Goal: Transaction & Acquisition: Purchase product/service

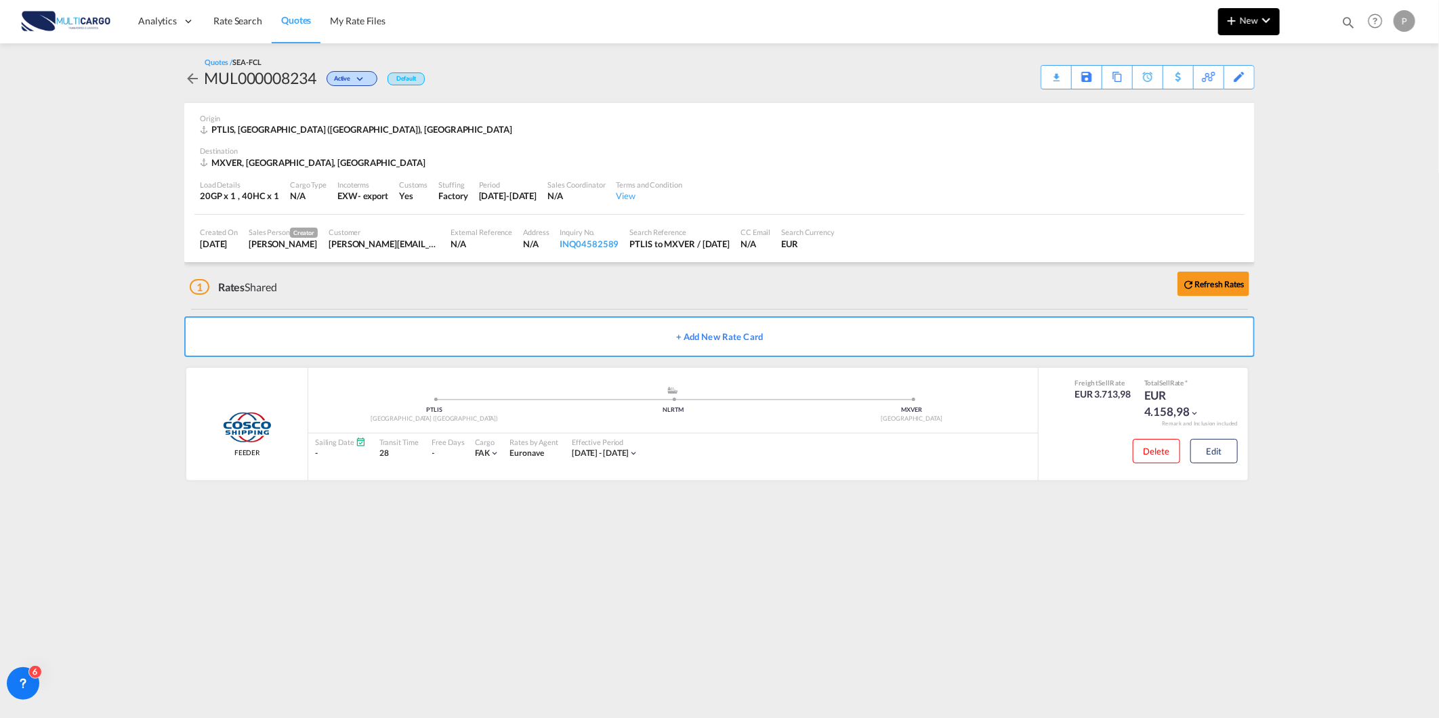
click at [1258, 18] on md-icon "icon-chevron-down" at bounding box center [1266, 20] width 16 height 16
click at [1243, 112] on div "Quote" at bounding box center [1229, 102] width 50 height 34
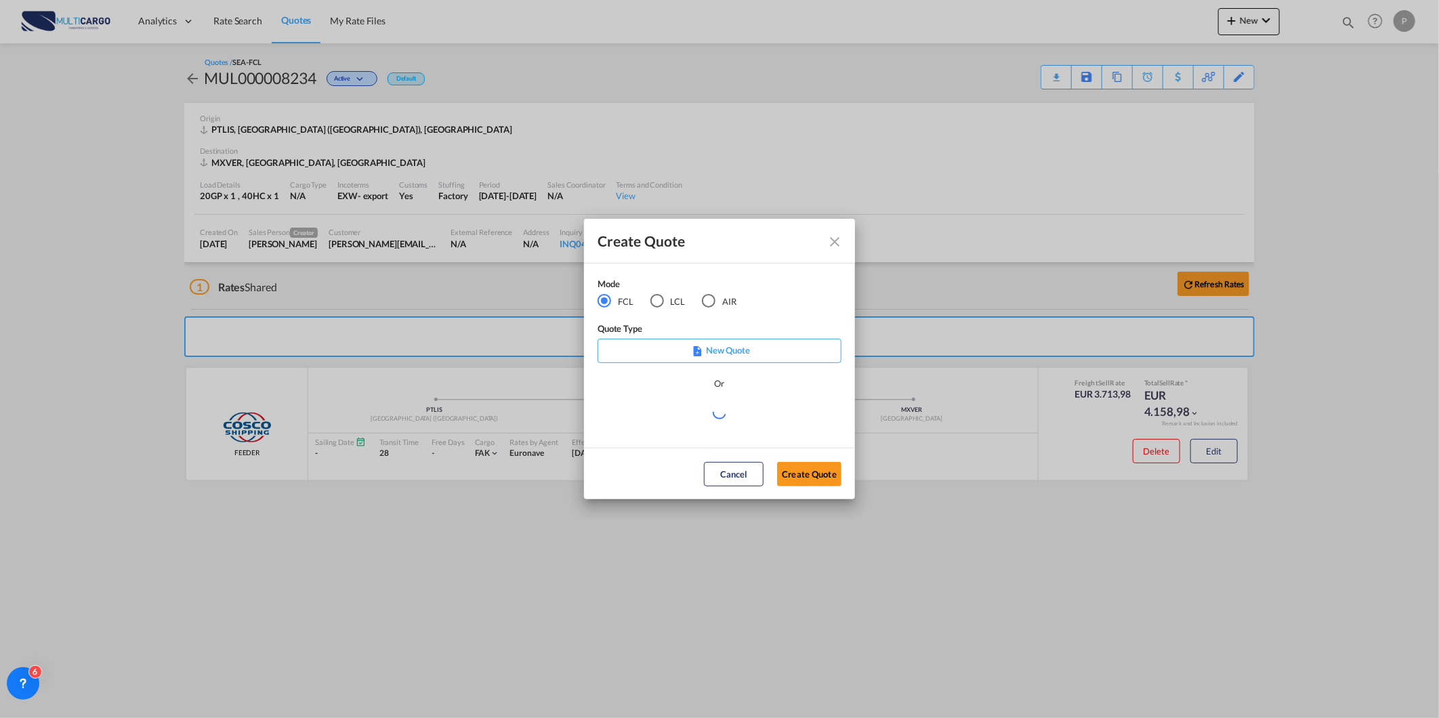
click at [702, 299] on div "AIR" at bounding box center [709, 301] width 14 height 14
click at [708, 427] on div "Create QuoteModeFCL LCLAIR ..." at bounding box center [719, 419] width 244 height 30
click at [708, 427] on md-select "Select template [DATE] IMP_DAP_AIR_>500 [PERSON_NAME] | [DATE] [DATE]_IMP_DAP_A…" at bounding box center [719, 417] width 244 height 27
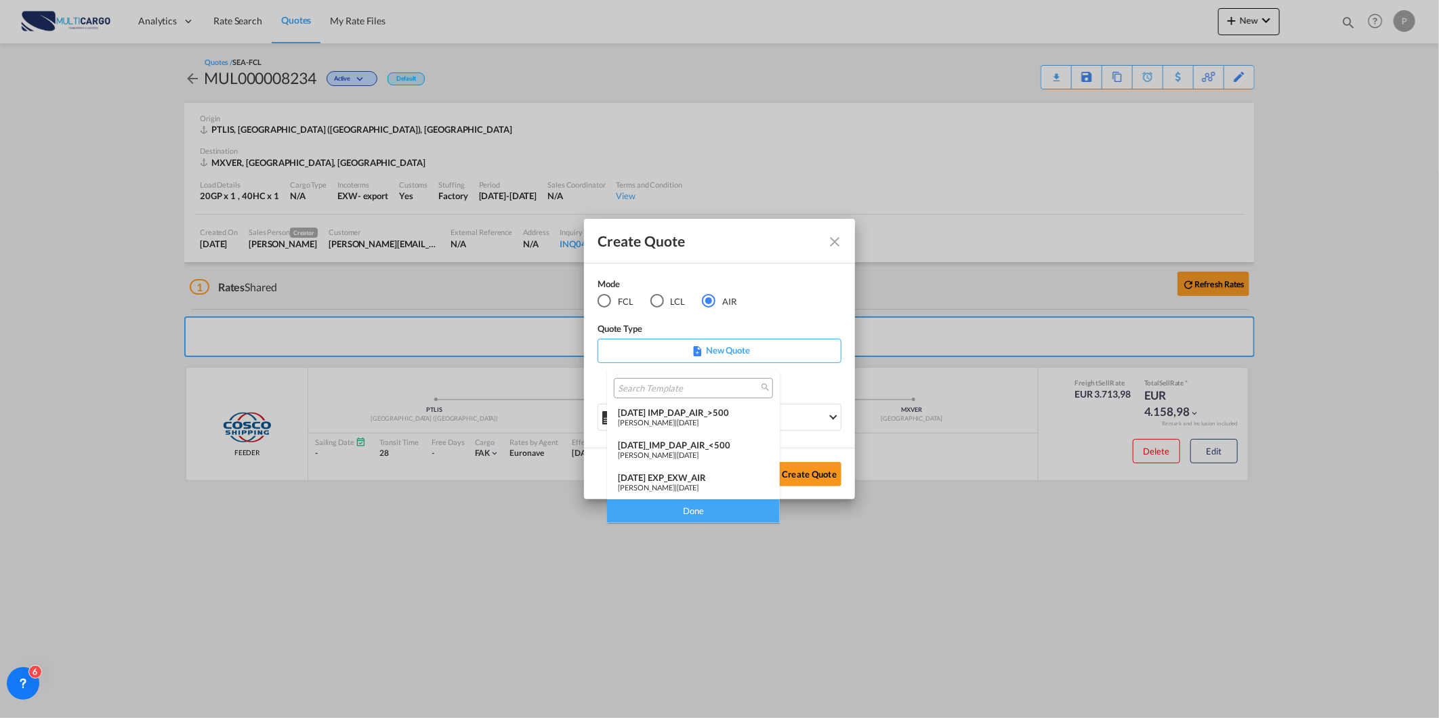
drag, startPoint x: 723, startPoint y: 469, endPoint x: 775, endPoint y: 471, distance: 52.2
click at [723, 470] on md-option "[DATE] EXP_EXW_AIR [PERSON_NAME] | [DATE]" at bounding box center [693, 483] width 173 height 33
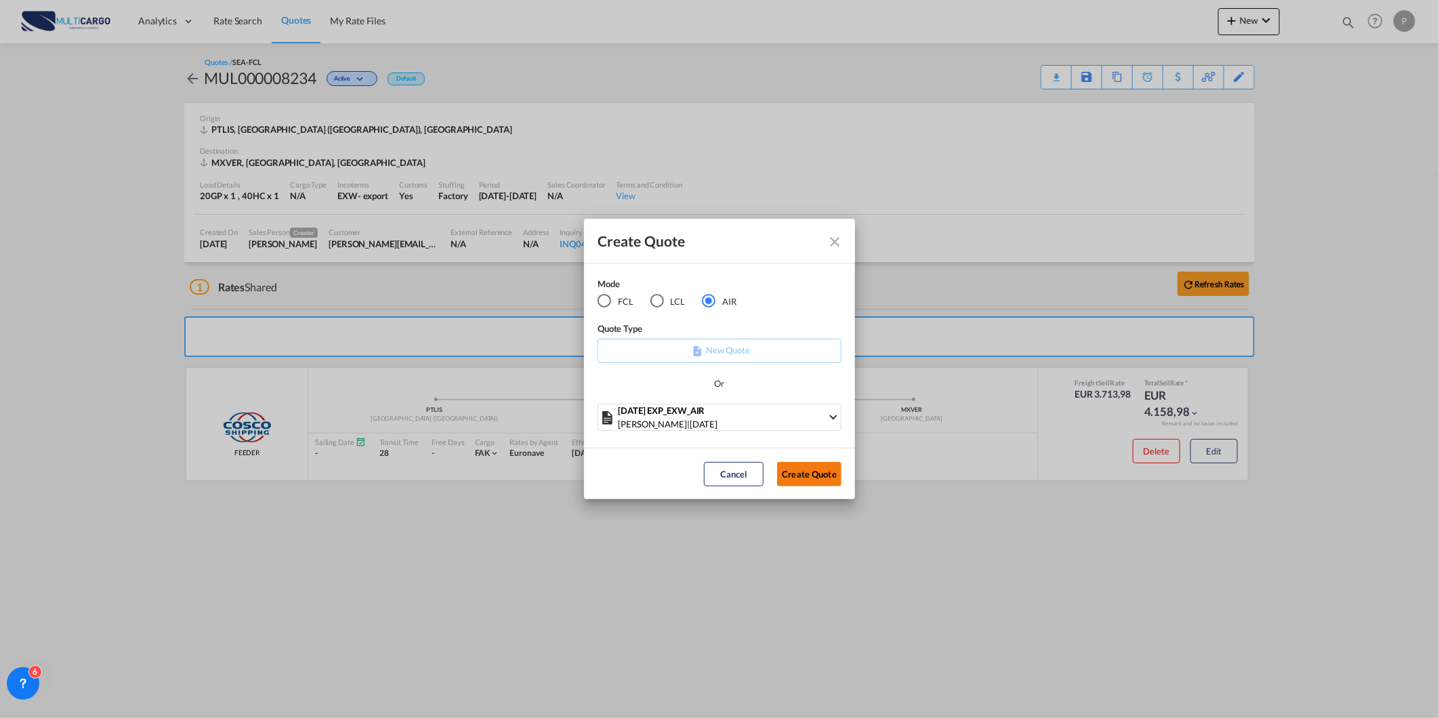
click at [808, 472] on button "Create Quote" at bounding box center [809, 474] width 64 height 24
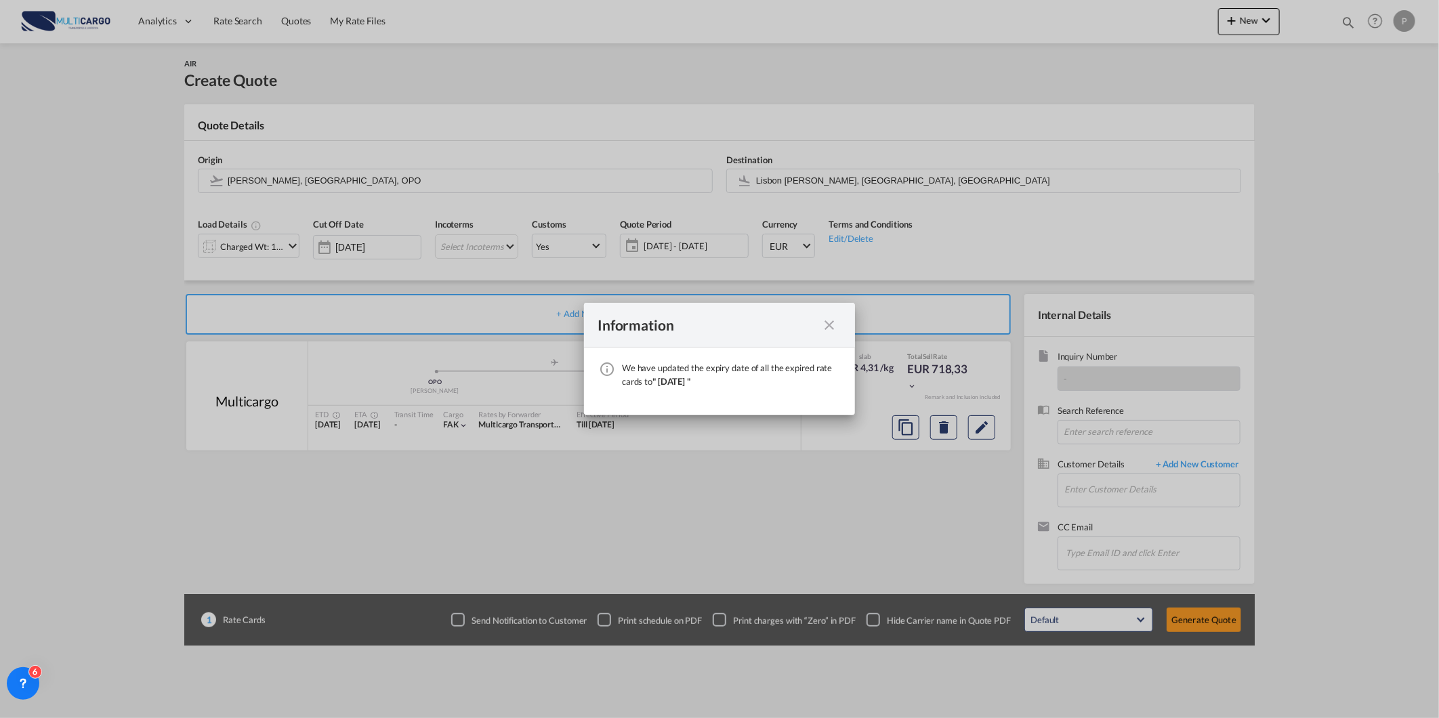
drag, startPoint x: 834, startPoint y: 326, endPoint x: 748, endPoint y: 282, distance: 96.0
click at [833, 325] on md-icon "icon-close fg-AAA8AD cursor" at bounding box center [829, 325] width 16 height 16
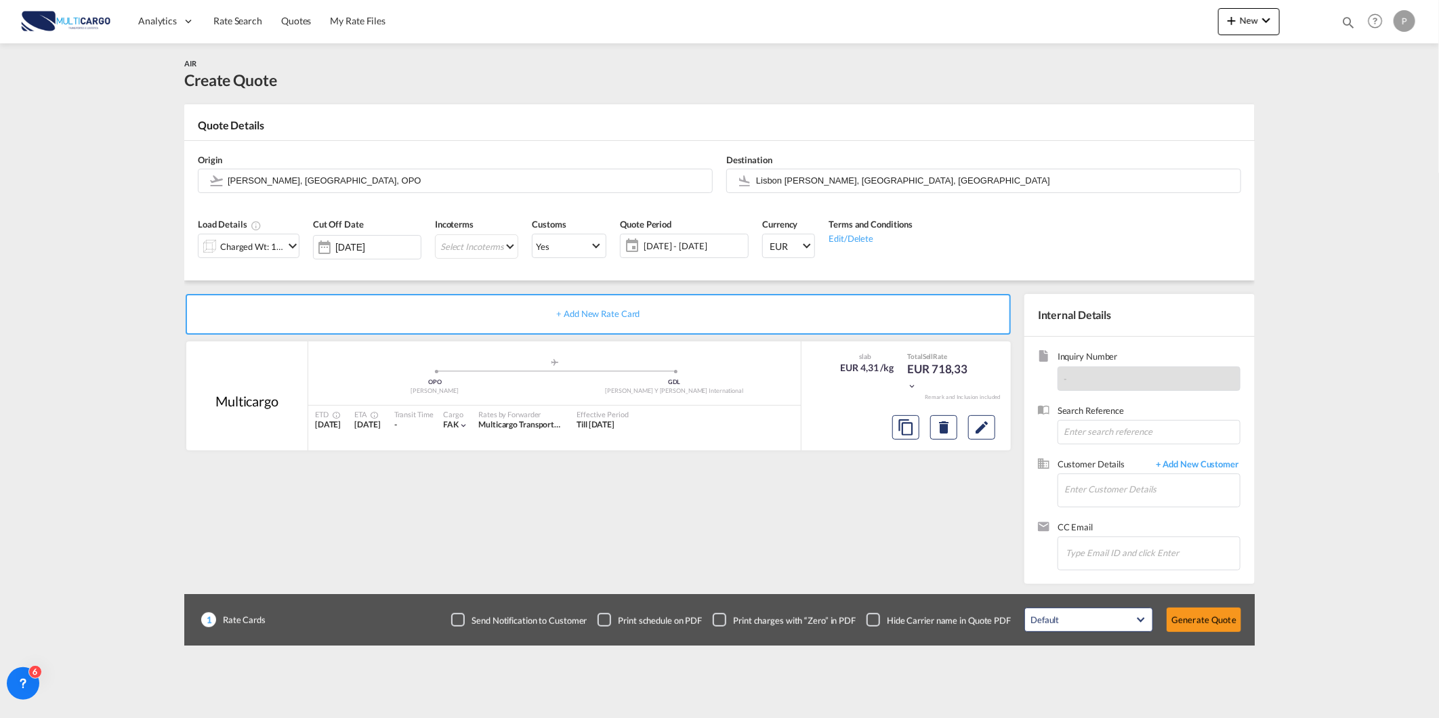
click at [849, 157] on div "Destination [GEOGRAPHIC_DATA] [PERSON_NAME], [GEOGRAPHIC_DATA], [GEOGRAPHIC_DAT…" at bounding box center [983, 173] width 528 height 54
click at [845, 176] on input "Lisbon [PERSON_NAME], [GEOGRAPHIC_DATA], [GEOGRAPHIC_DATA]" at bounding box center [994, 181] width 477 height 24
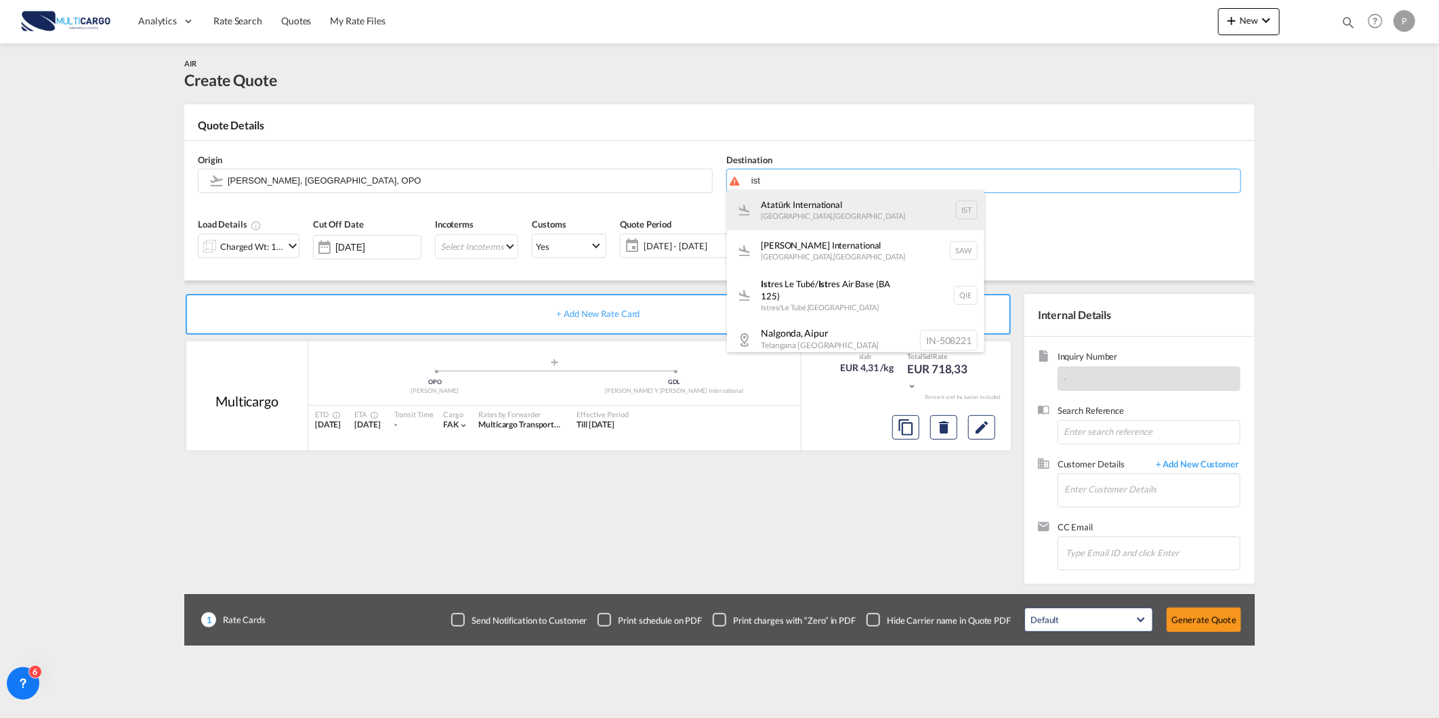
click at [831, 213] on div "Atatürk International [GEOGRAPHIC_DATA] , [GEOGRAPHIC_DATA] IST" at bounding box center [855, 210] width 257 height 41
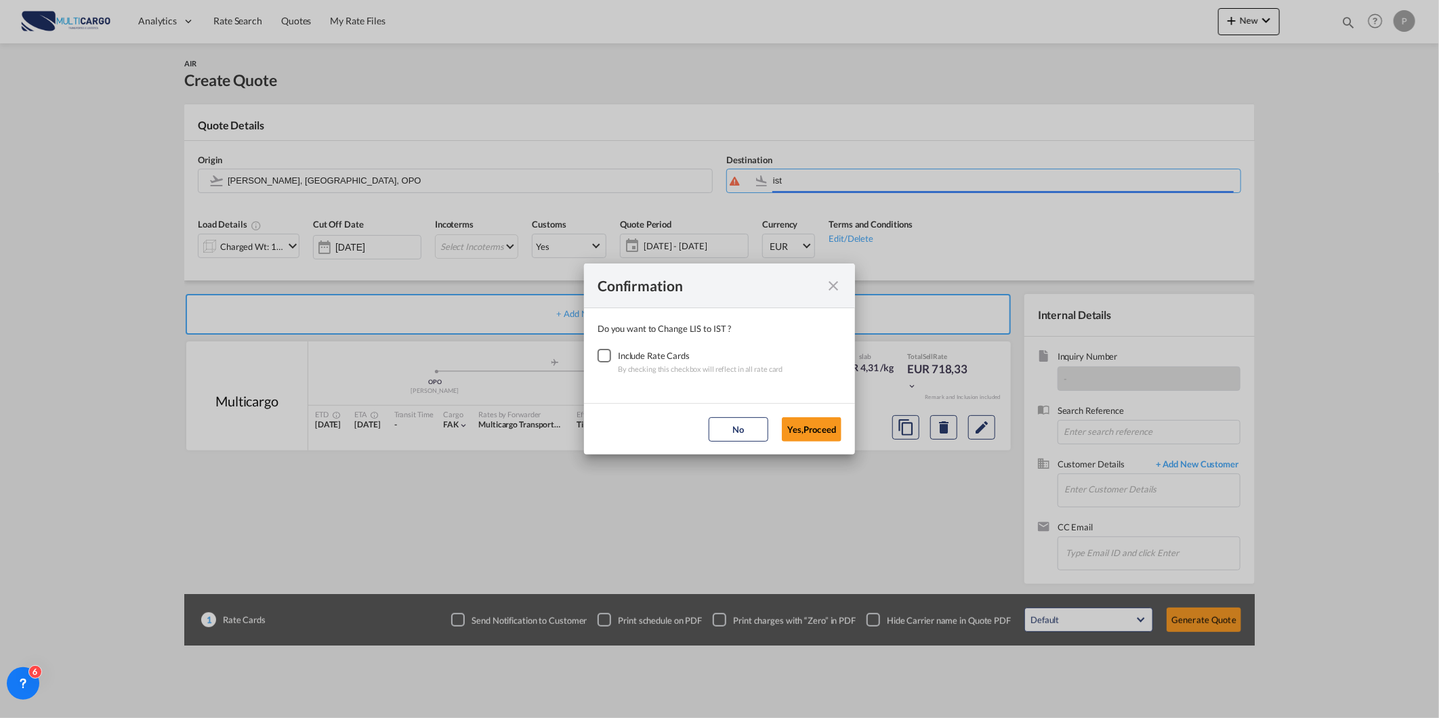
type input "Atatürk International, [GEOGRAPHIC_DATA], IST"
drag, startPoint x: 603, startPoint y: 363, endPoint x: 723, endPoint y: 430, distance: 136.8
click at [603, 362] on div "Checkbox No Ink" at bounding box center [604, 356] width 14 height 14
drag, startPoint x: 780, startPoint y: 427, endPoint x: 444, endPoint y: 327, distance: 351.0
click at [780, 425] on md-dialog-actions "No Yes,Proceed" at bounding box center [719, 428] width 271 height 51
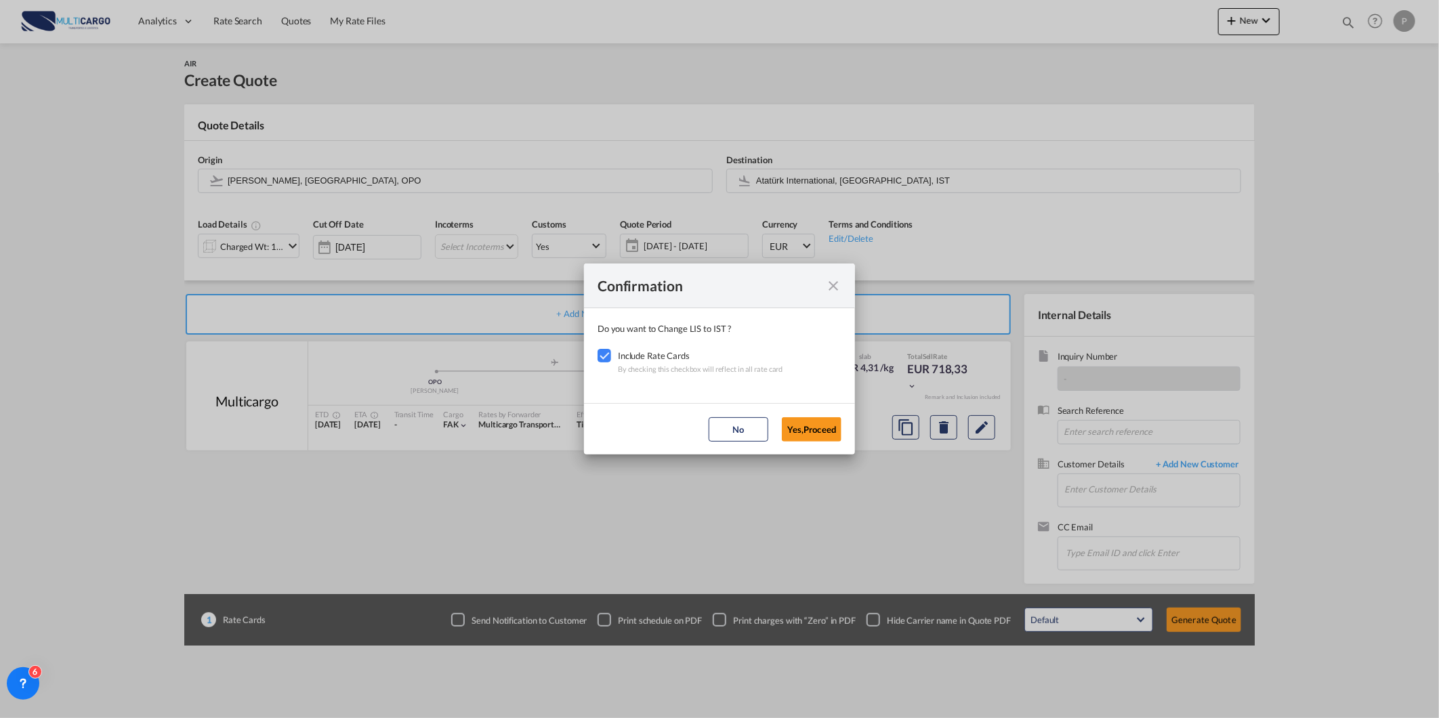
click at [249, 251] on div "Confirmation Do you want to Change LIS to IST ? Include Rate Cards By checking …" at bounding box center [719, 359] width 1439 height 718
click at [805, 429] on button "Yes,Proceed" at bounding box center [812, 429] width 60 height 24
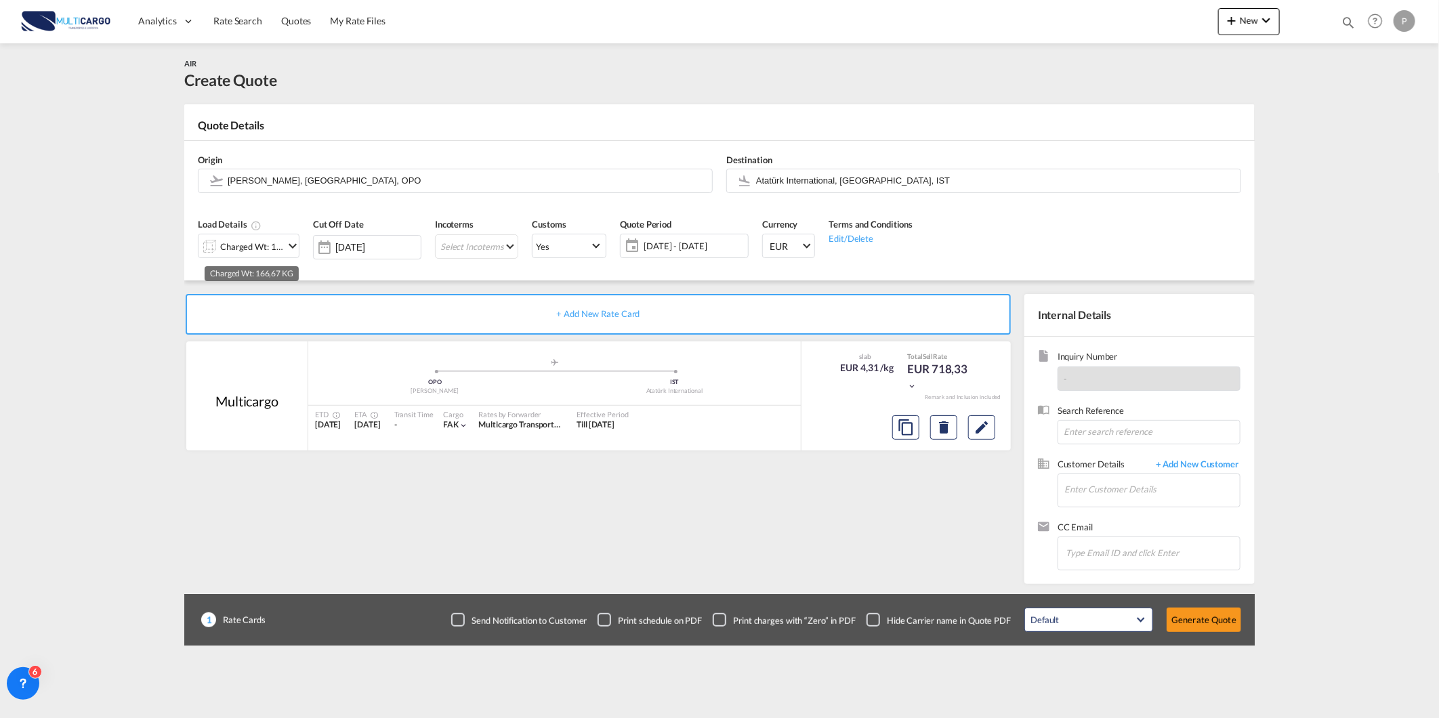
click at [245, 249] on div "Charged Wt: 166,67 KG" at bounding box center [252, 246] width 64 height 19
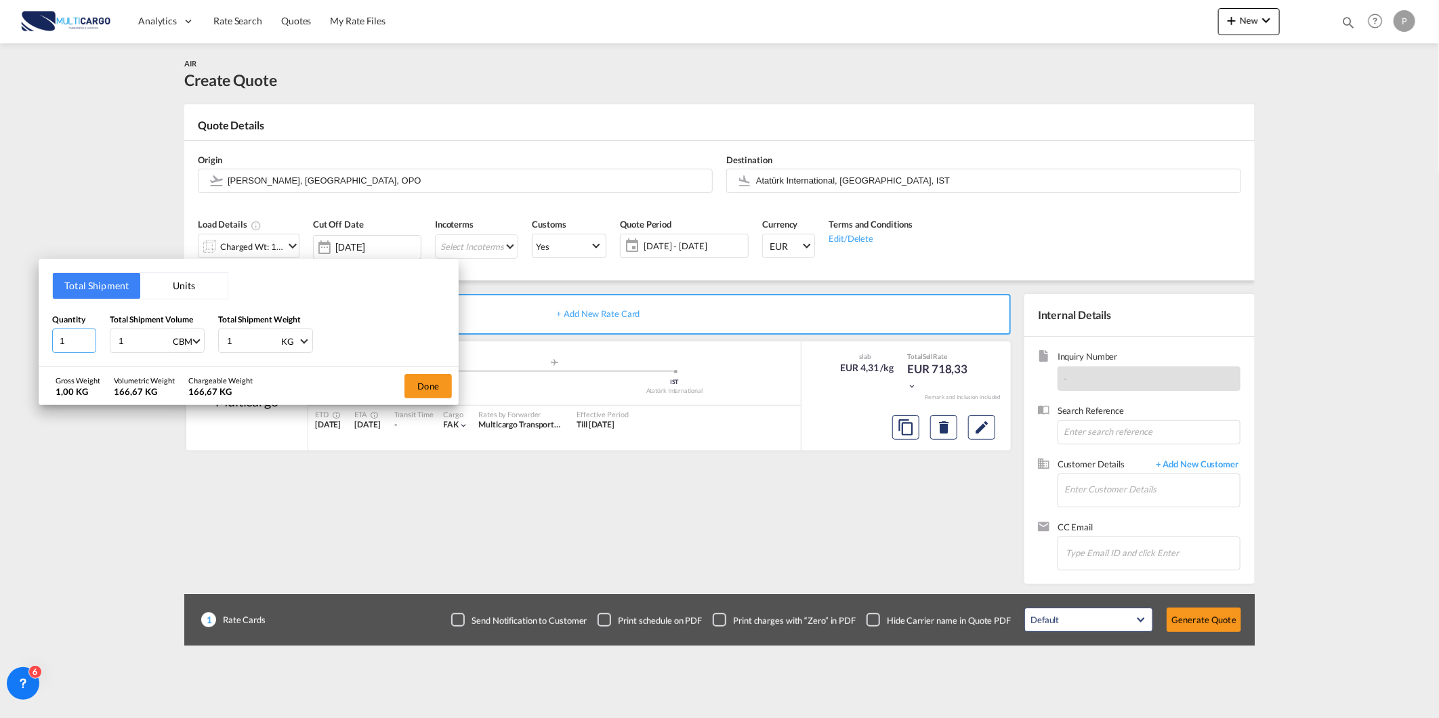
drag, startPoint x: 77, startPoint y: 339, endPoint x: 60, endPoint y: 339, distance: 16.9
click at [62, 339] on input "1" at bounding box center [74, 340] width 44 height 24
type input "8"
type input "0"
type input "0.18"
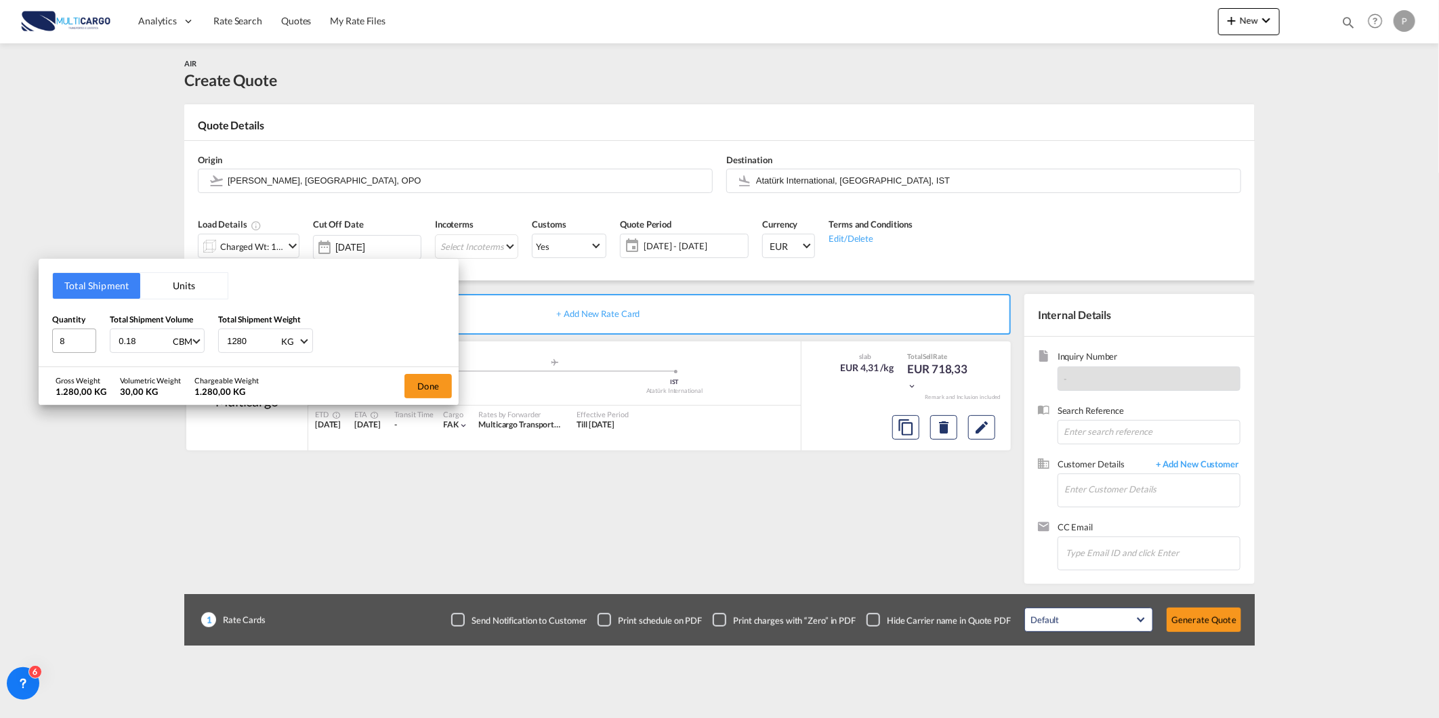
drag, startPoint x: 251, startPoint y: 339, endPoint x: 70, endPoint y: 349, distance: 180.4
click at [98, 345] on div "Quantity 8 Total Shipment Volume 0.18 CBM CBM CFT KG LB Total Shipment Weight 1…" at bounding box center [248, 333] width 393 height 41
type input "160"
click at [419, 383] on button "Done" at bounding box center [427, 386] width 47 height 24
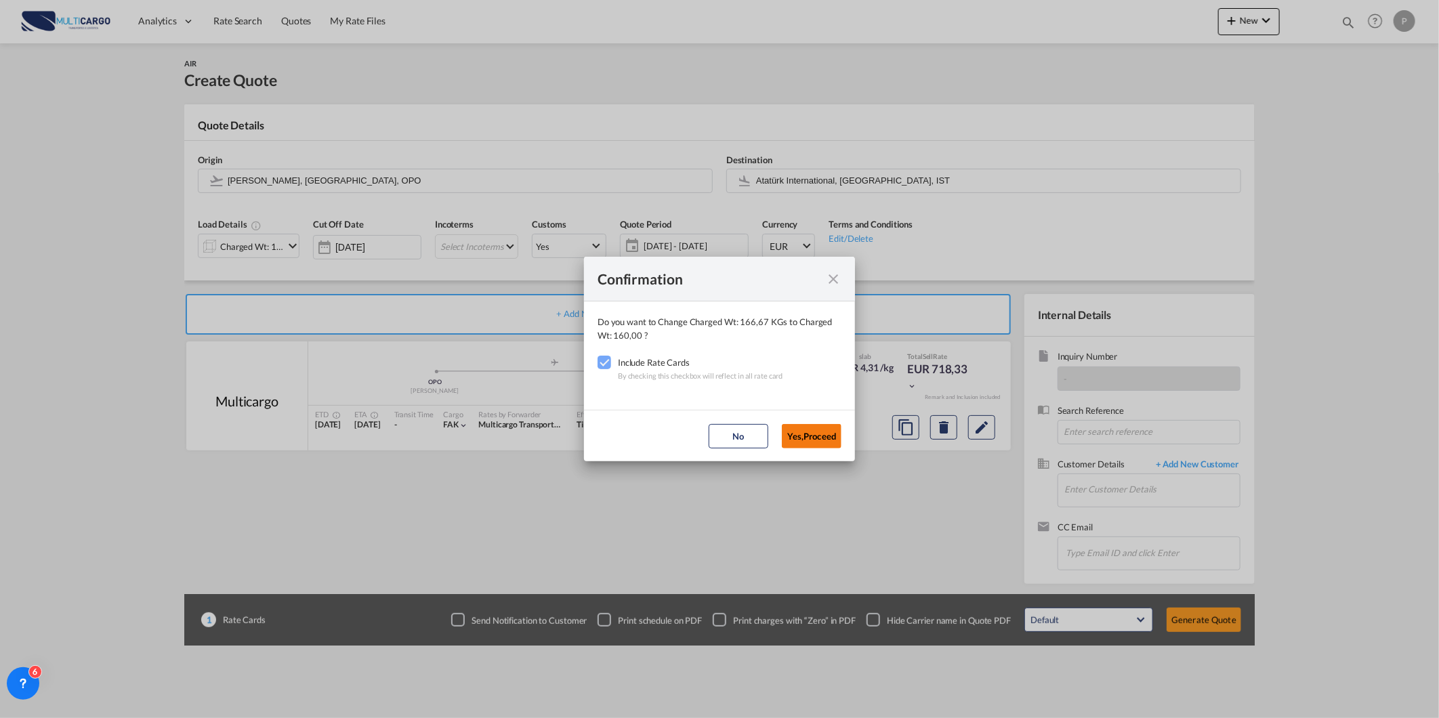
click at [809, 443] on button "Yes,Proceed" at bounding box center [812, 436] width 60 height 24
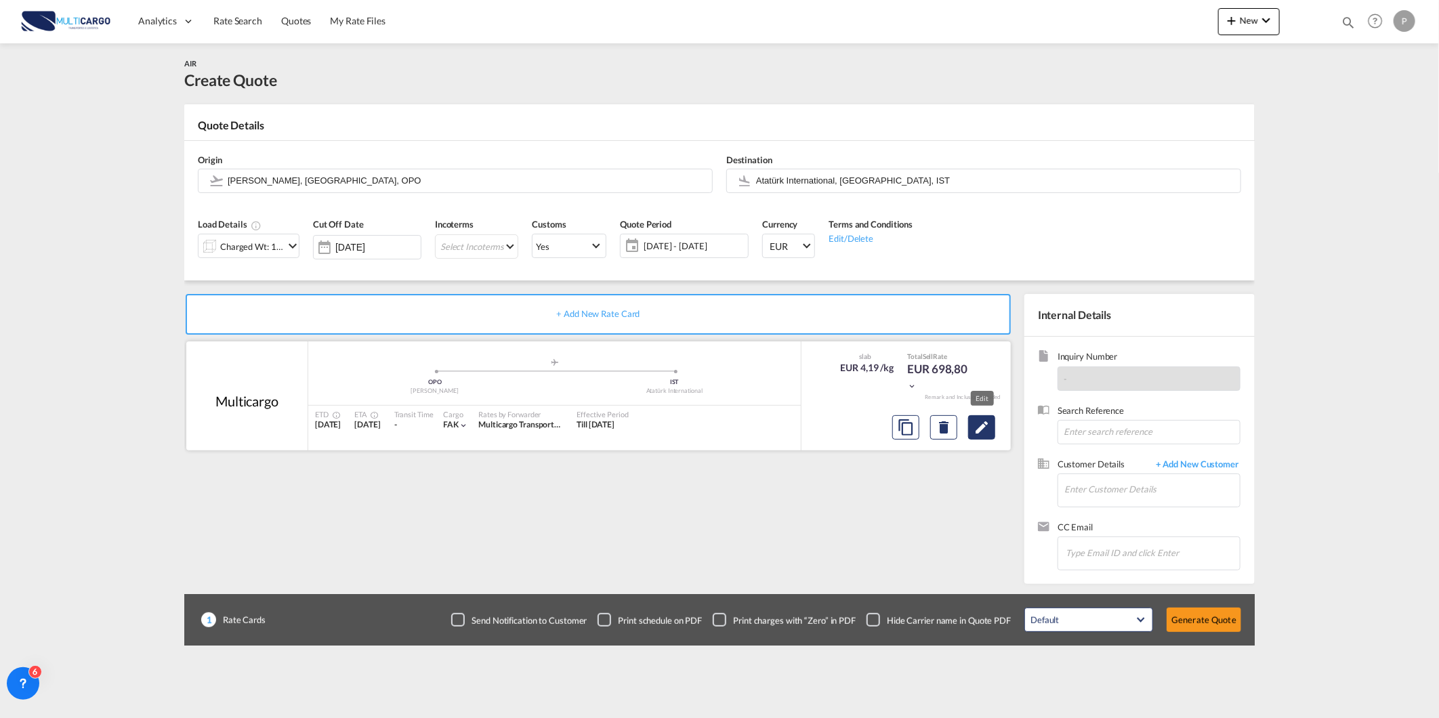
click at [973, 423] on md-icon "Edit" at bounding box center [981, 427] width 16 height 16
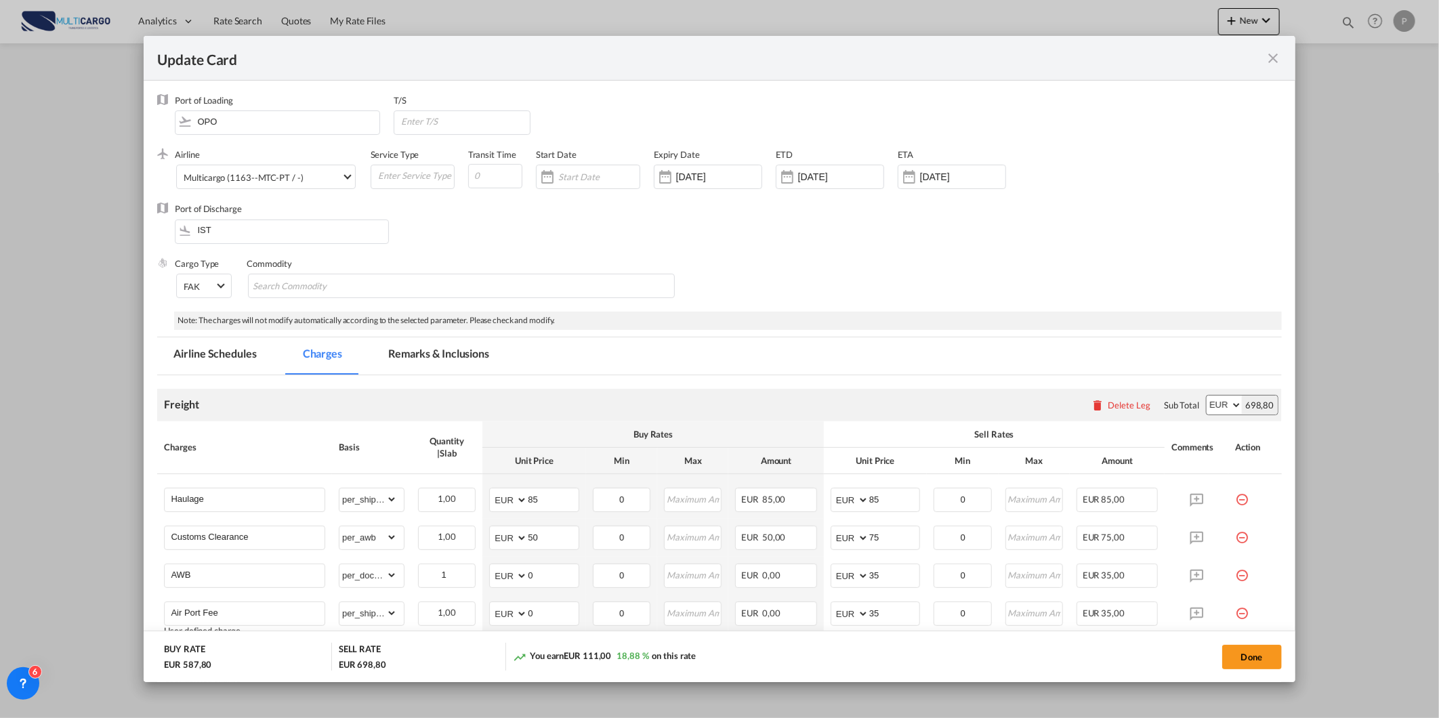
select select "per_shipment"
select select "per_awb"
select select "per_document"
select select "per_shipment"
click at [1275, 64] on md-icon "icon-close fg-AAA8AD m-0 pointer" at bounding box center [1273, 58] width 16 height 16
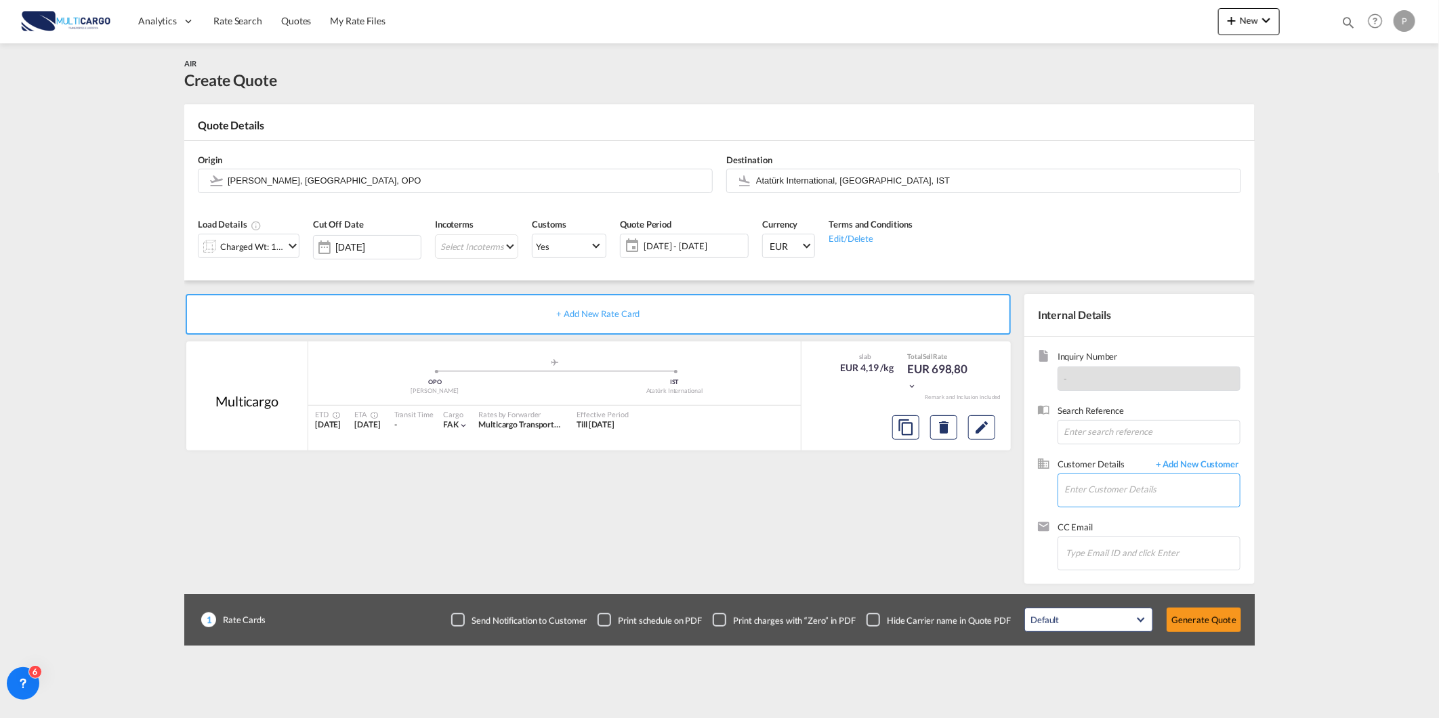
click at [1101, 477] on input "Enter Customer Details" at bounding box center [1151, 489] width 175 height 30
paste input "[EMAIL_ADDRESS][DOMAIN_NAME]"
type input "[EMAIL_ADDRESS][DOMAIN_NAME]"
click at [1176, 464] on span "+ Add New Customer" at bounding box center [1194, 466] width 91 height 16
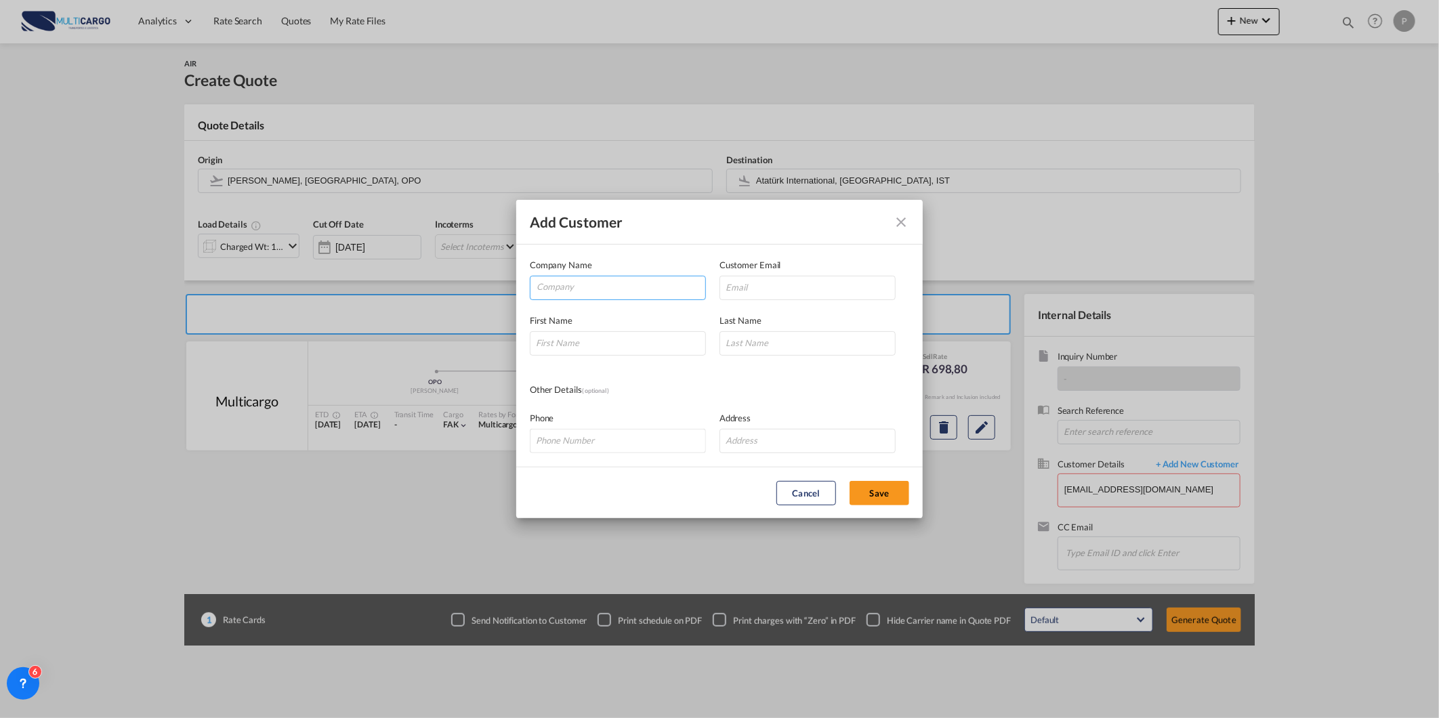
click at [600, 292] on input "Company" at bounding box center [620, 286] width 169 height 20
paste input "[EMAIL_ADDRESS][DOMAIN_NAME]"
type input "[EMAIL_ADDRESS][DOMAIN_NAME]"
click at [718, 292] on div "Company Name [PERSON_NAME][EMAIL_ADDRESS][DOMAIN_NAME]" at bounding box center [625, 279] width 190 height 42
click at [745, 291] on input "Add Customer Company ..." at bounding box center [807, 288] width 176 height 24
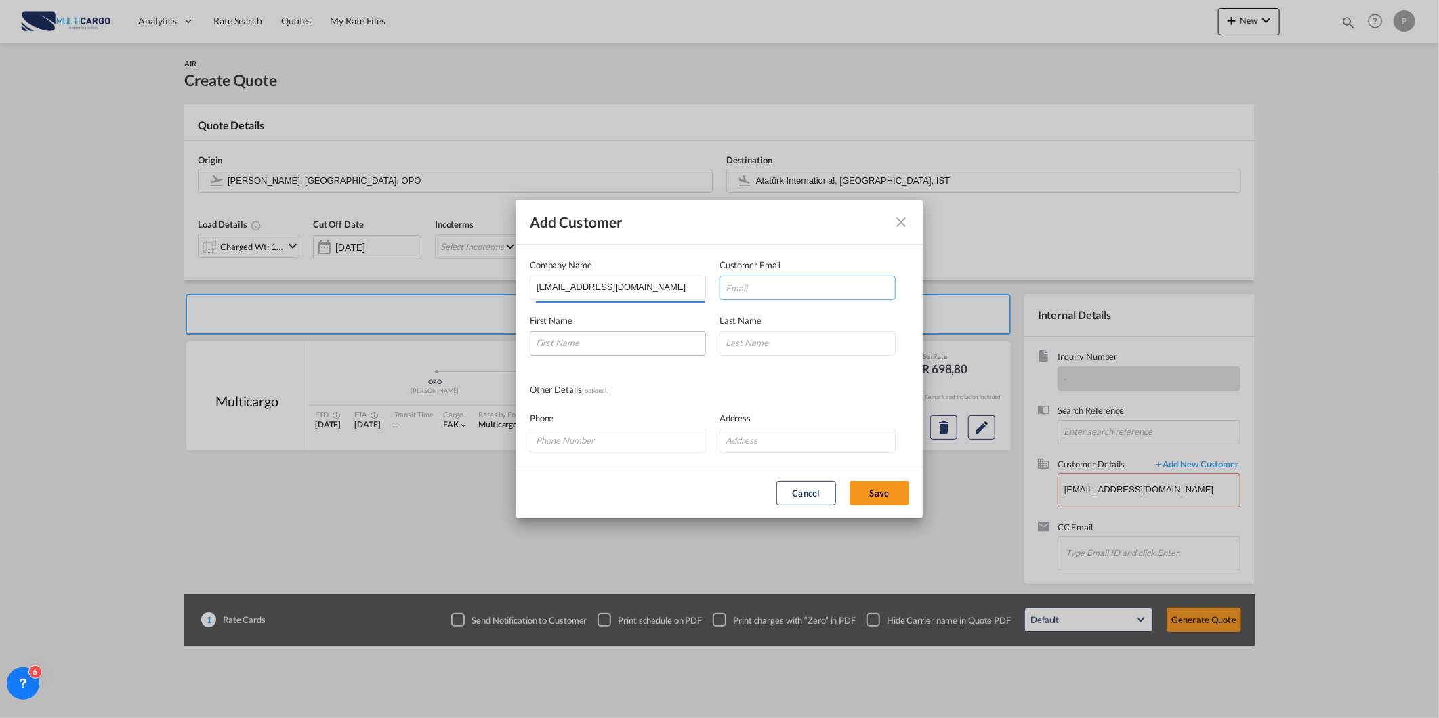
paste input "[EMAIL_ADDRESS][DOMAIN_NAME]"
type input "[EMAIL_ADDRESS][DOMAIN_NAME]"
click at [641, 339] on input "Add Customer Company ..." at bounding box center [618, 343] width 176 height 24
paste input "[EMAIL_ADDRESS][DOMAIN_NAME]"
type input "[EMAIL_ADDRESS][DOMAIN_NAME]"
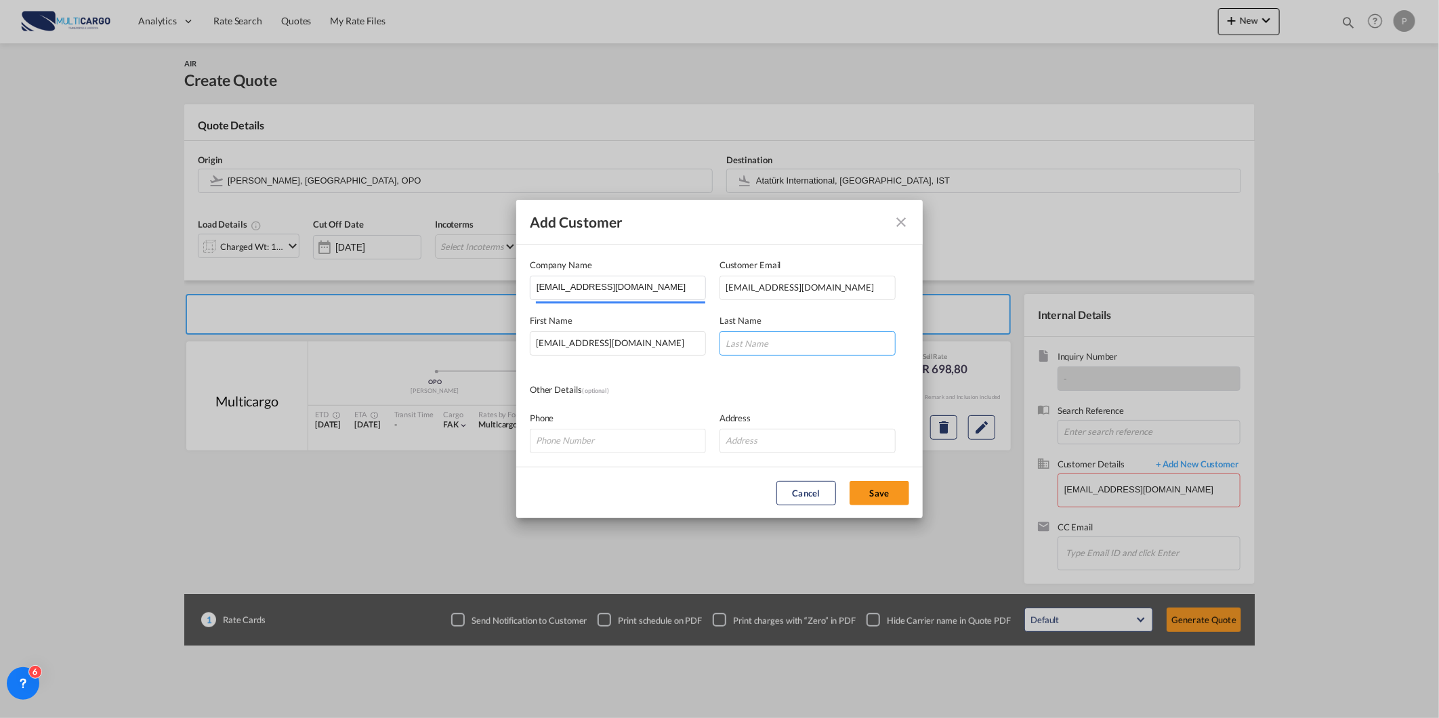
click at [754, 347] on input "Add Customer Company ..." at bounding box center [807, 343] width 176 height 24
paste input "[EMAIL_ADDRESS][DOMAIN_NAME]"
type input "[EMAIL_ADDRESS][DOMAIN_NAME]"
click at [892, 489] on button "Save" at bounding box center [879, 493] width 60 height 24
type input "[EMAIL_ADDRESS][DOMAIN_NAME], [DOMAIN_NAME][EMAIL_ADDRESS][DOMAIN_NAME] [DOMAIN…"
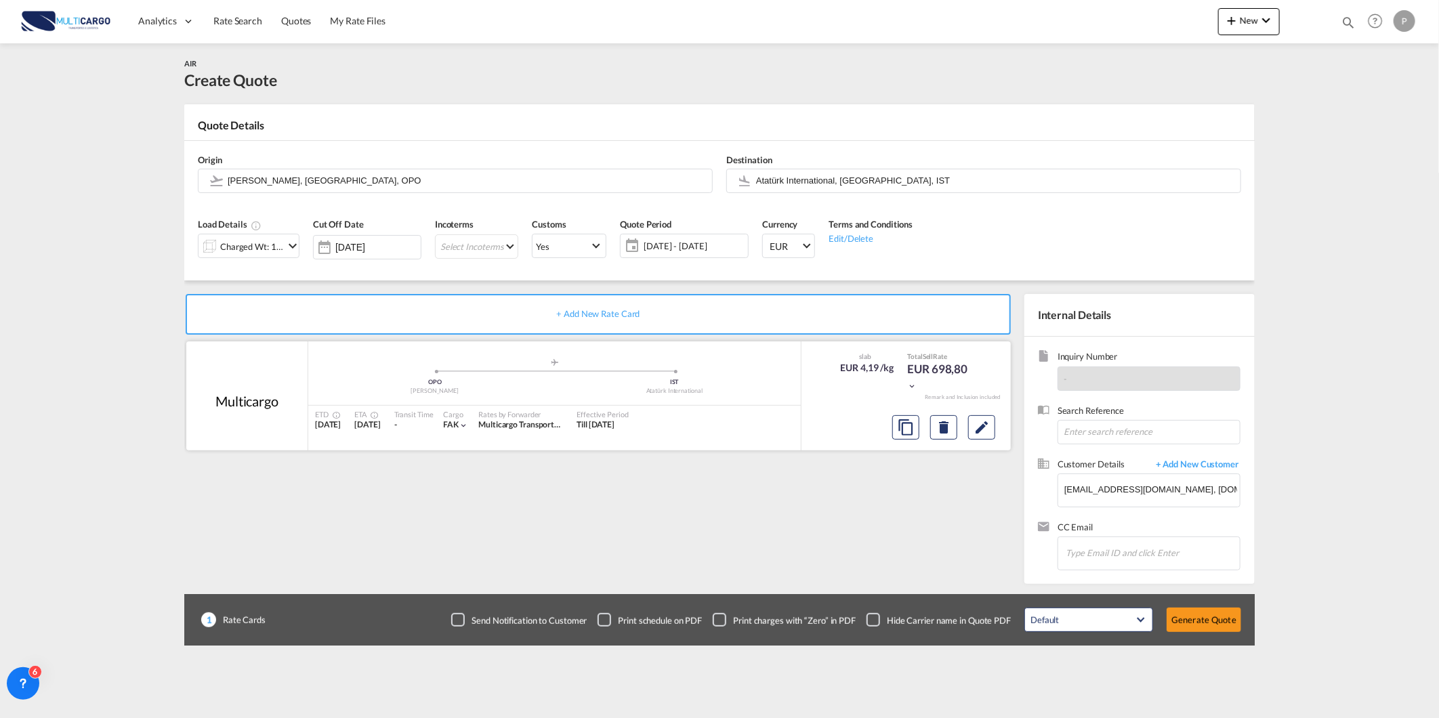
drag, startPoint x: 676, startPoint y: 522, endPoint x: 990, endPoint y: 440, distance: 324.8
click at [687, 517] on div "+ Add New Rate Card Multicargo added by you .a{fill:#aaa8ad;} .a{fill:#aaa8ad;}…" at bounding box center [600, 435] width 833 height 283
click at [972, 429] on button "Edit" at bounding box center [981, 427] width 27 height 24
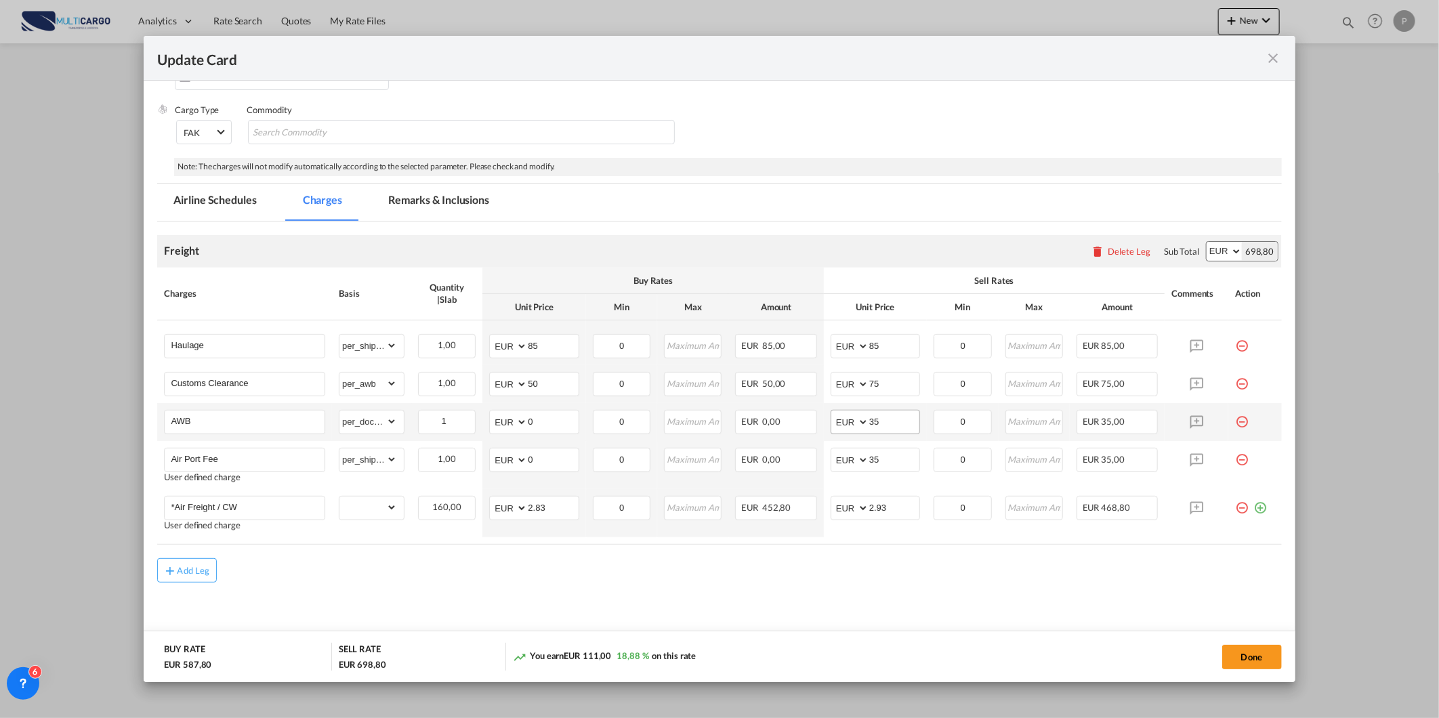
scroll to position [166, 0]
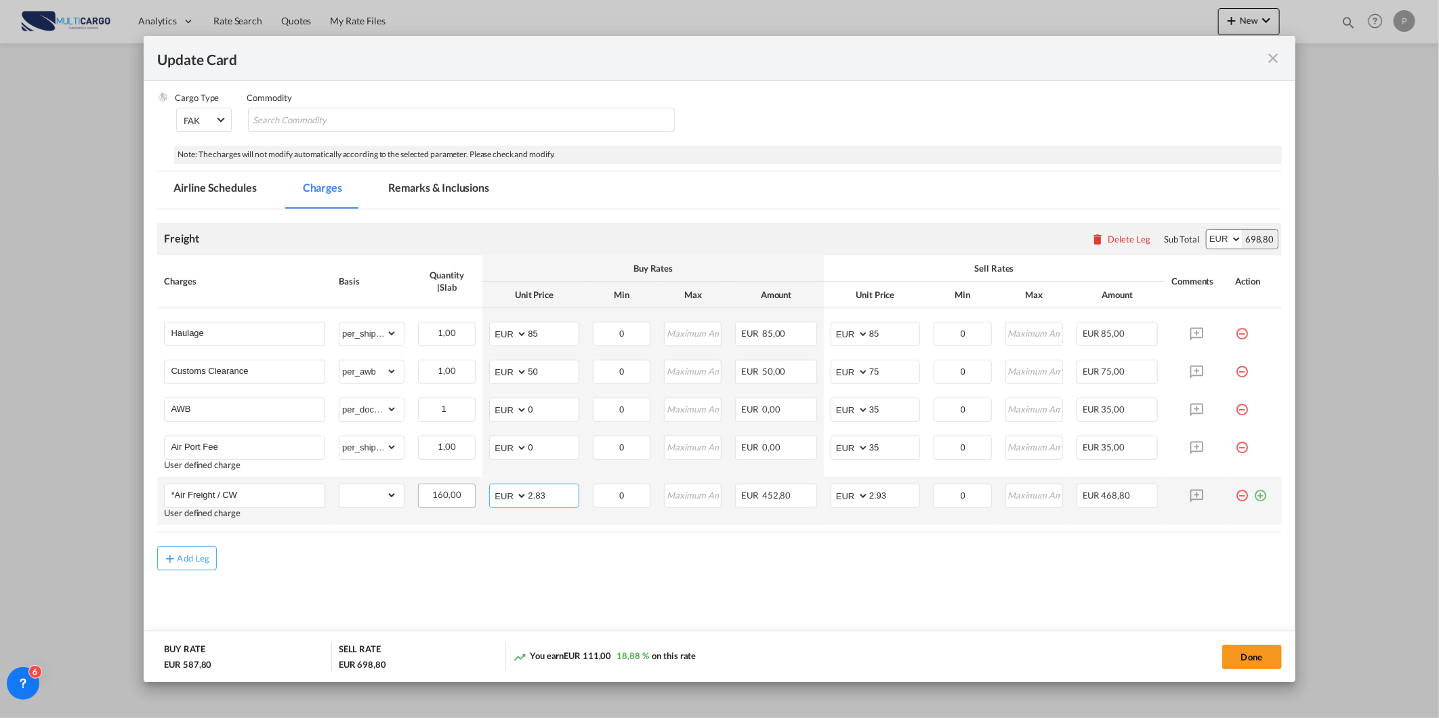
drag, startPoint x: 499, startPoint y: 493, endPoint x: 471, endPoint y: 489, distance: 28.7
click at [469, 496] on tr "*Air Freight / CW User defined charge Please Enter Already Exists gross_weight …" at bounding box center [719, 501] width 1124 height 48
type input "1.46"
type input "1.86"
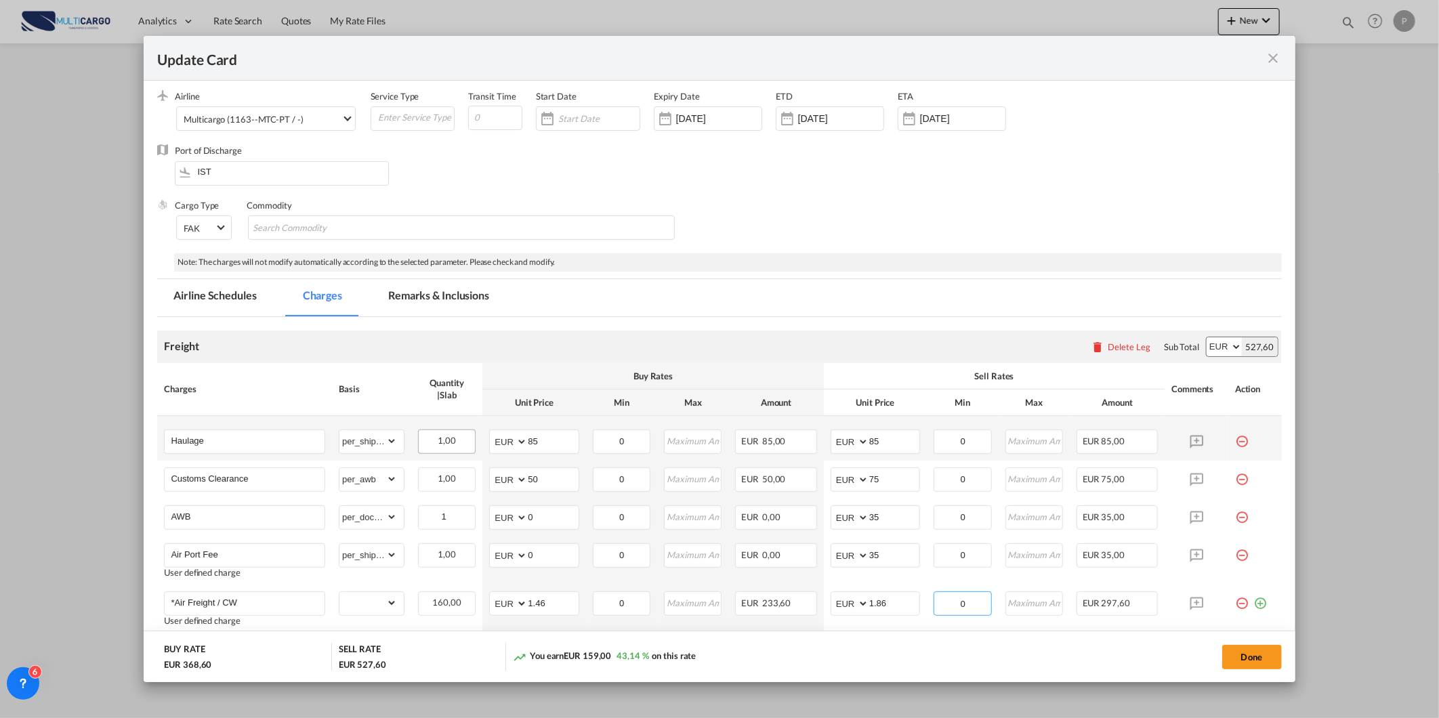
scroll to position [0, 0]
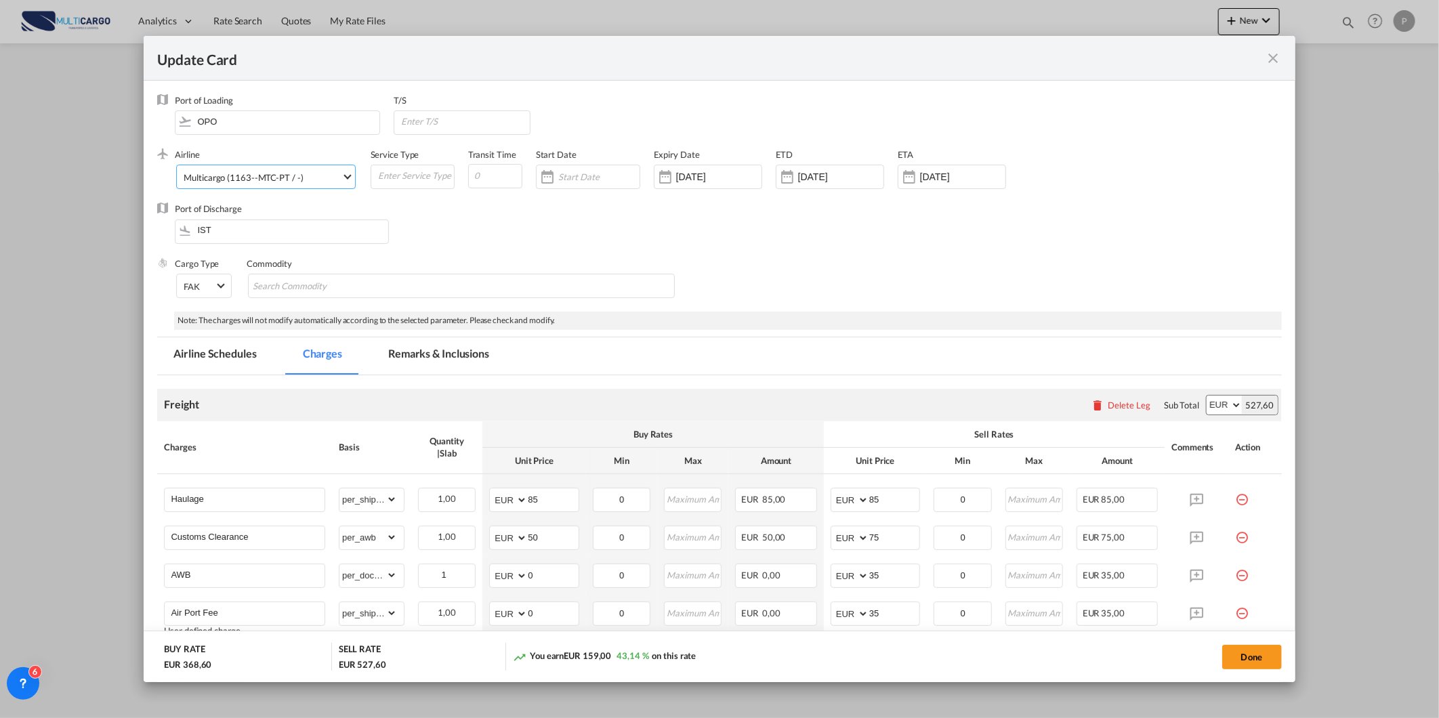
click at [289, 170] on md-select-value "Multicargo (1163--MTC-PT / -)" at bounding box center [268, 176] width 172 height 22
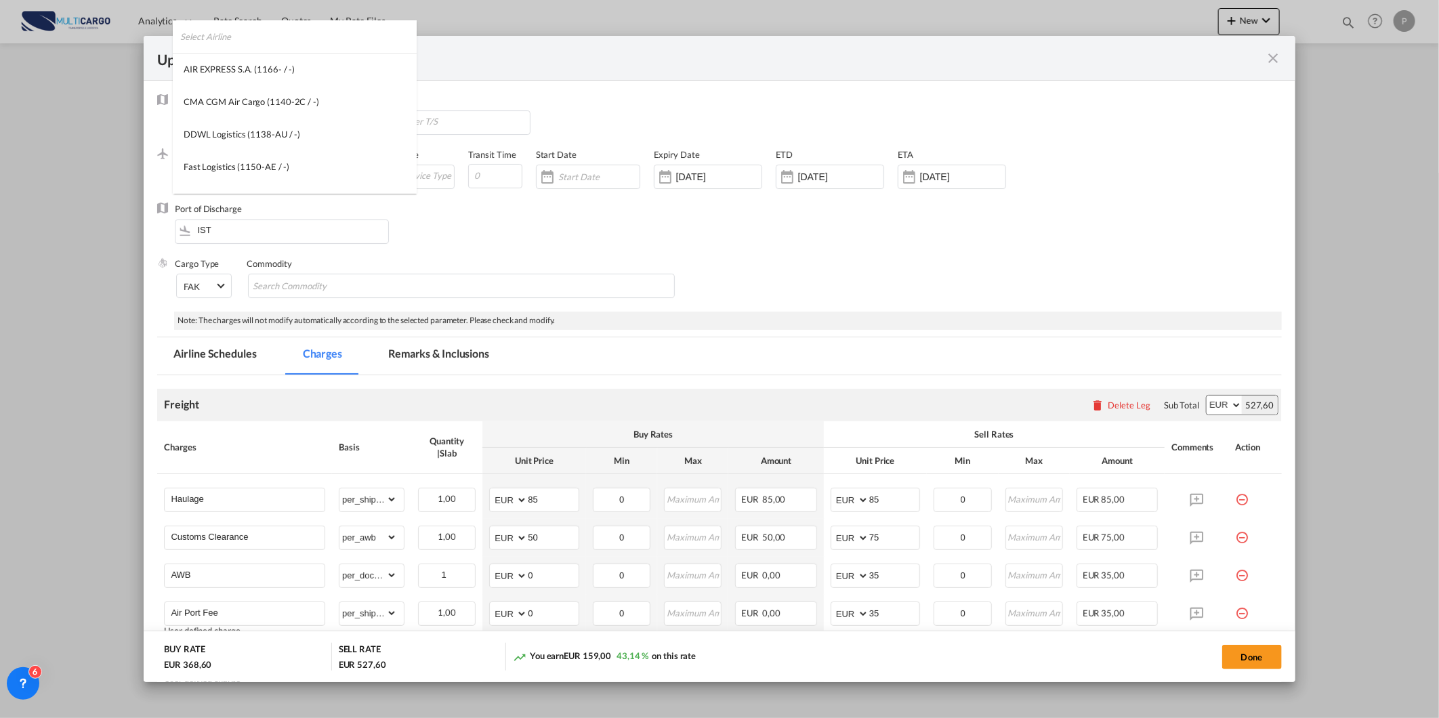
click at [376, 35] on input "search" at bounding box center [298, 36] width 236 height 33
type input "air euro"
click at [275, 98] on div "Air Europa Lineas Aereas, S.A. (194-UX-996-ES / 996)" at bounding box center [288, 101] width 209 height 12
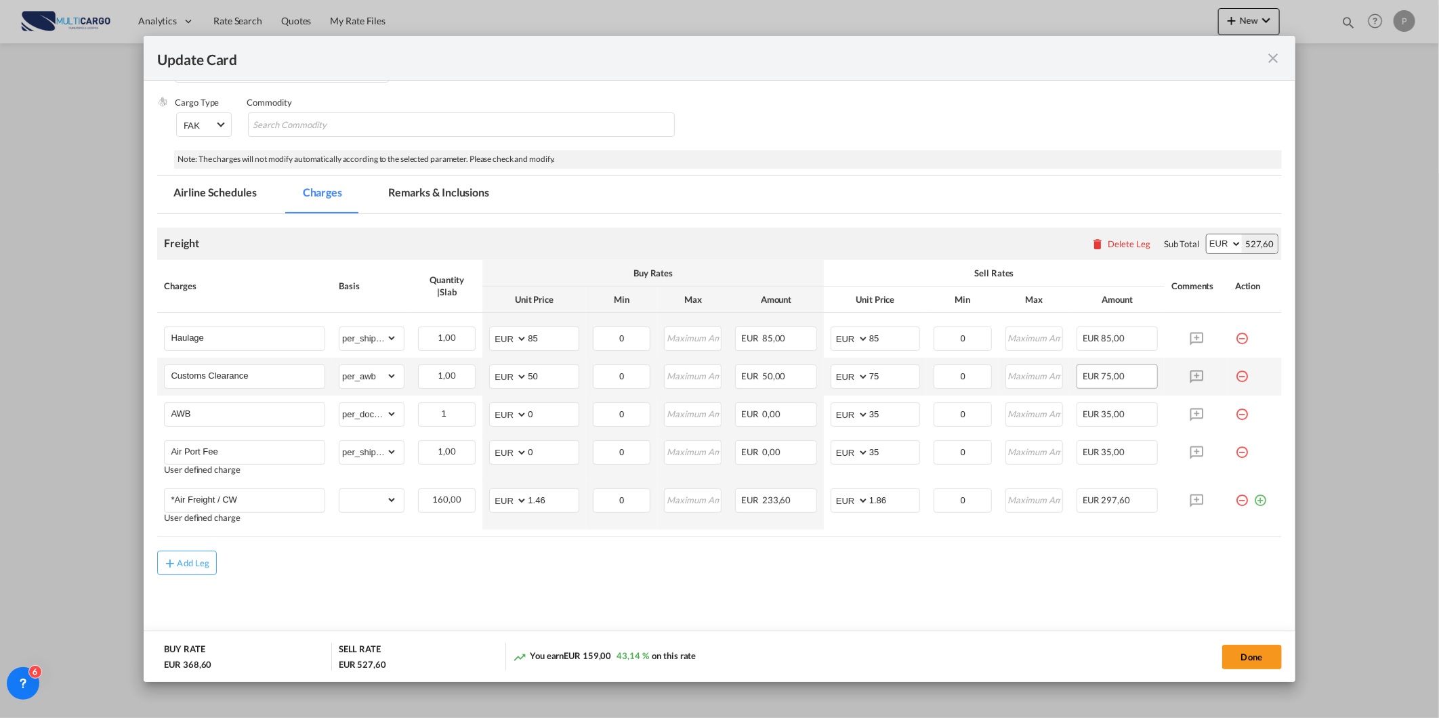
scroll to position [166, 0]
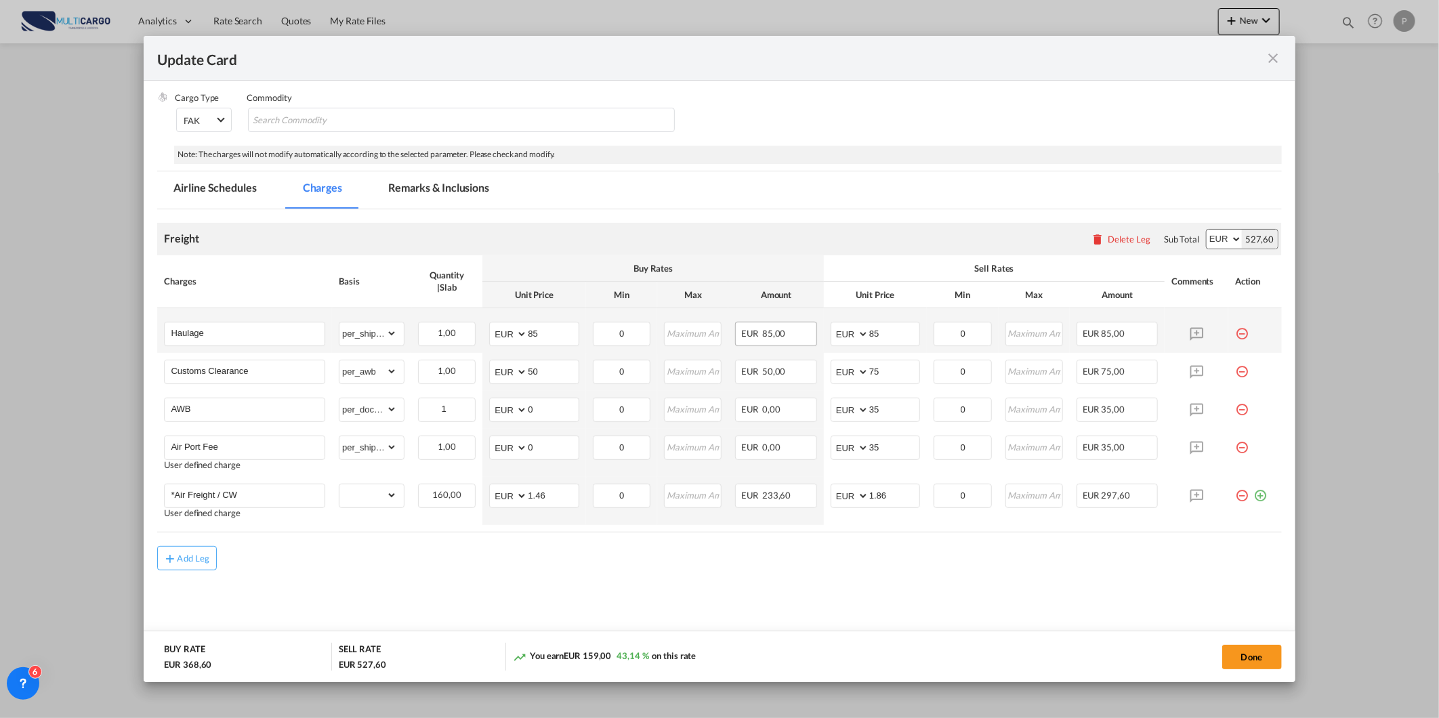
click at [786, 332] on div "EUR 85,00" at bounding box center [776, 334] width 82 height 24
drag, startPoint x: 896, startPoint y: 336, endPoint x: 700, endPoint y: 352, distance: 197.1
click at [720, 349] on tr "Haulage Please Enter Already Exists gross_weight volumetric_weight per_shipment…" at bounding box center [719, 330] width 1124 height 45
type input "150"
click at [1260, 659] on button "Done" at bounding box center [1252, 657] width 60 height 24
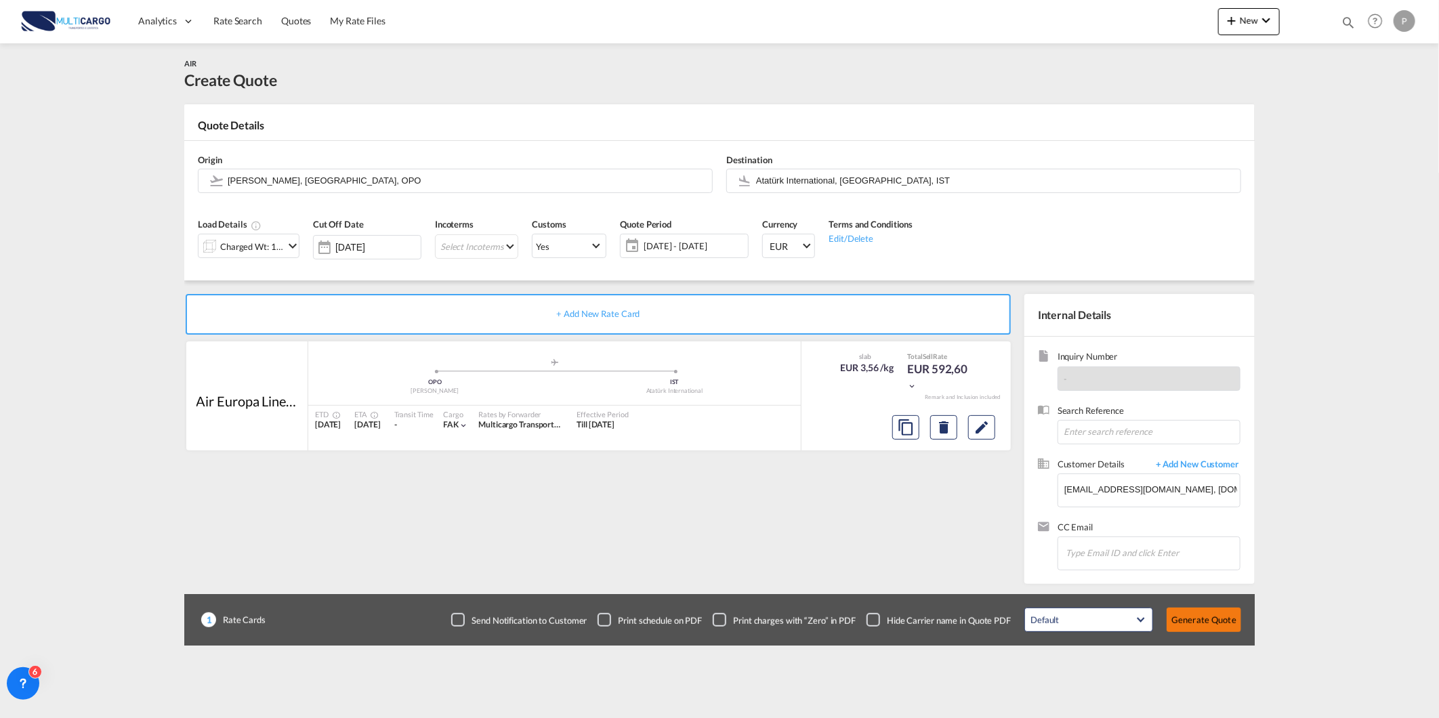
click at [1225, 632] on button "Generate Quote" at bounding box center [1203, 620] width 75 height 24
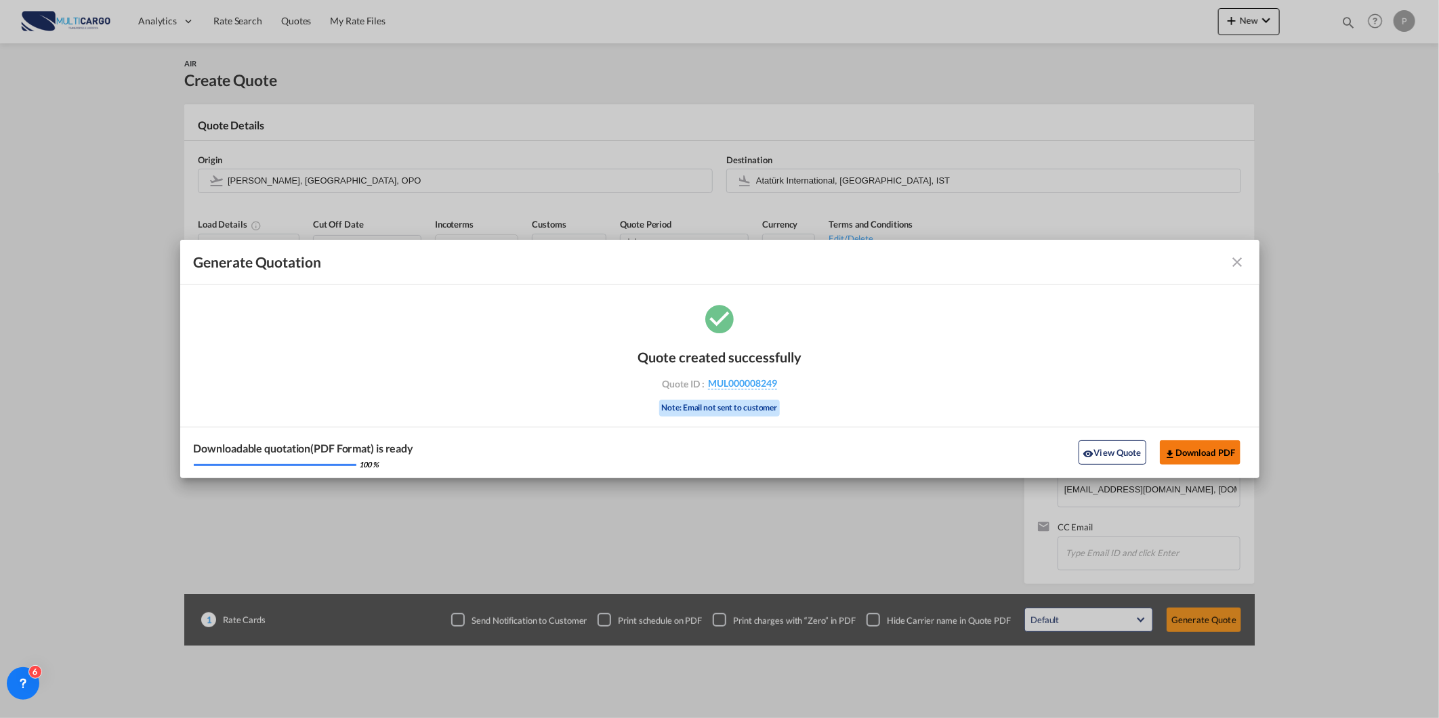
click at [1213, 449] on button "Download PDF" at bounding box center [1199, 452] width 81 height 24
click at [1231, 260] on md-icon "icon-close fg-AAA8AD cursor m-0" at bounding box center [1237, 262] width 16 height 16
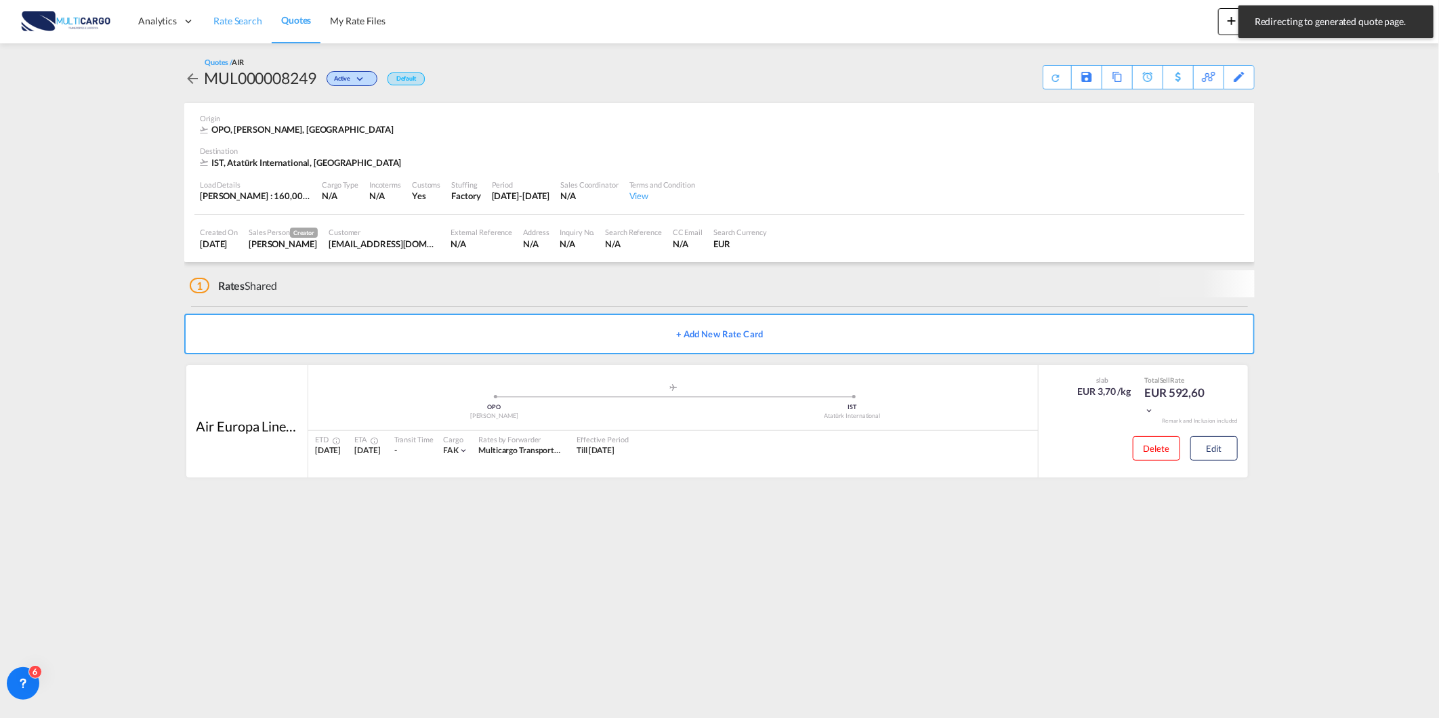
click at [244, 24] on span "Rate Search" at bounding box center [237, 21] width 49 height 12
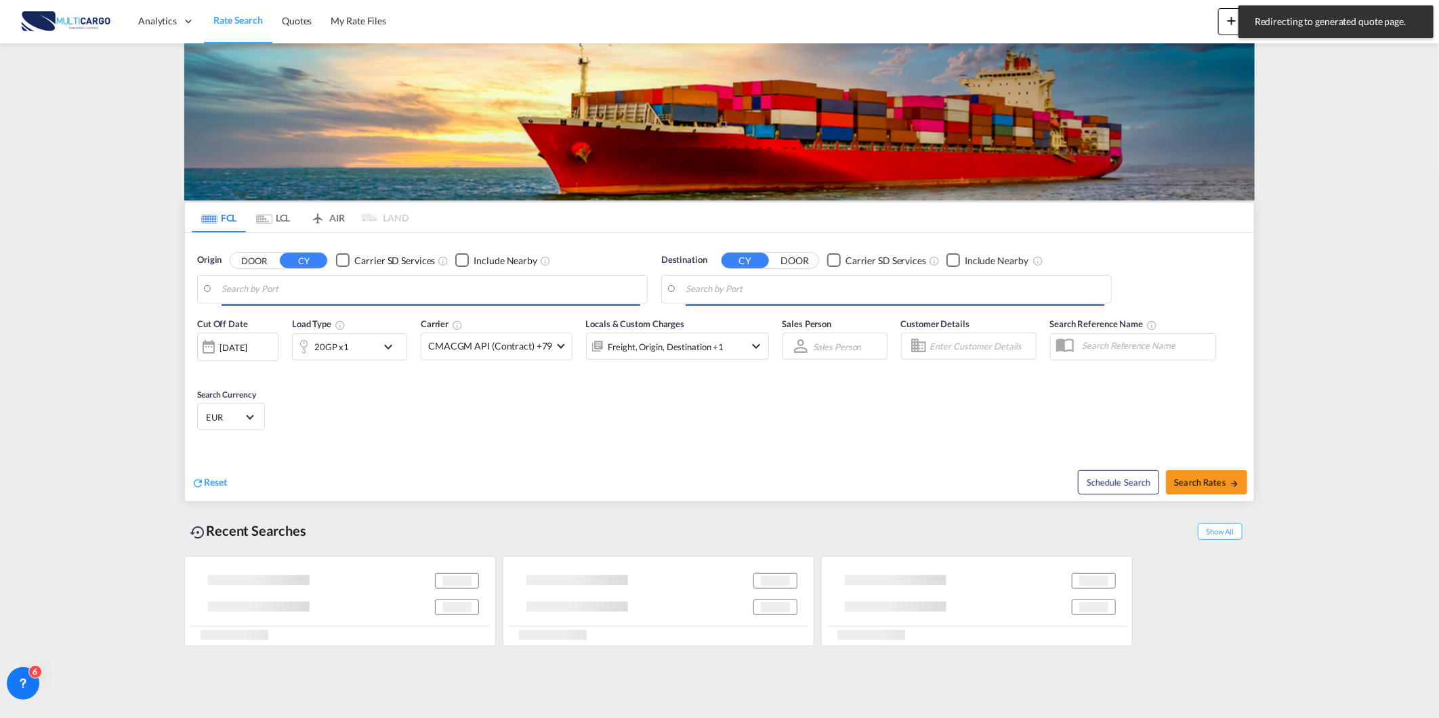
type input "[GEOGRAPHIC_DATA] ([GEOGRAPHIC_DATA]), PTLIS"
type input "[GEOGRAPHIC_DATA], LBBEY"
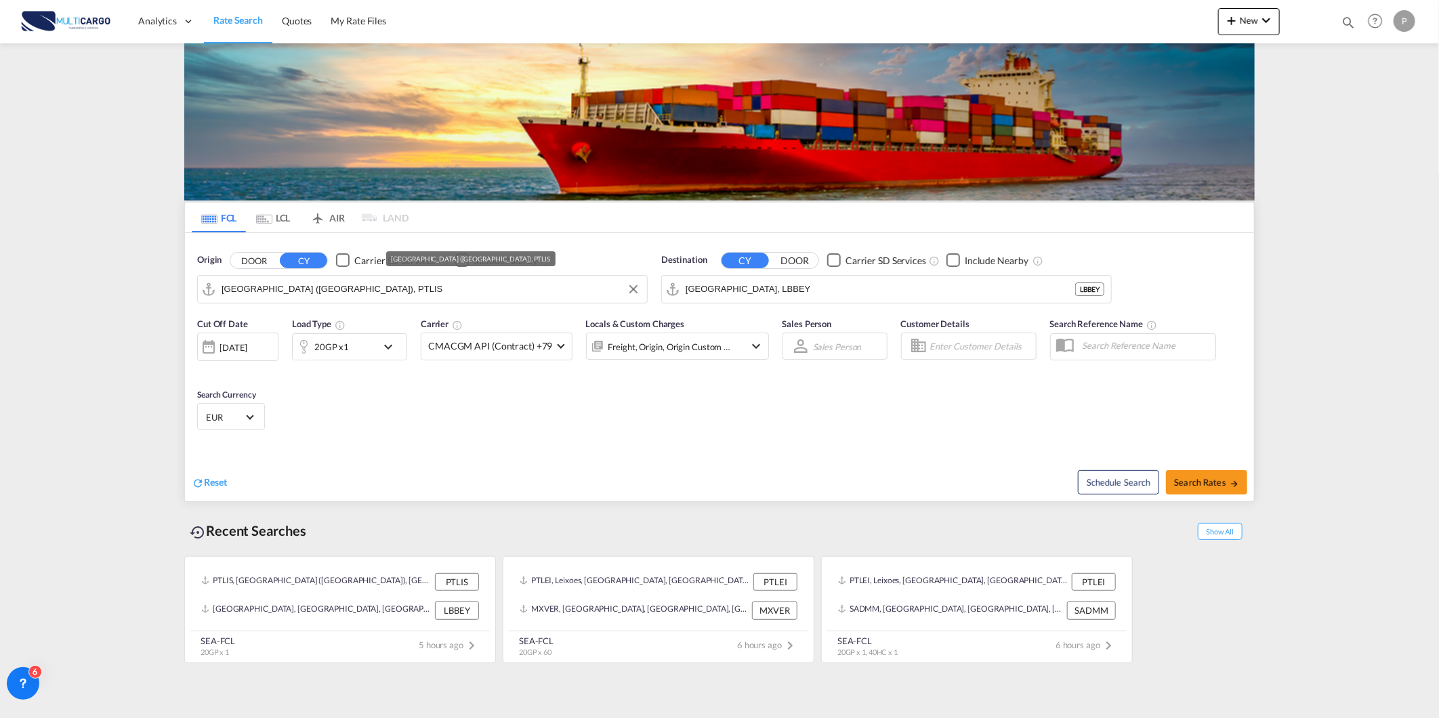
click at [408, 289] on input "[GEOGRAPHIC_DATA] ([GEOGRAPHIC_DATA]), PTLIS" at bounding box center [430, 289] width 419 height 20
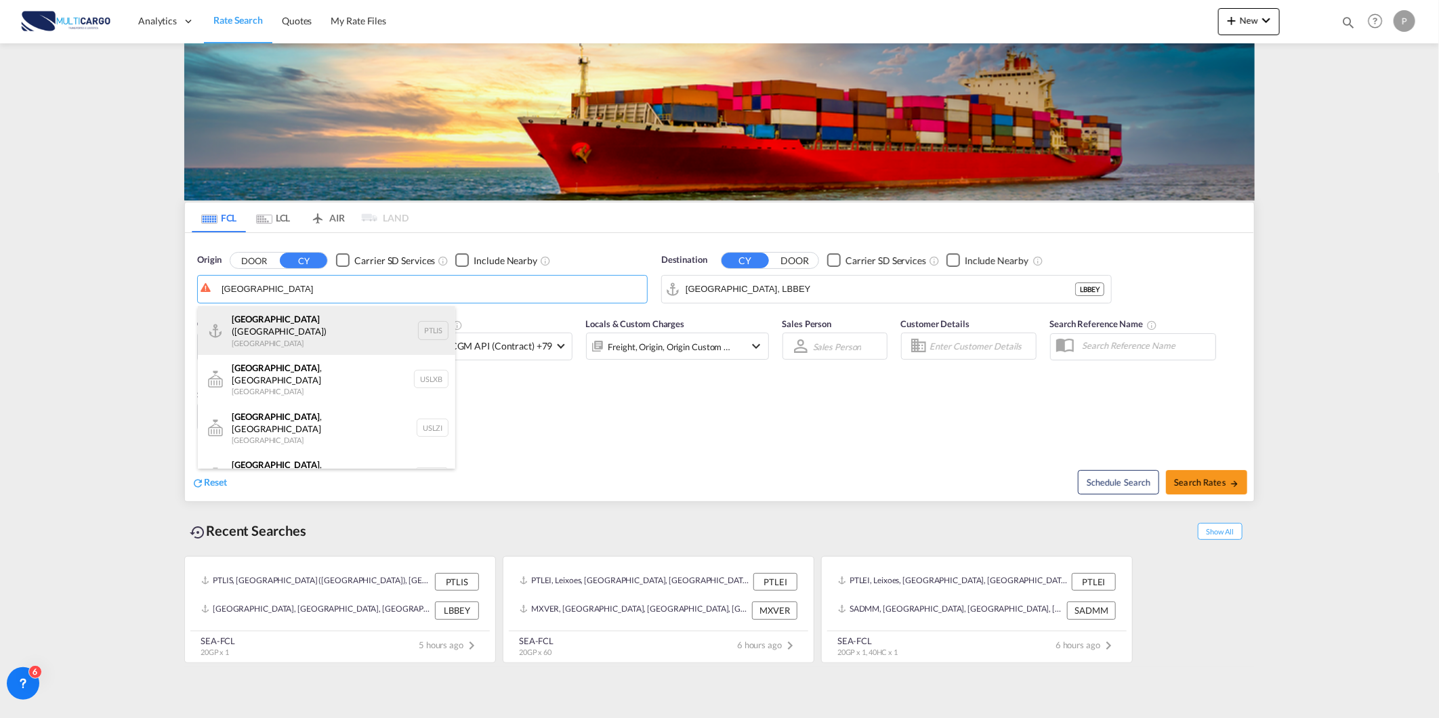
drag, startPoint x: 347, startPoint y: 327, endPoint x: 677, endPoint y: 321, distance: 329.9
click at [348, 327] on div "[GEOGRAPHIC_DATA] ([GEOGRAPHIC_DATA]) [GEOGRAPHIC_DATA] PTLIS" at bounding box center [326, 330] width 257 height 49
type input "[GEOGRAPHIC_DATA] ([GEOGRAPHIC_DATA]), PTLIS"
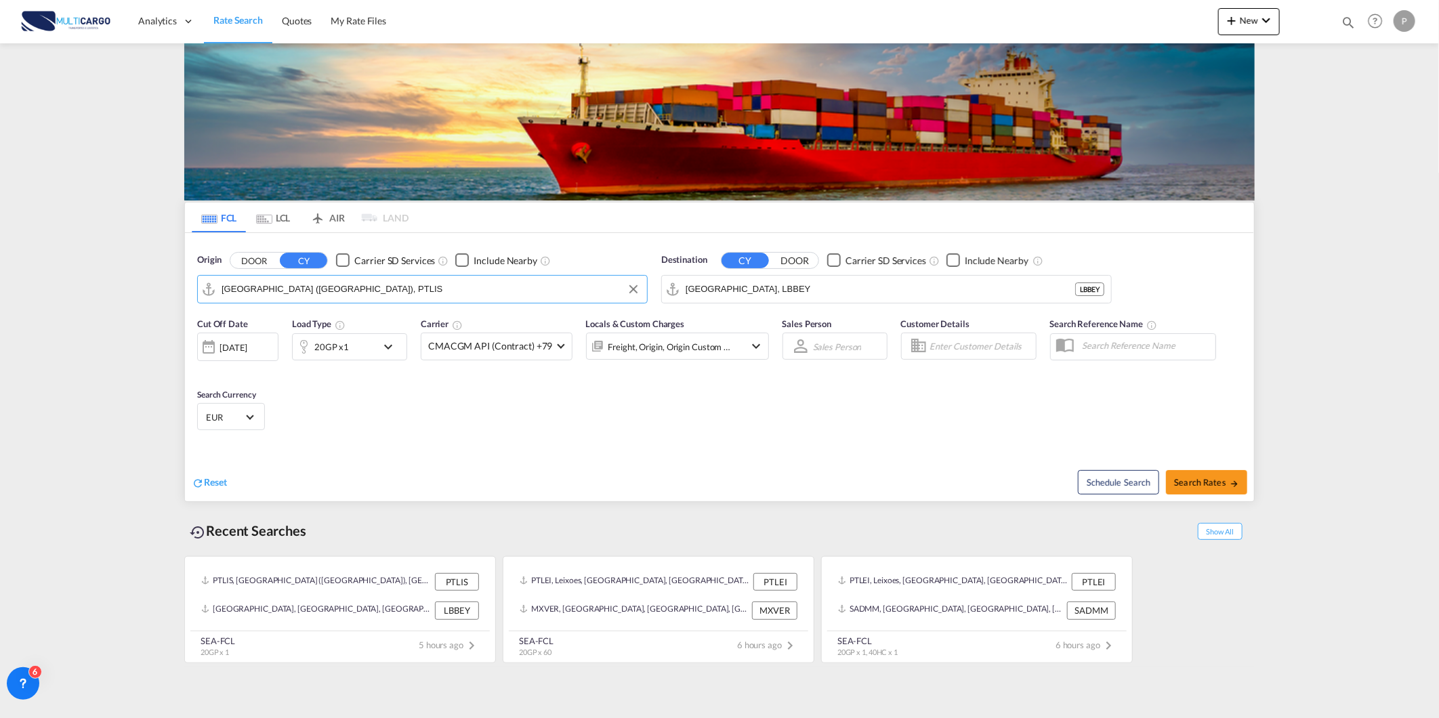
click at [735, 293] on input "[GEOGRAPHIC_DATA], LBBEY" at bounding box center [879, 289] width 389 height 20
click at [789, 325] on div "Navega ntes [GEOGRAPHIC_DATA] BRNVT" at bounding box center [790, 326] width 257 height 41
type input "Navegantes, BRNVT"
click at [383, 350] on md-icon "icon-chevron-down" at bounding box center [391, 347] width 23 height 16
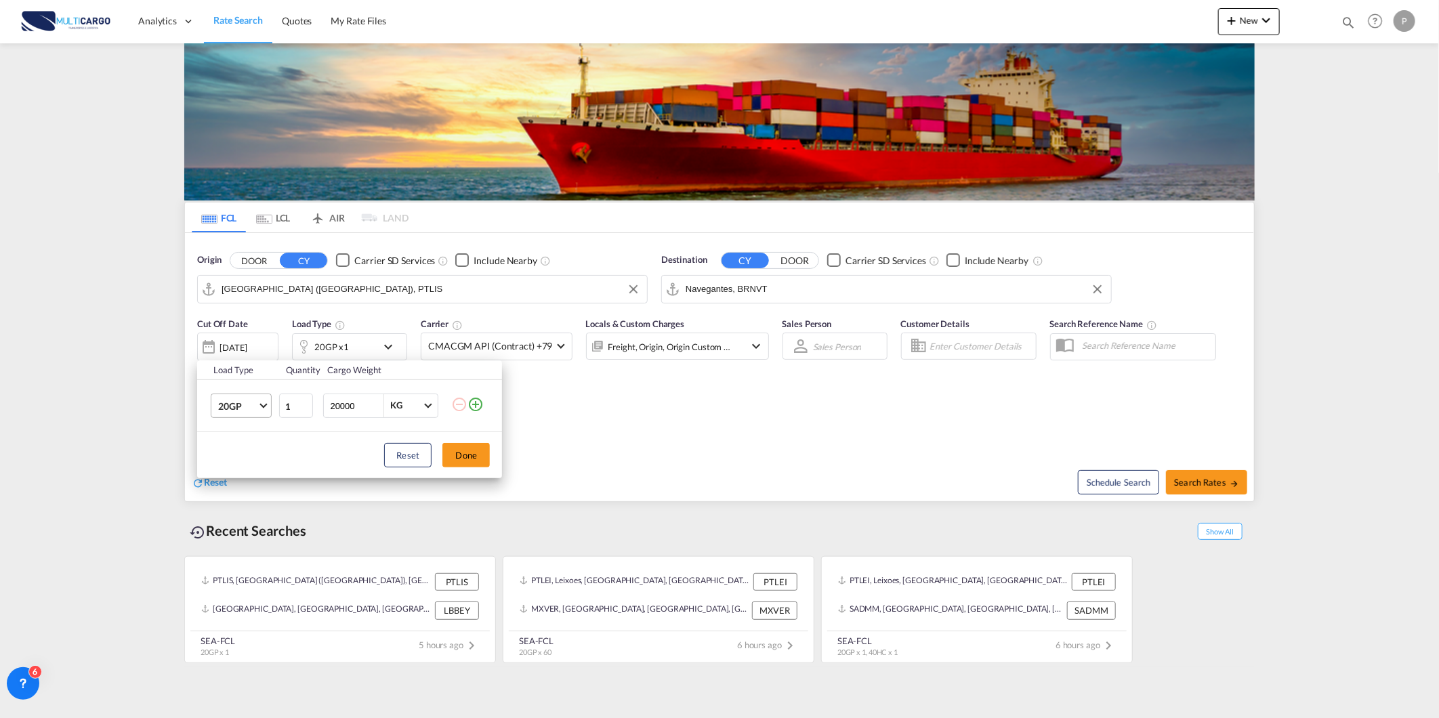
click at [261, 402] on span "Choose: \a20GP" at bounding box center [263, 403] width 7 height 7
click at [254, 530] on md-option "40HR" at bounding box center [253, 526] width 92 height 33
click at [255, 408] on span "40HR" at bounding box center [237, 407] width 39 height 14
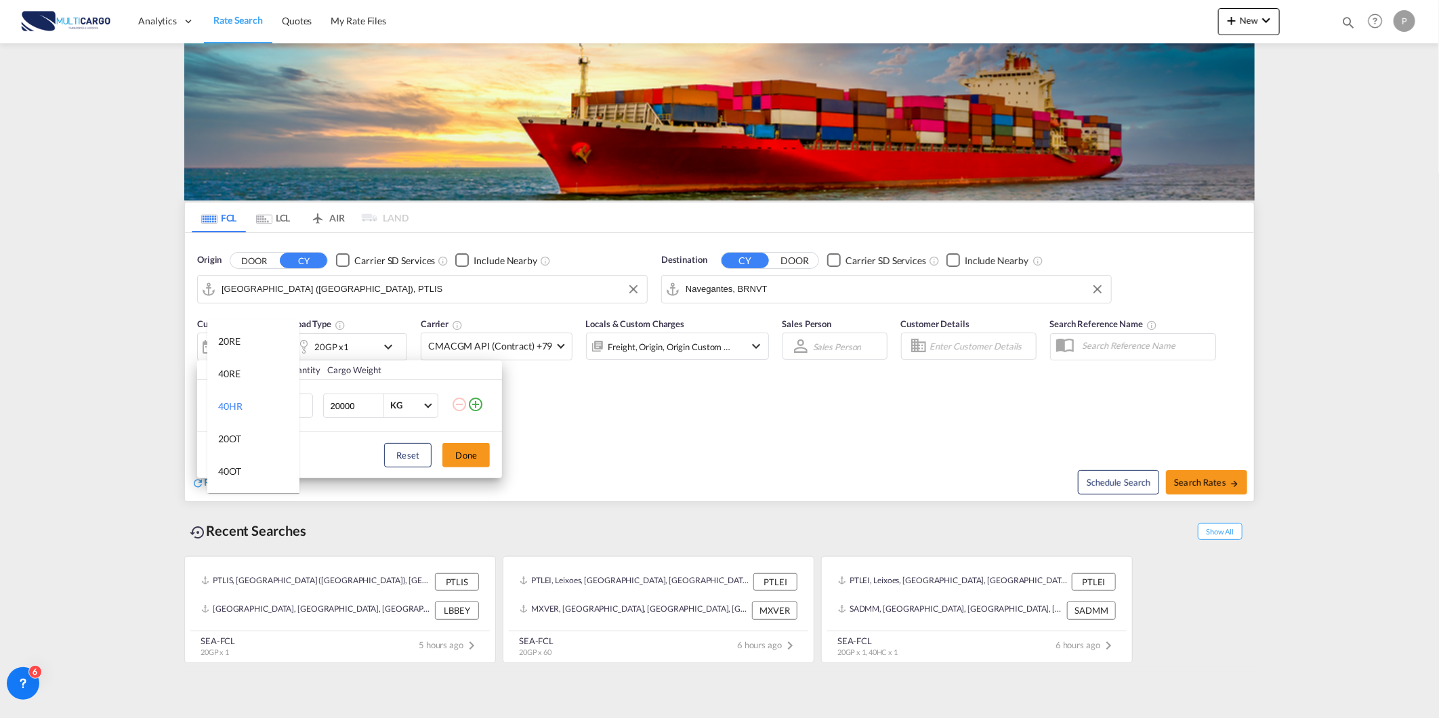
drag, startPoint x: 459, startPoint y: 459, endPoint x: 807, endPoint y: 516, distance: 353.5
click at [463, 459] on md-backdrop at bounding box center [719, 359] width 1439 height 718
click at [482, 463] on button "Done" at bounding box center [465, 455] width 47 height 24
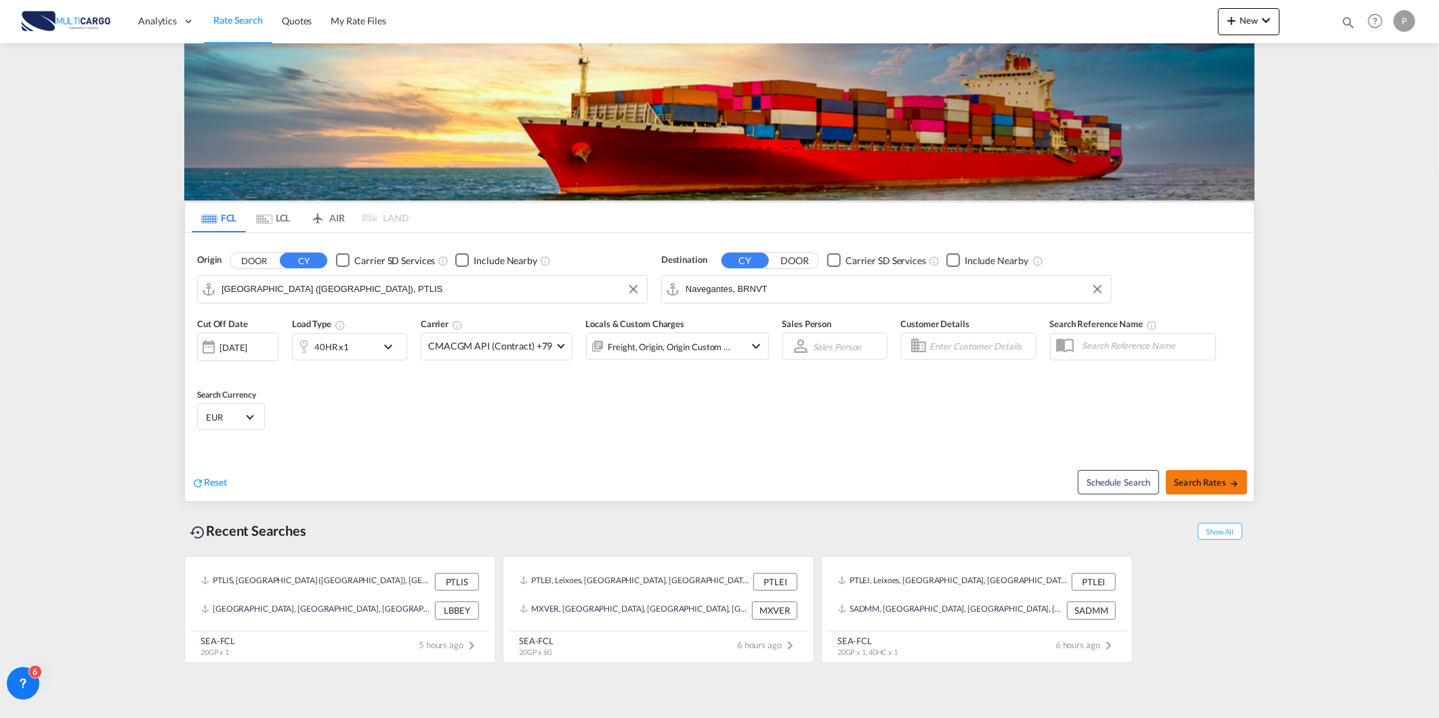
click at [1227, 482] on span "Search Rates" at bounding box center [1206, 482] width 65 height 11
type input "PTLIS to BRNVT / [DATE]"
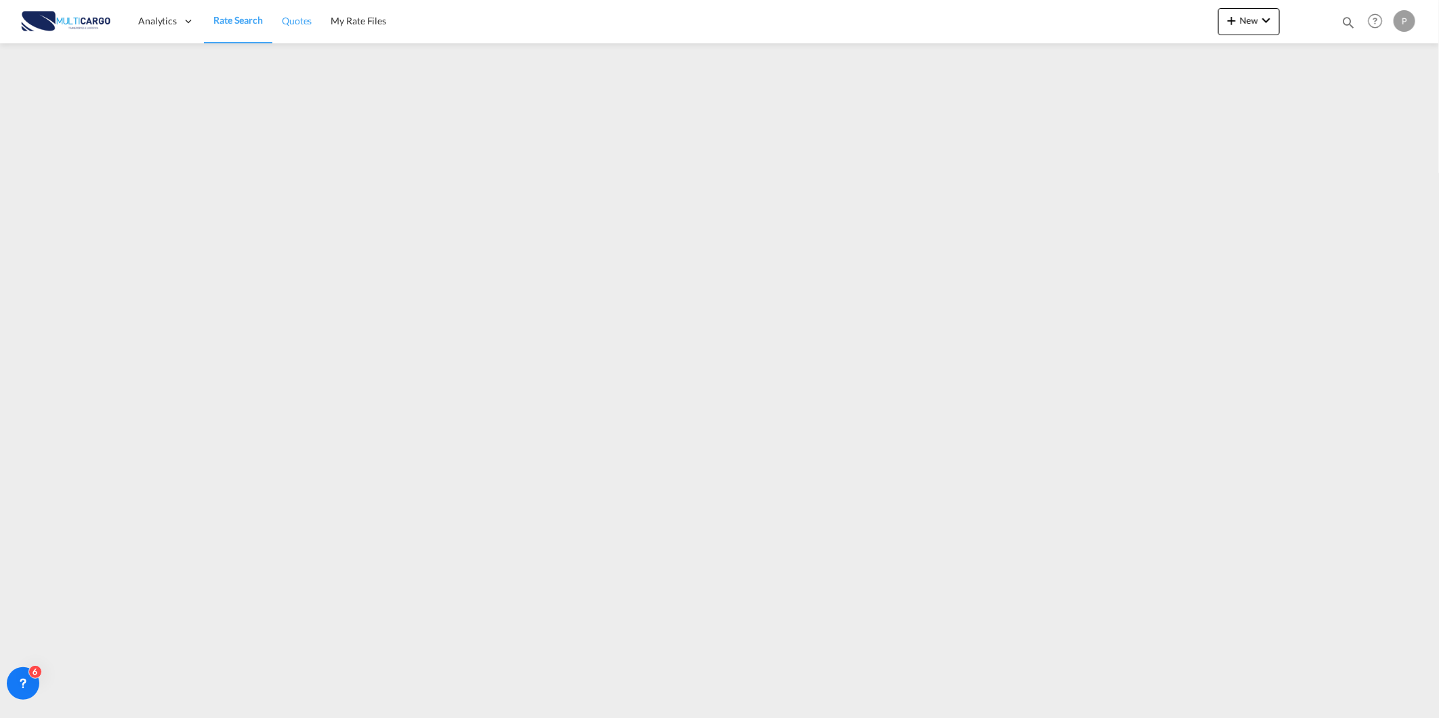
click at [307, 30] on link "Quotes" at bounding box center [296, 21] width 49 height 44
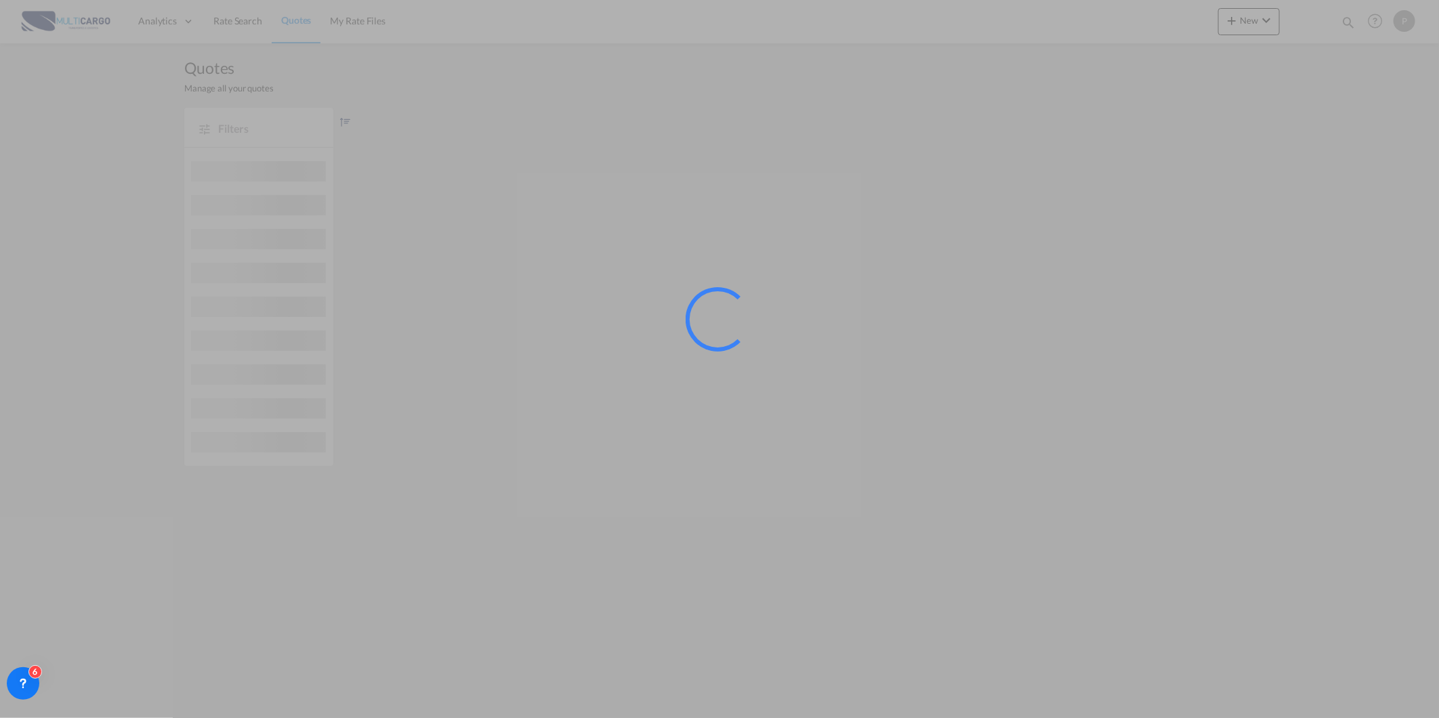
click at [1254, 24] on div at bounding box center [719, 359] width 1439 height 718
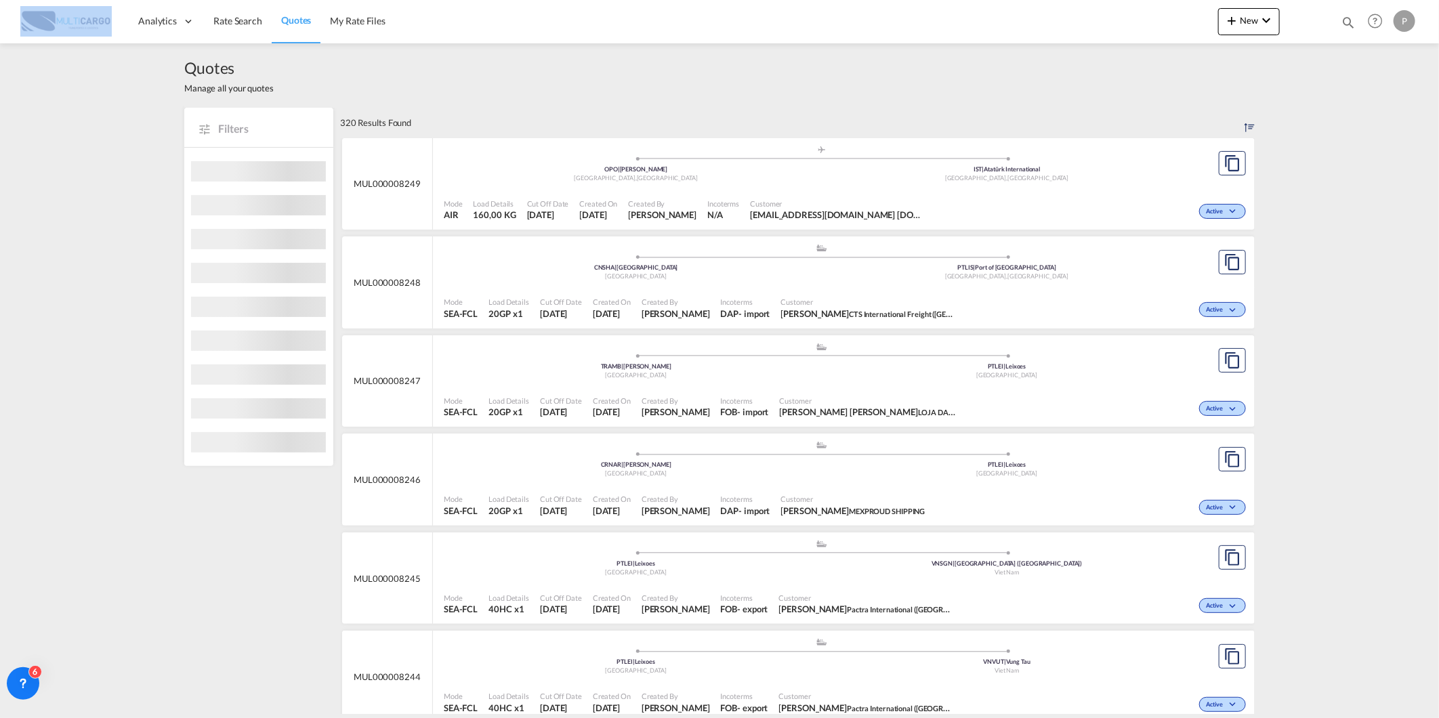
click at [1254, 24] on span "New" at bounding box center [1248, 20] width 51 height 11
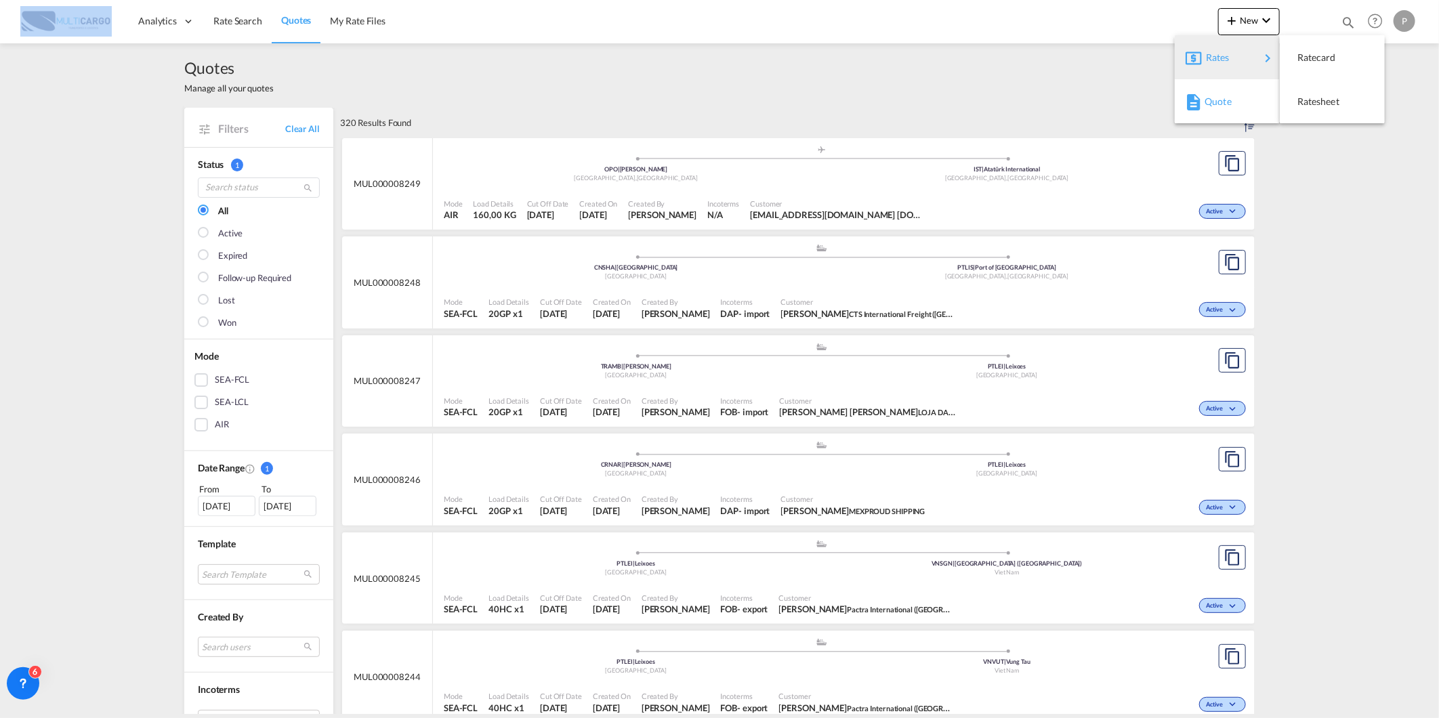
click at [1234, 105] on div "Quote" at bounding box center [1229, 102] width 50 height 34
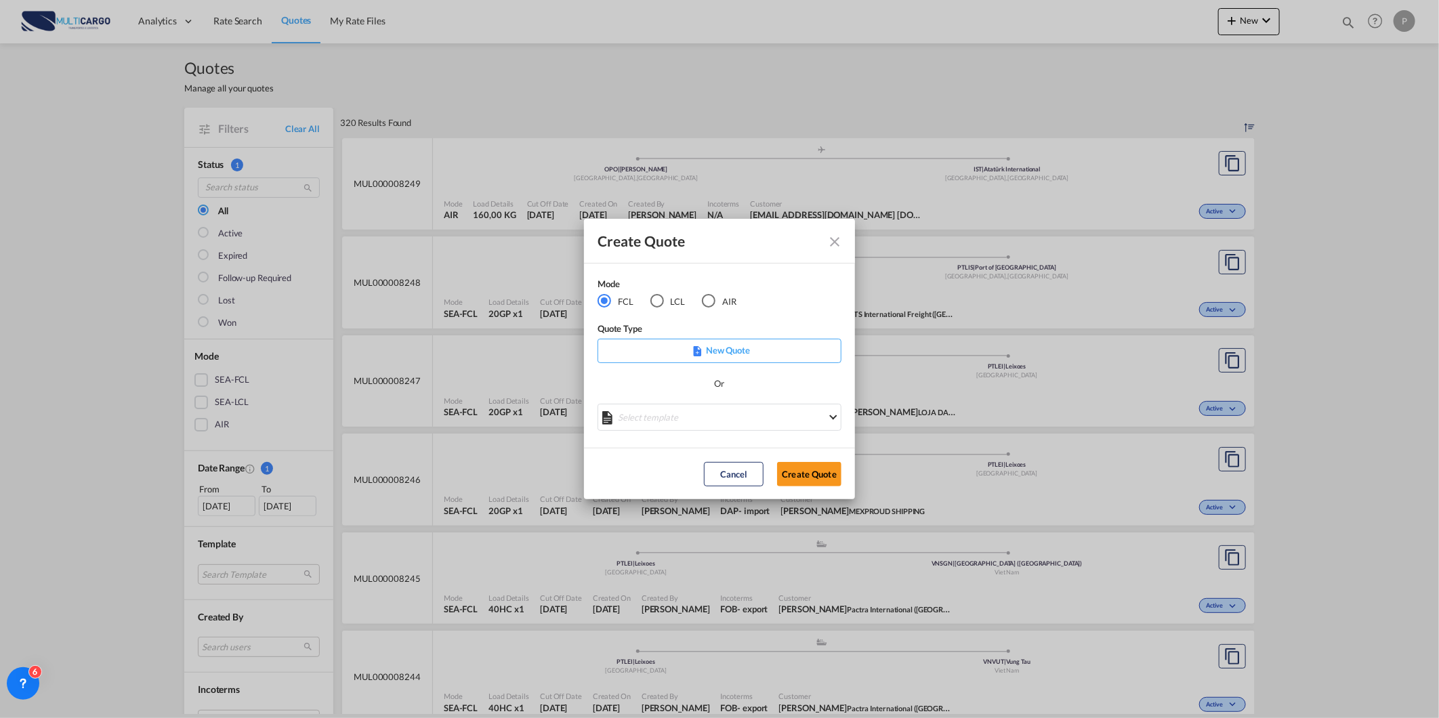
click at [735, 343] on p "New Quote" at bounding box center [719, 350] width 234 height 14
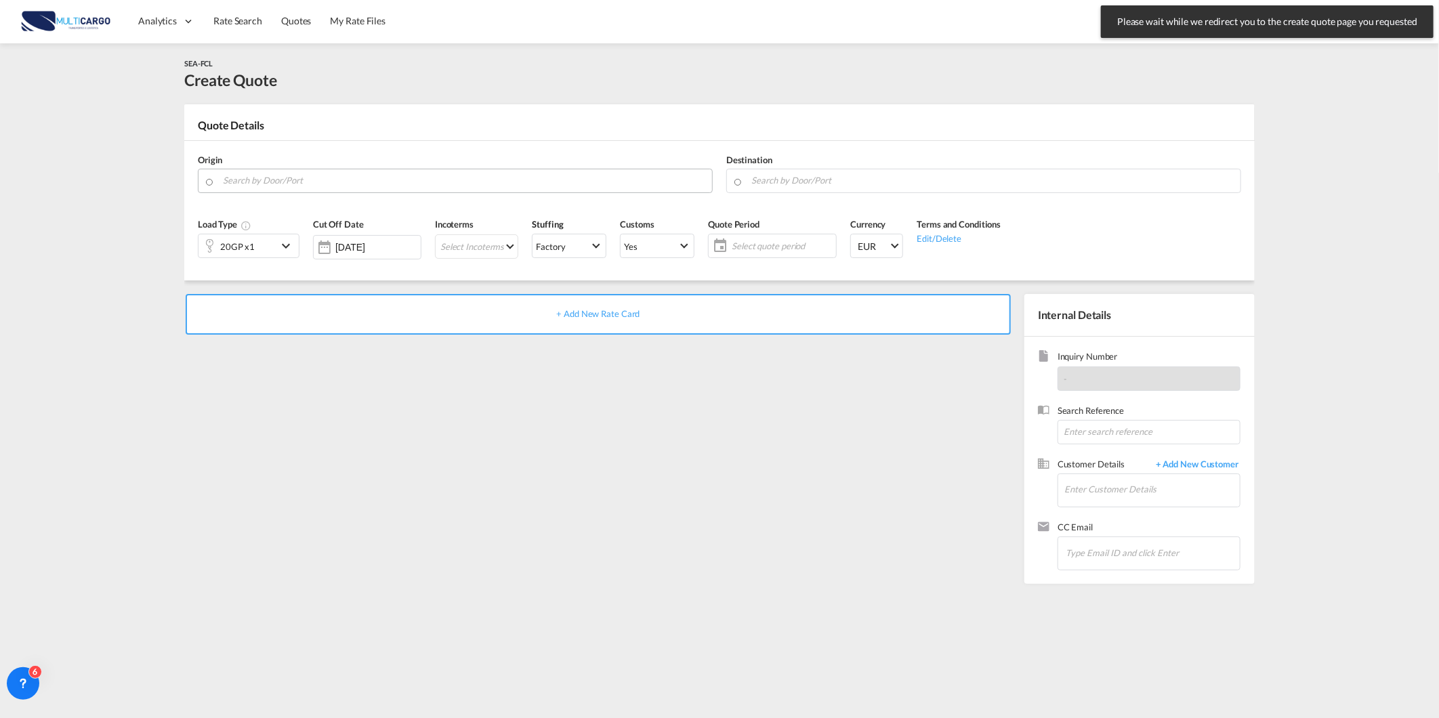
click at [360, 169] on input "Search by Door/Port" at bounding box center [464, 181] width 482 height 24
click at [360, 179] on input "Search by Door/Port" at bounding box center [464, 181] width 482 height 24
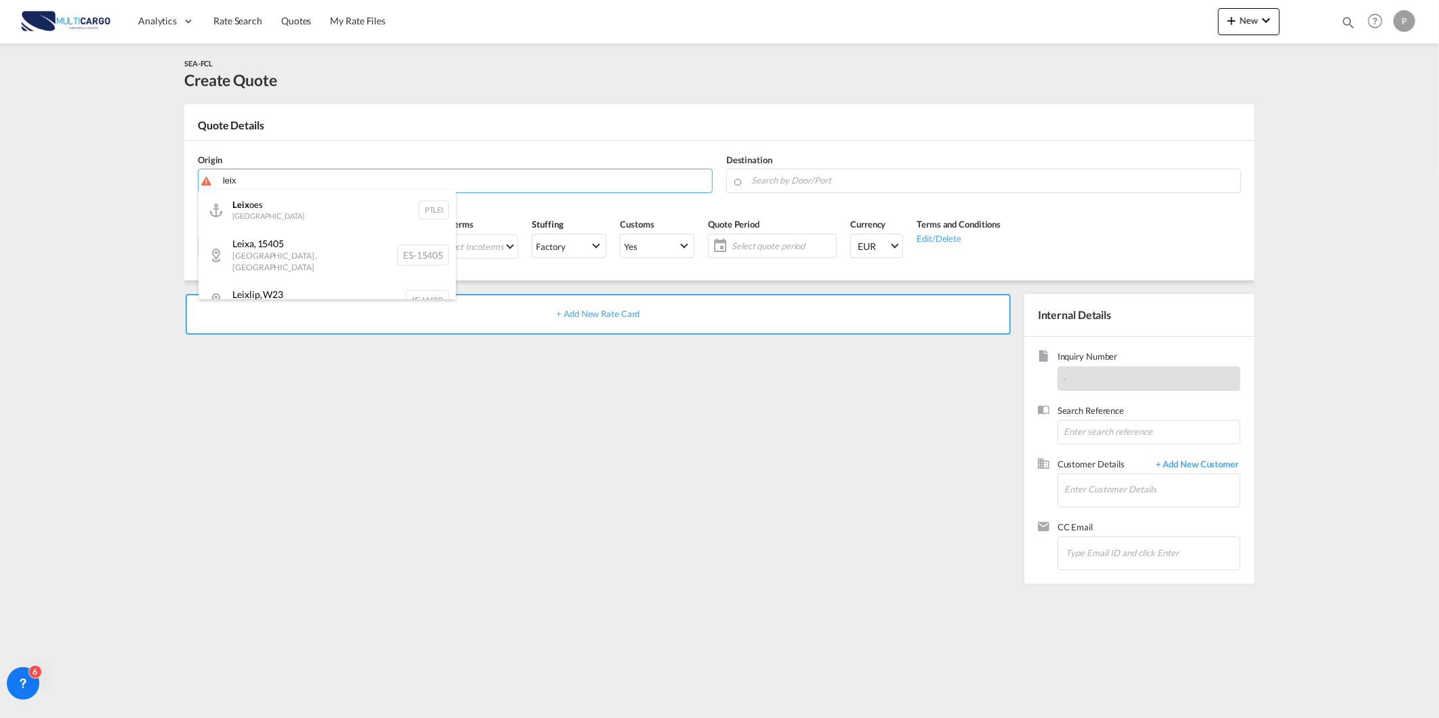
drag, startPoint x: 352, startPoint y: 215, endPoint x: 485, endPoint y: 197, distance: 133.9
click at [351, 215] on div "Leix oes Portugal PTLEI" at bounding box center [326, 210] width 257 height 41
type input "Leixoes, PTLEI"
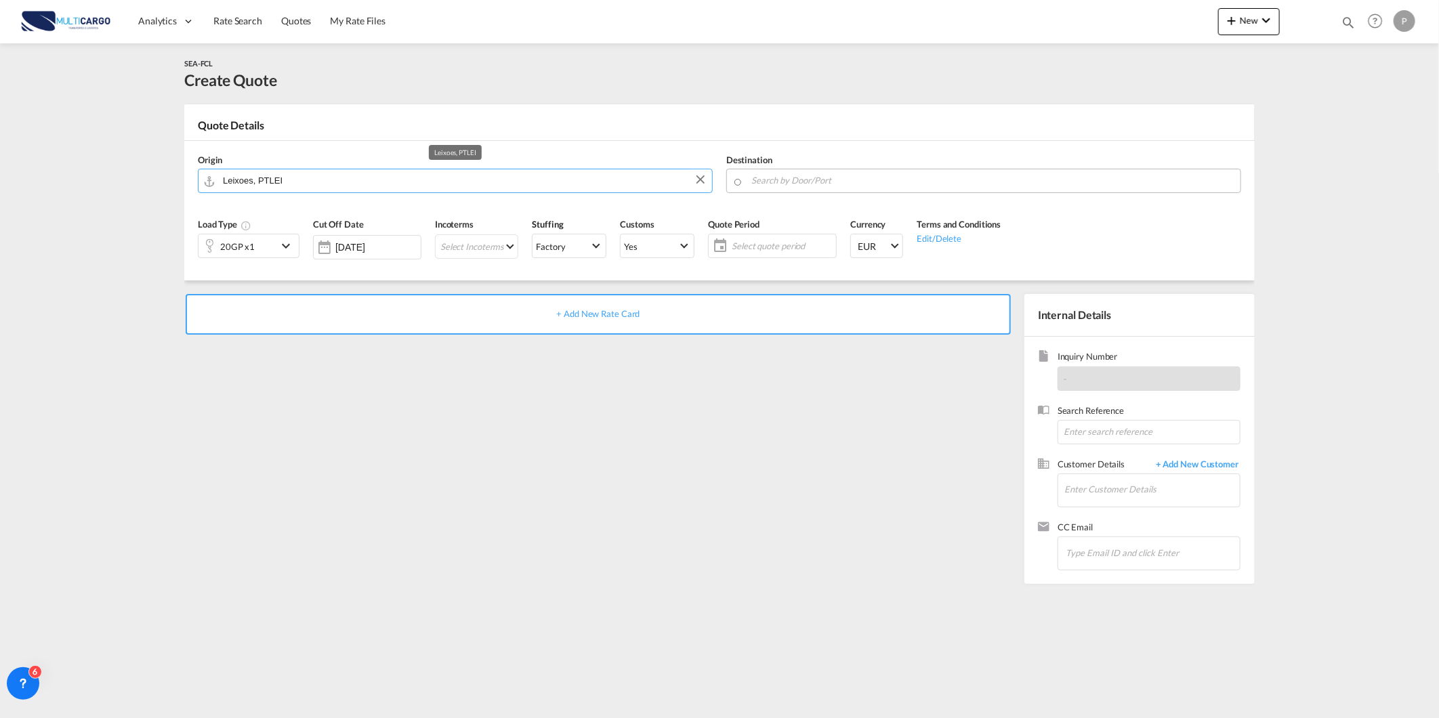
click at [801, 174] on input "Search by Door/Port" at bounding box center [992, 181] width 482 height 24
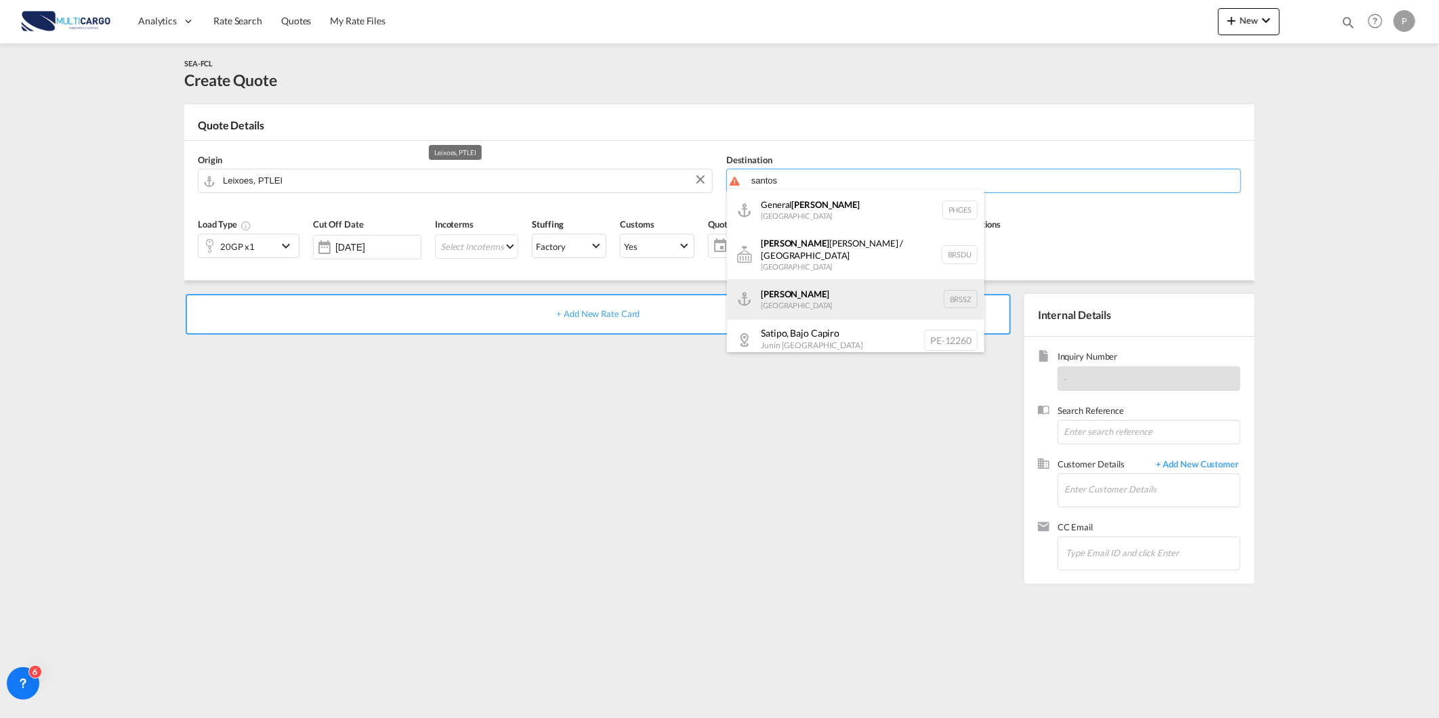
click at [815, 294] on div "[PERSON_NAME] [GEOGRAPHIC_DATA] BRSSZ" at bounding box center [855, 299] width 257 height 41
type input "Santos, BRSSZ"
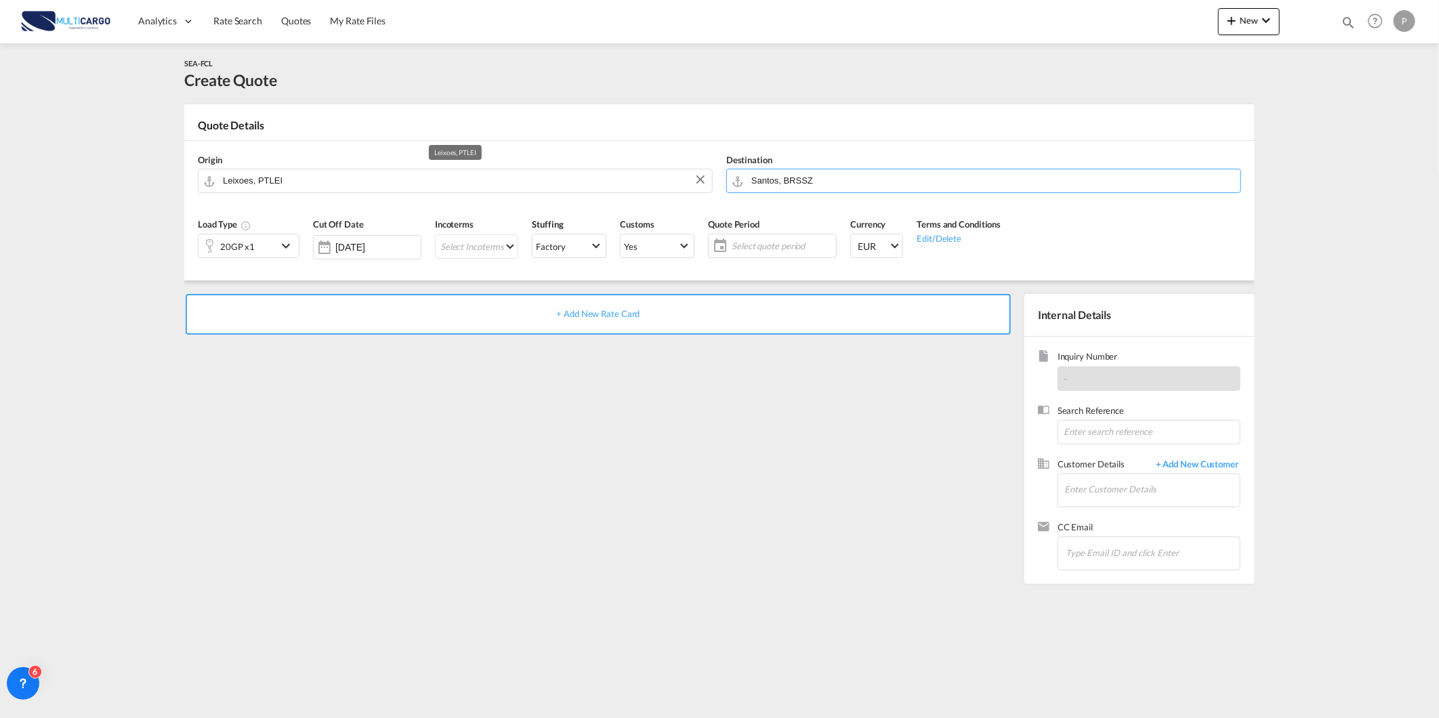
click at [259, 247] on div "20GP x1" at bounding box center [237, 245] width 79 height 23
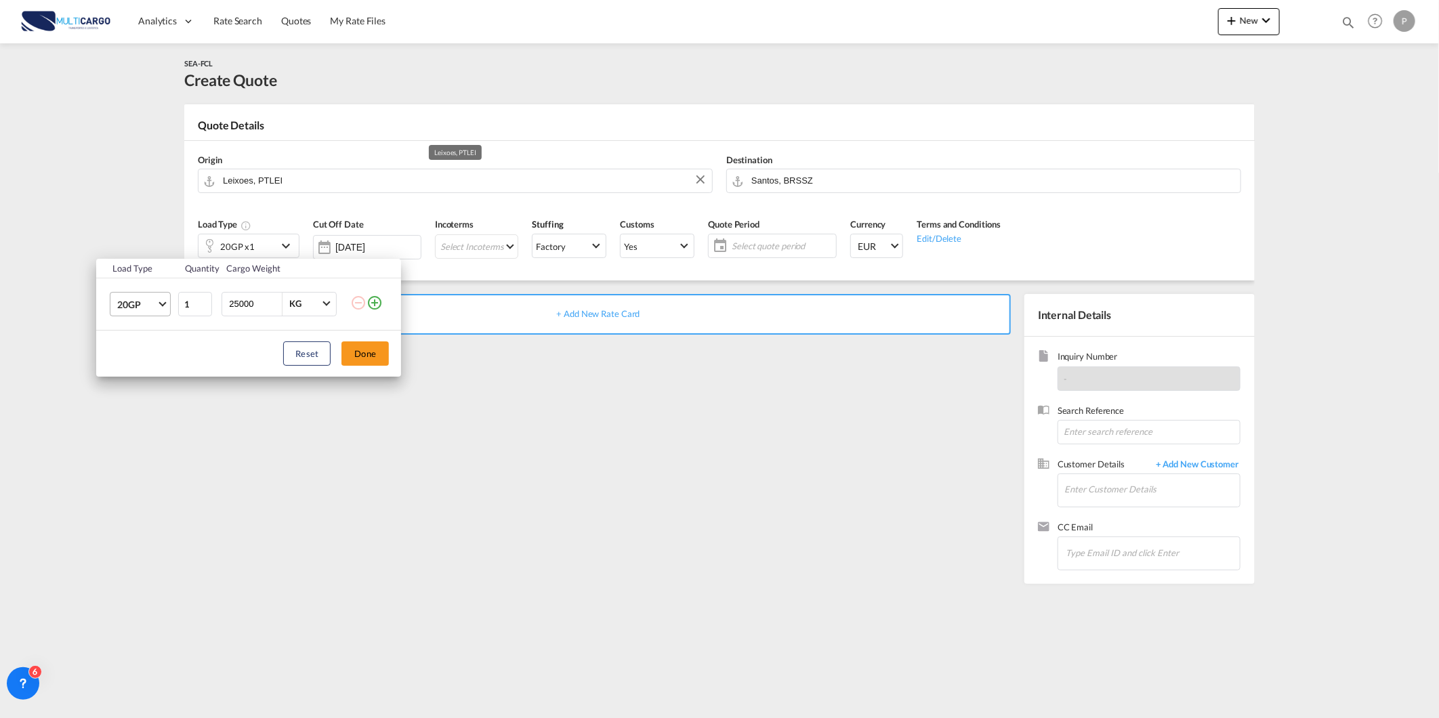
click at [135, 306] on span "20GP" at bounding box center [136, 305] width 39 height 14
click at [159, 316] on md-option "40RE" at bounding box center [152, 316] width 92 height 33
click at [373, 343] on button "Done" at bounding box center [364, 353] width 47 height 24
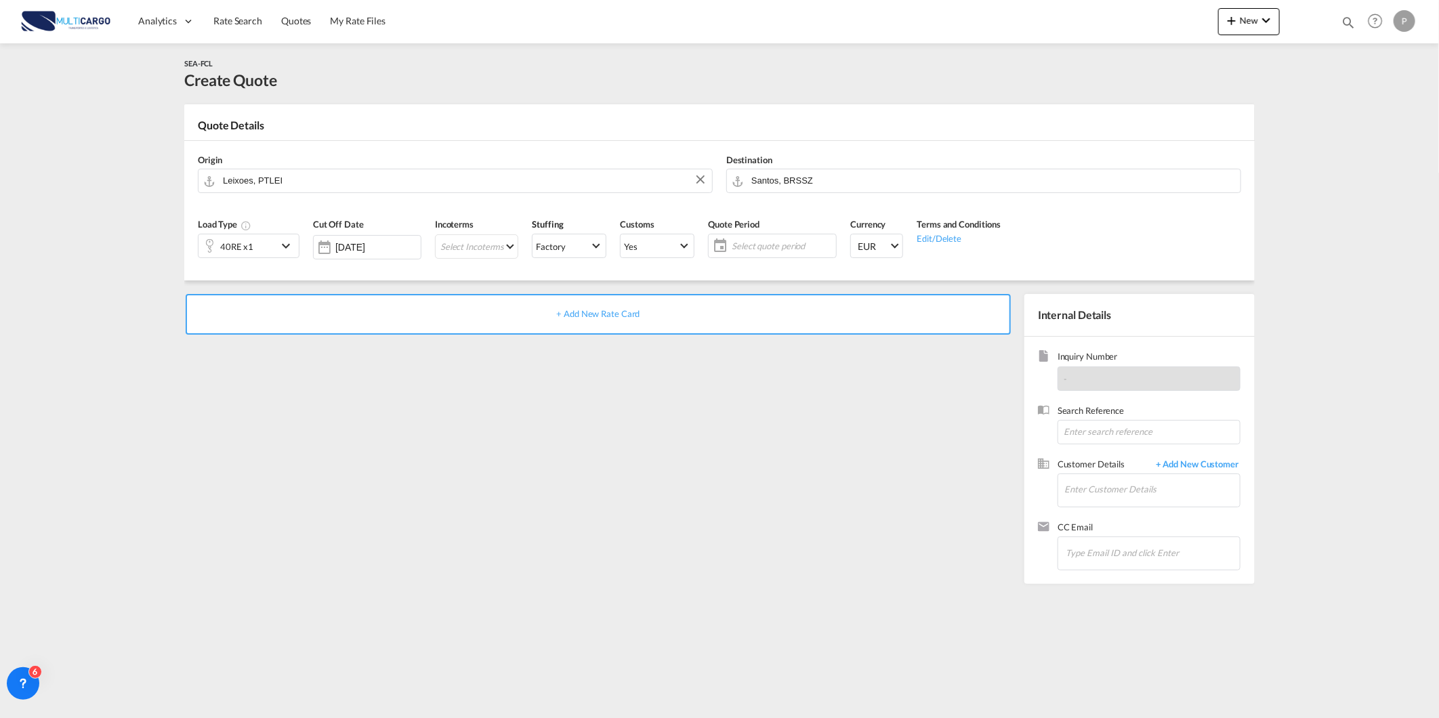
click at [640, 301] on div "+ Add New Rate Card" at bounding box center [598, 314] width 825 height 41
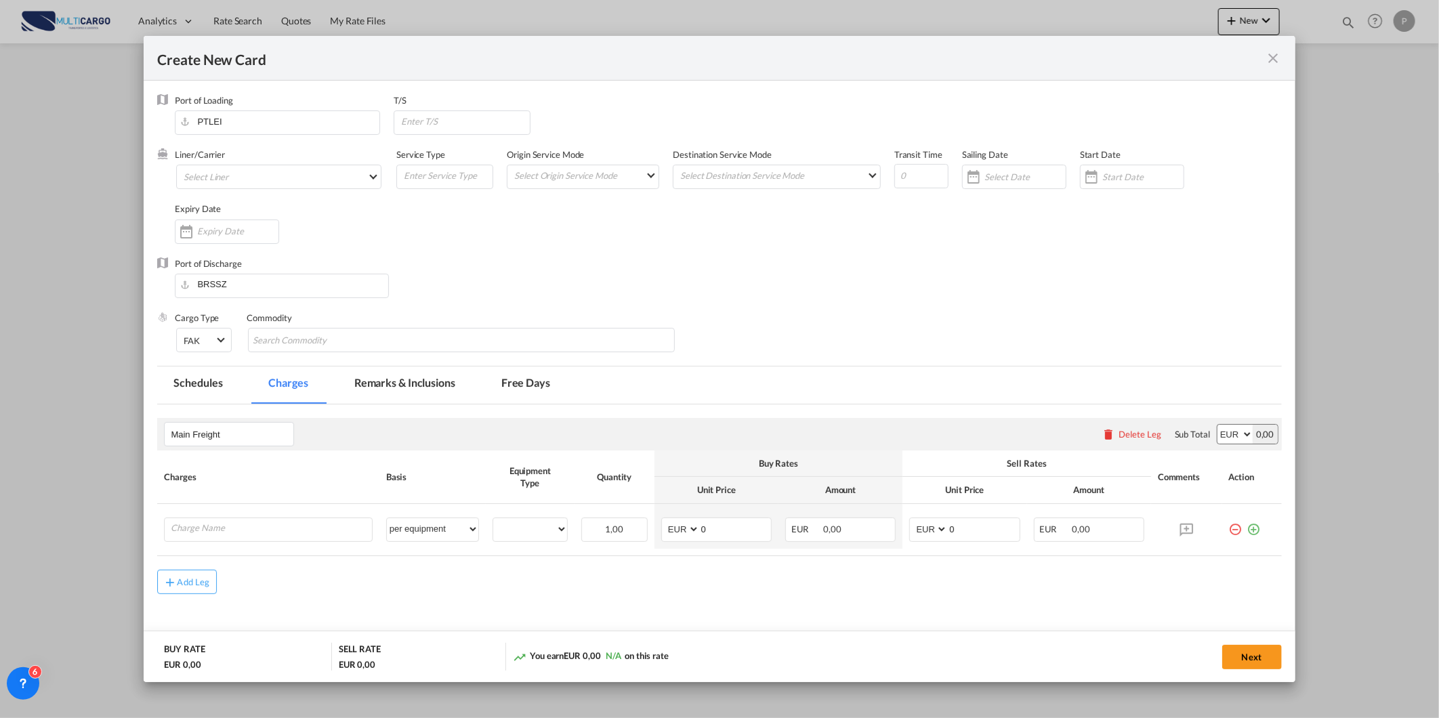
type input "Basic Ocean Freight"
select select "per equipment"
click at [328, 188] on md-select "Select Liner 2HM LOGISTICS D.O.O AAXL GLOBAL SHIPPING LINES LLC [PERSON_NAME] S…" at bounding box center [278, 177] width 205 height 24
click at [313, 131] on input "search" at bounding box center [295, 144] width 230 height 33
type input "cosco"
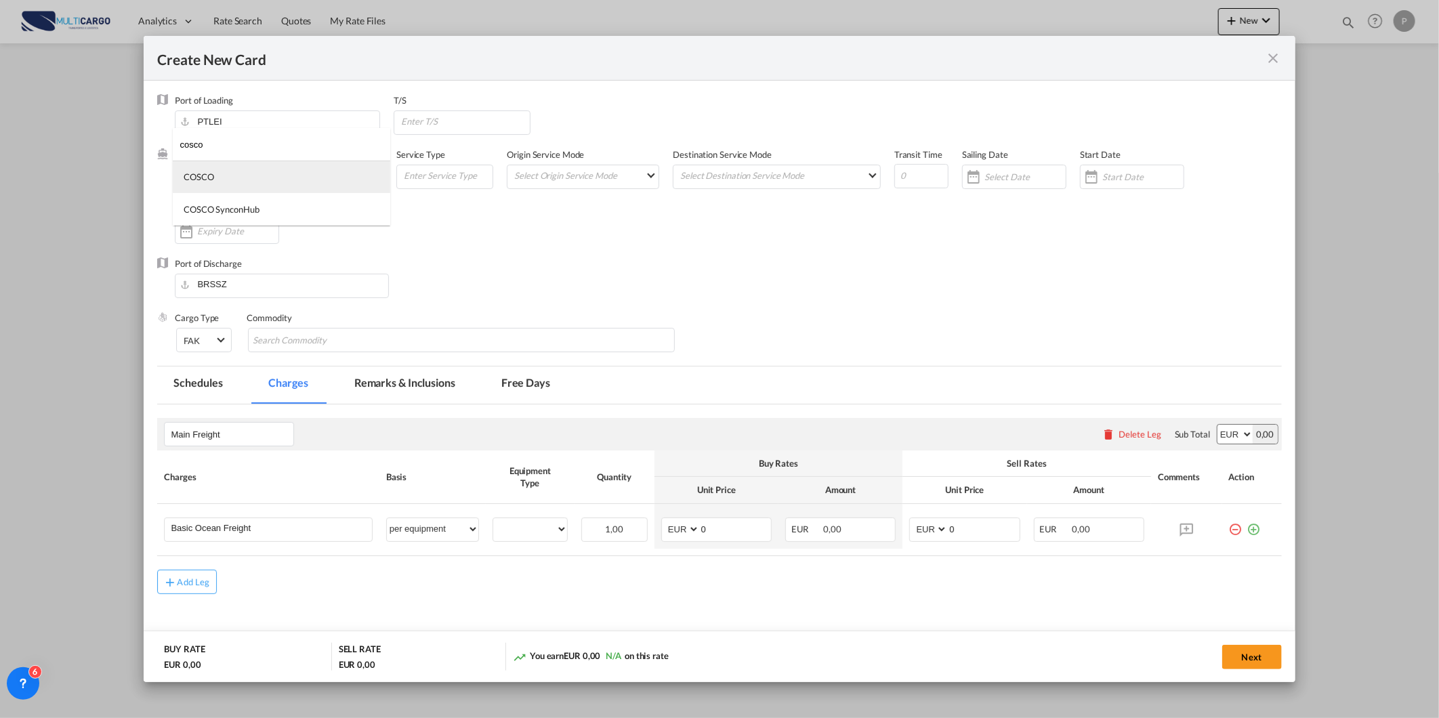
click at [260, 187] on md-option "COSCO" at bounding box center [281, 177] width 217 height 33
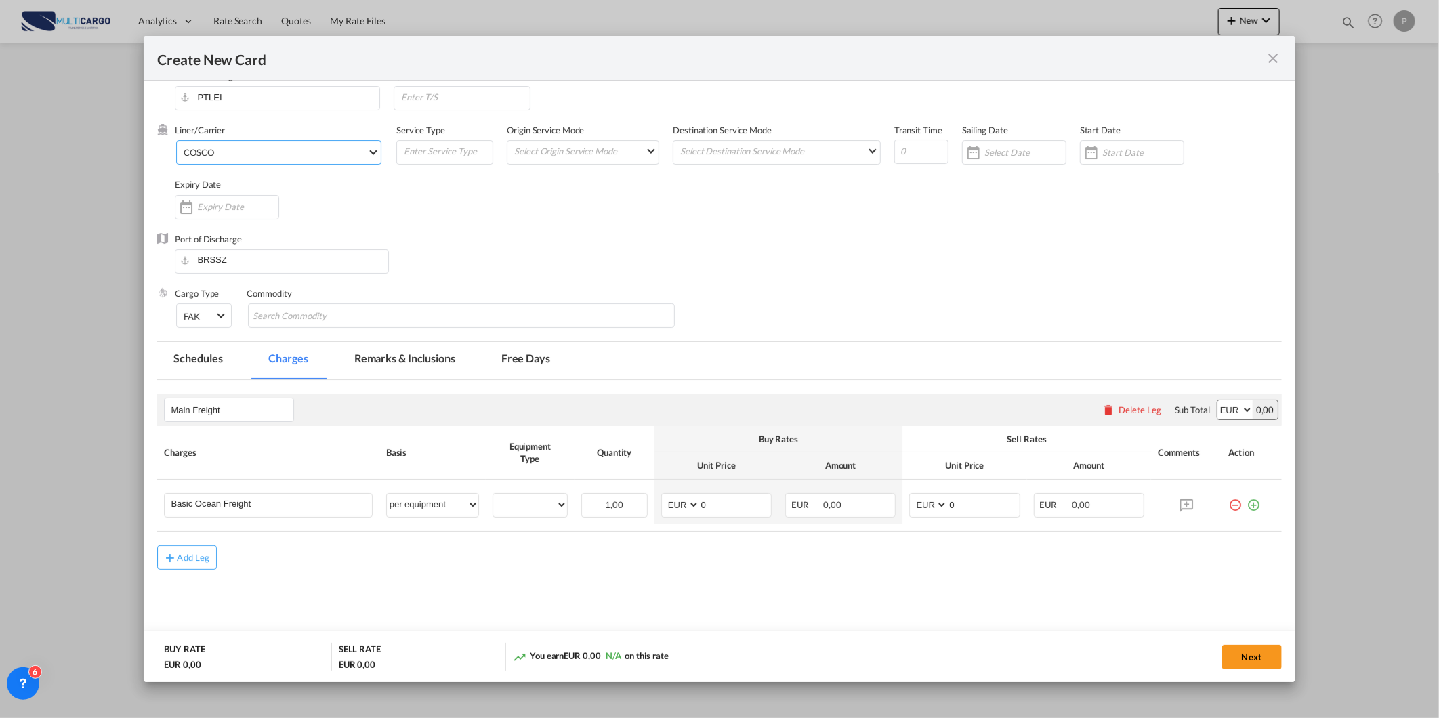
scroll to position [37, 0]
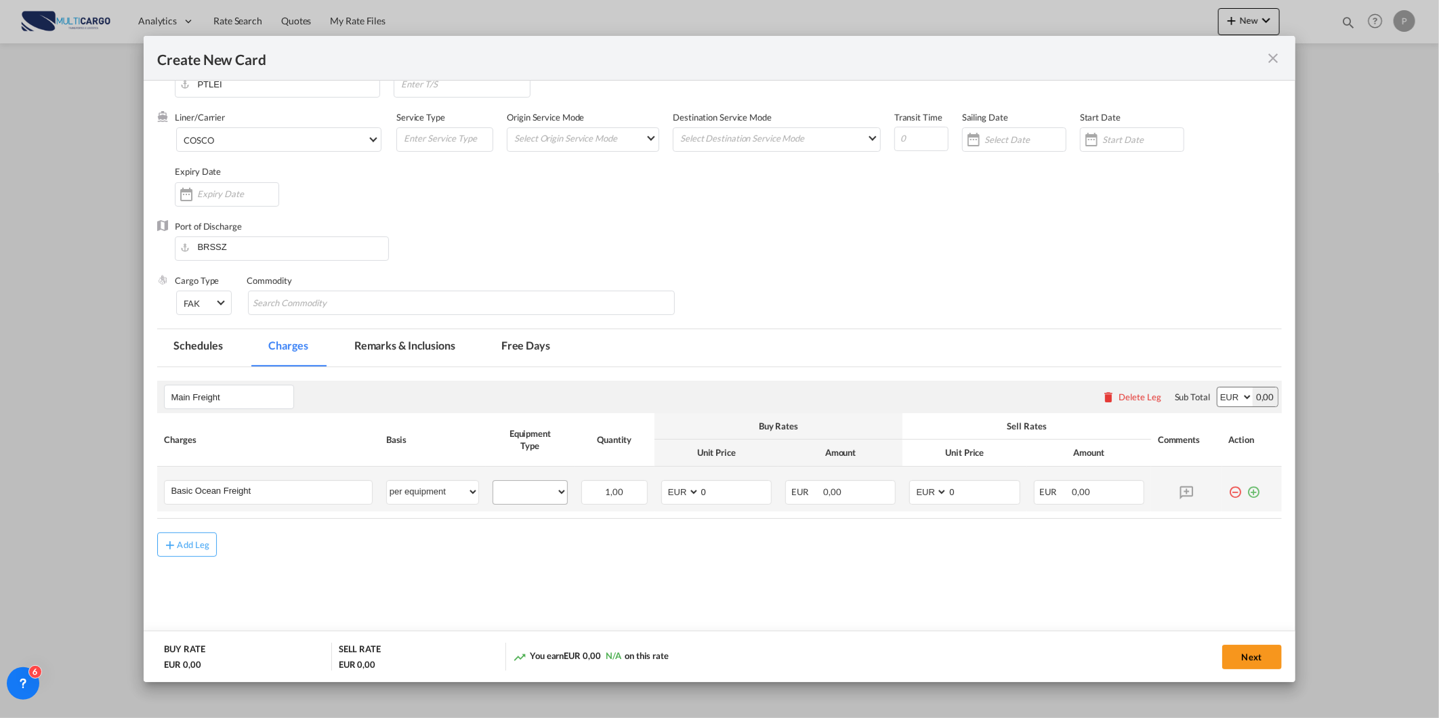
click at [553, 500] on div "40RE" at bounding box center [529, 492] width 75 height 24
click at [551, 496] on select "40RE" at bounding box center [530, 492] width 74 height 18
click at [493, 483] on select "40RE" at bounding box center [530, 492] width 74 height 18
click at [546, 496] on select "40RE" at bounding box center [530, 492] width 74 height 18
select select "40RE"
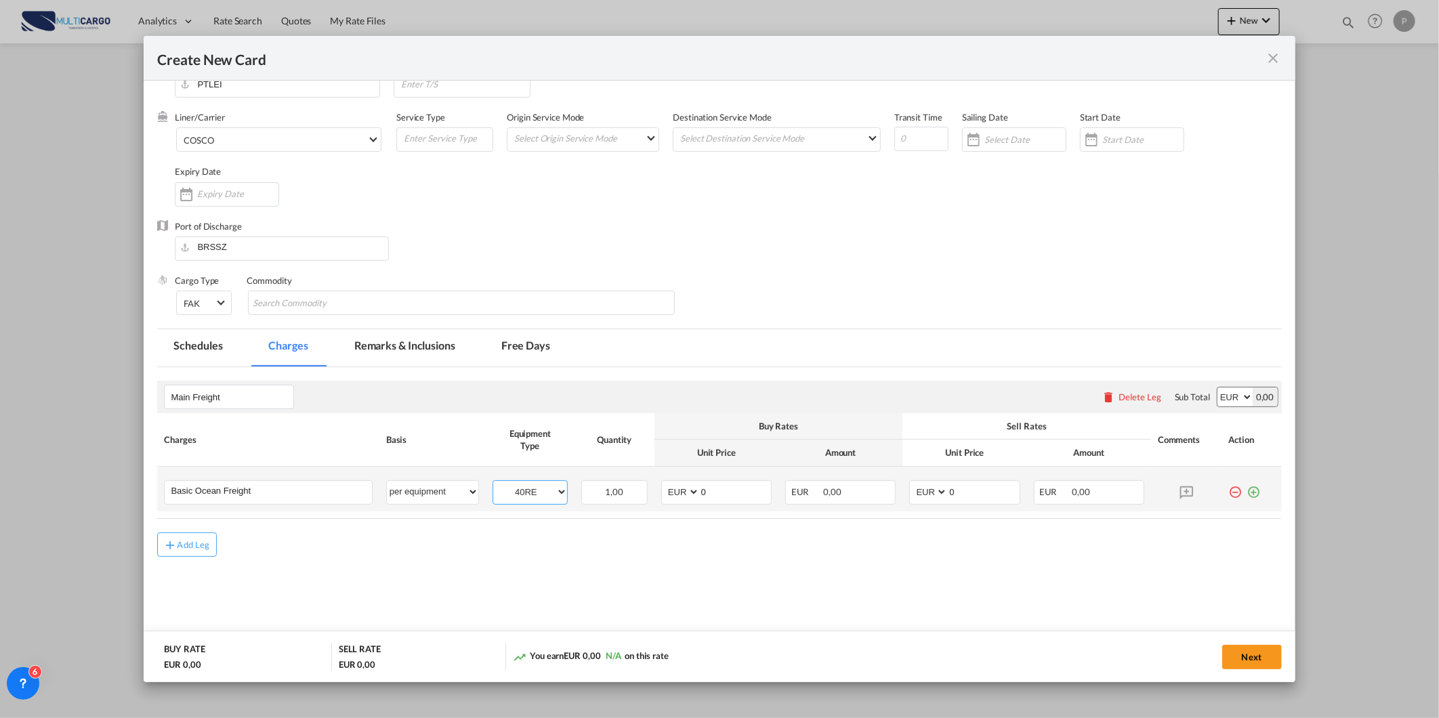
click at [493, 483] on select "40RE" at bounding box center [530, 492] width 74 height 18
drag, startPoint x: 712, startPoint y: 481, endPoint x: 712, endPoint y: 488, distance: 7.5
click at [712, 481] on input "0" at bounding box center [735, 491] width 71 height 20
click at [712, 492] on input "0" at bounding box center [735, 491] width 71 height 20
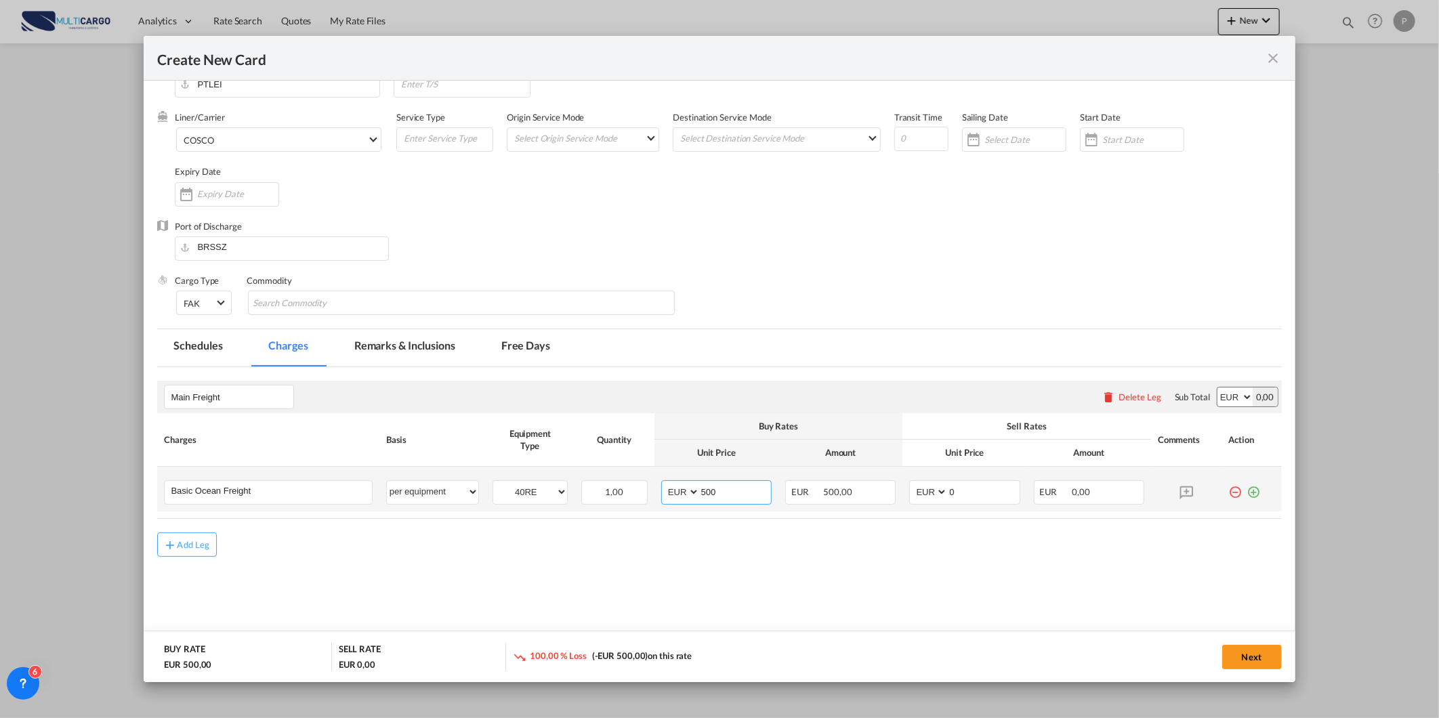
click at [705, 494] on input "500" at bounding box center [735, 491] width 71 height 20
click at [743, 492] on input "500" at bounding box center [735, 491] width 71 height 20
click at [742, 491] on input "500" at bounding box center [735, 491] width 71 height 20
type input "655"
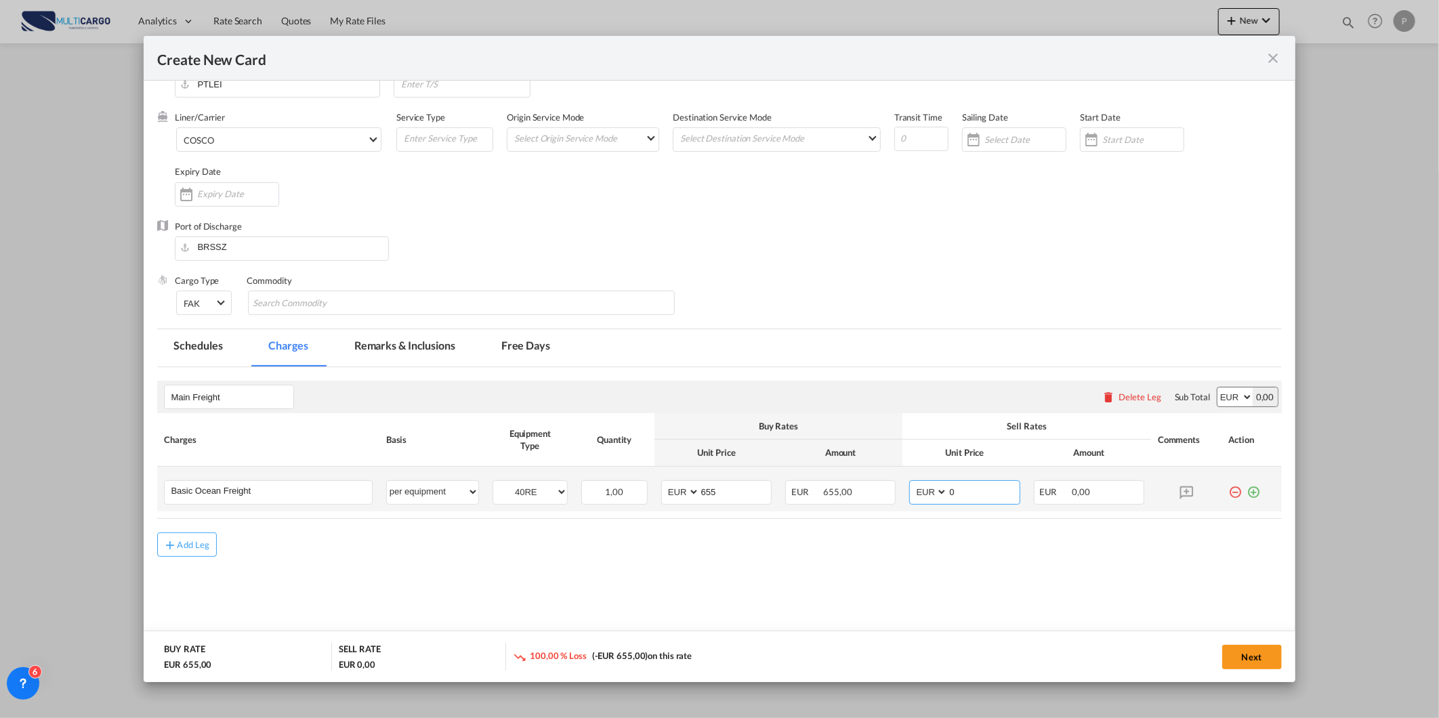
click at [979, 486] on input "0" at bounding box center [983, 491] width 71 height 20
type input "655"
drag, startPoint x: 860, startPoint y: 635, endPoint x: 838, endPoint y: 646, distance: 24.8
click at [862, 637] on md-dialog-actions "BUY RATE EUR 655,00 SELL RATE EUR 655,00 You earn EUR 0,00 0,00 % on this rate …" at bounding box center [719, 656] width 1151 height 51
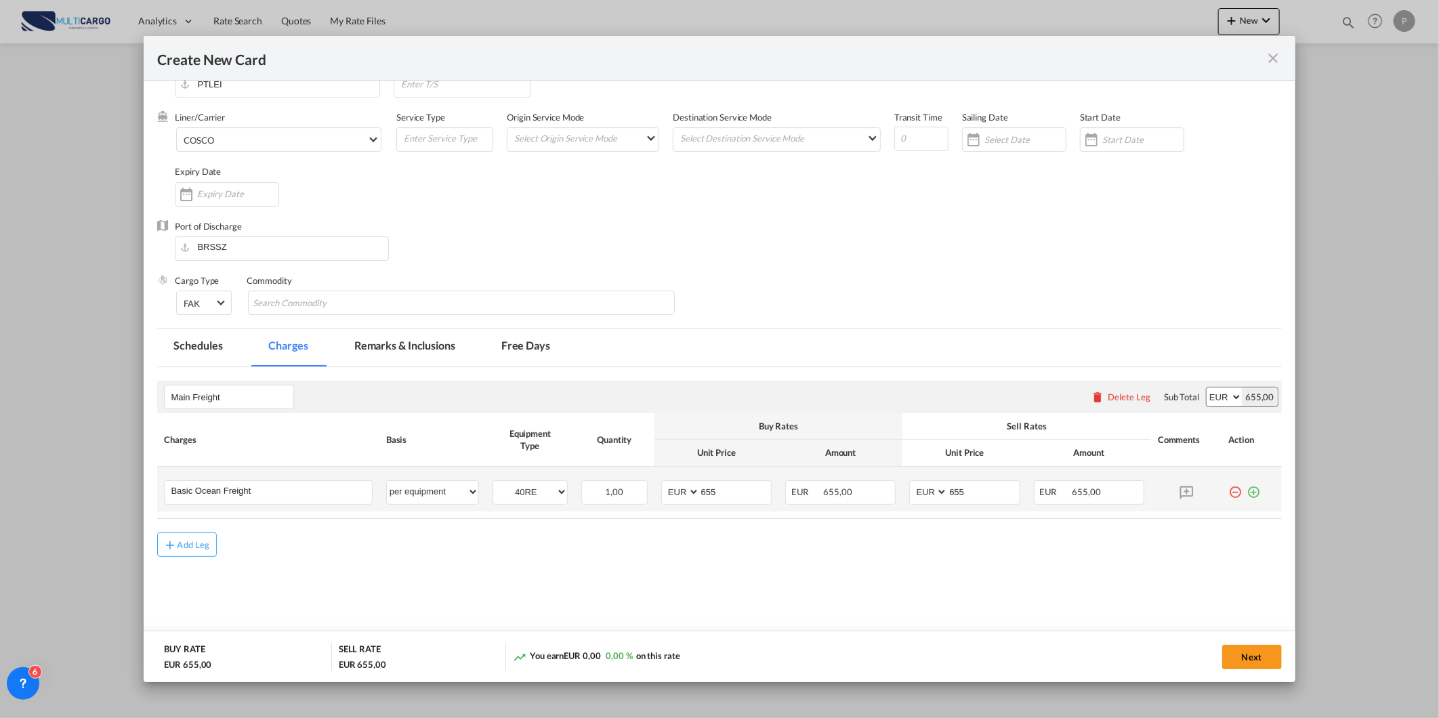
click at [1249, 494] on md-icon "icon-plus-circle-outline green-400-fg" at bounding box center [1254, 487] width 14 height 14
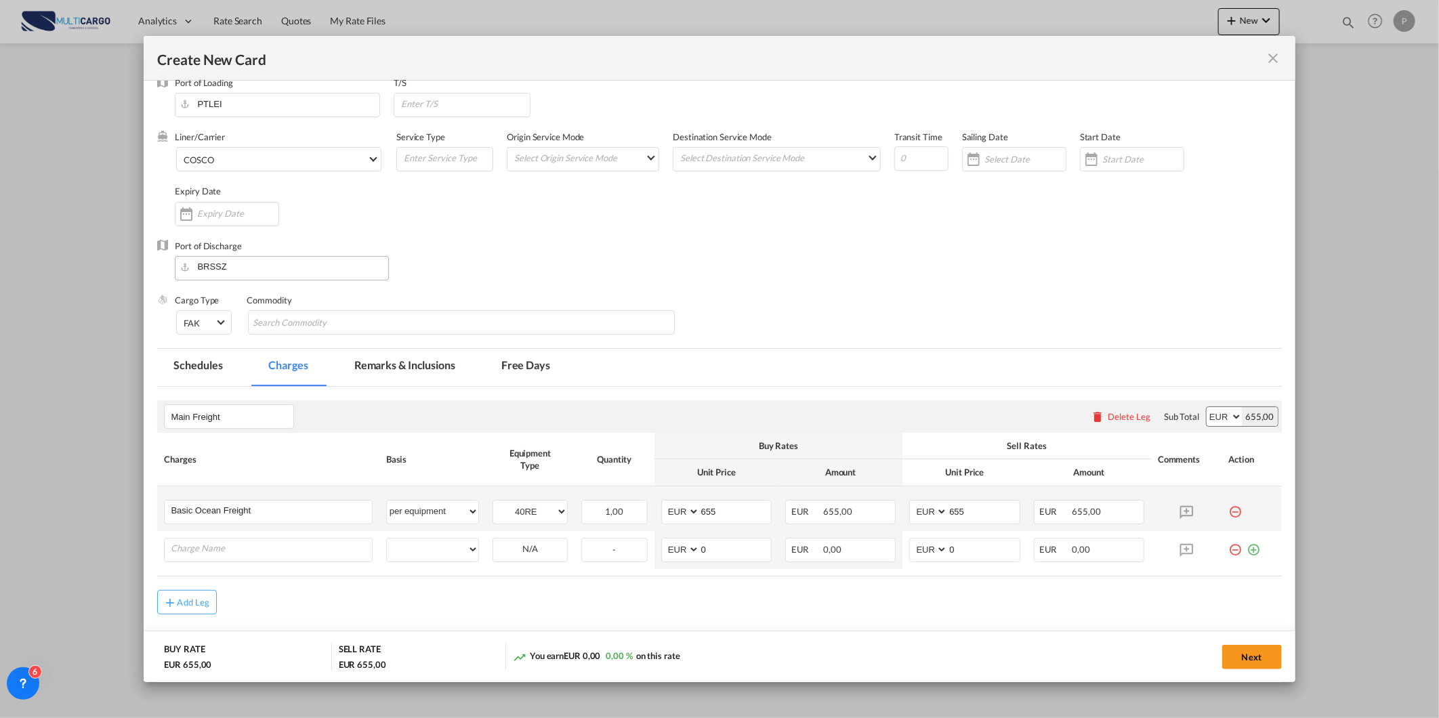
scroll to position [0, 0]
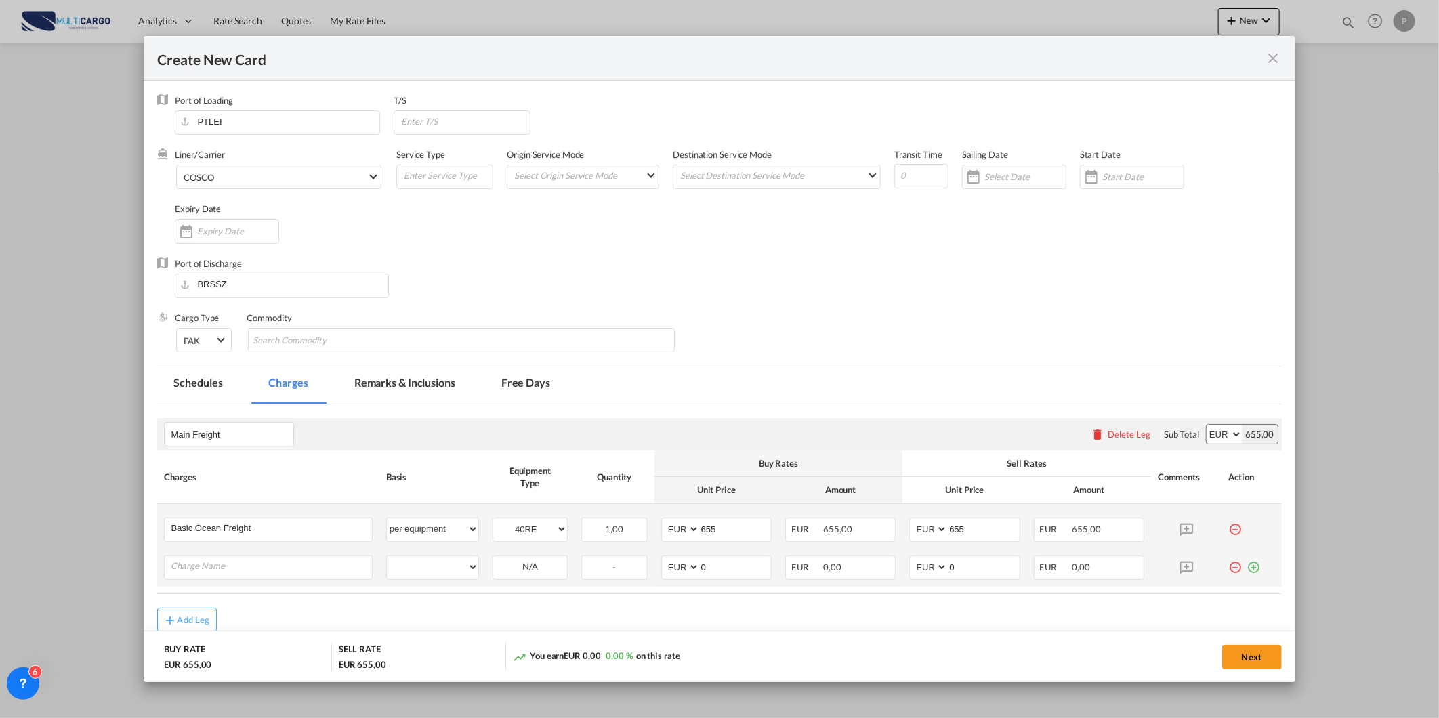
click at [1229, 563] on md-icon "icon-minus-circle-outline red-400-fg" at bounding box center [1236, 562] width 14 height 14
click at [908, 173] on input "Create New Card ..." at bounding box center [921, 176] width 54 height 24
type input "14"
click at [347, 120] on input "PTLEI" at bounding box center [281, 121] width 198 height 20
drag, startPoint x: 347, startPoint y: 120, endPoint x: 179, endPoint y: 123, distance: 167.3
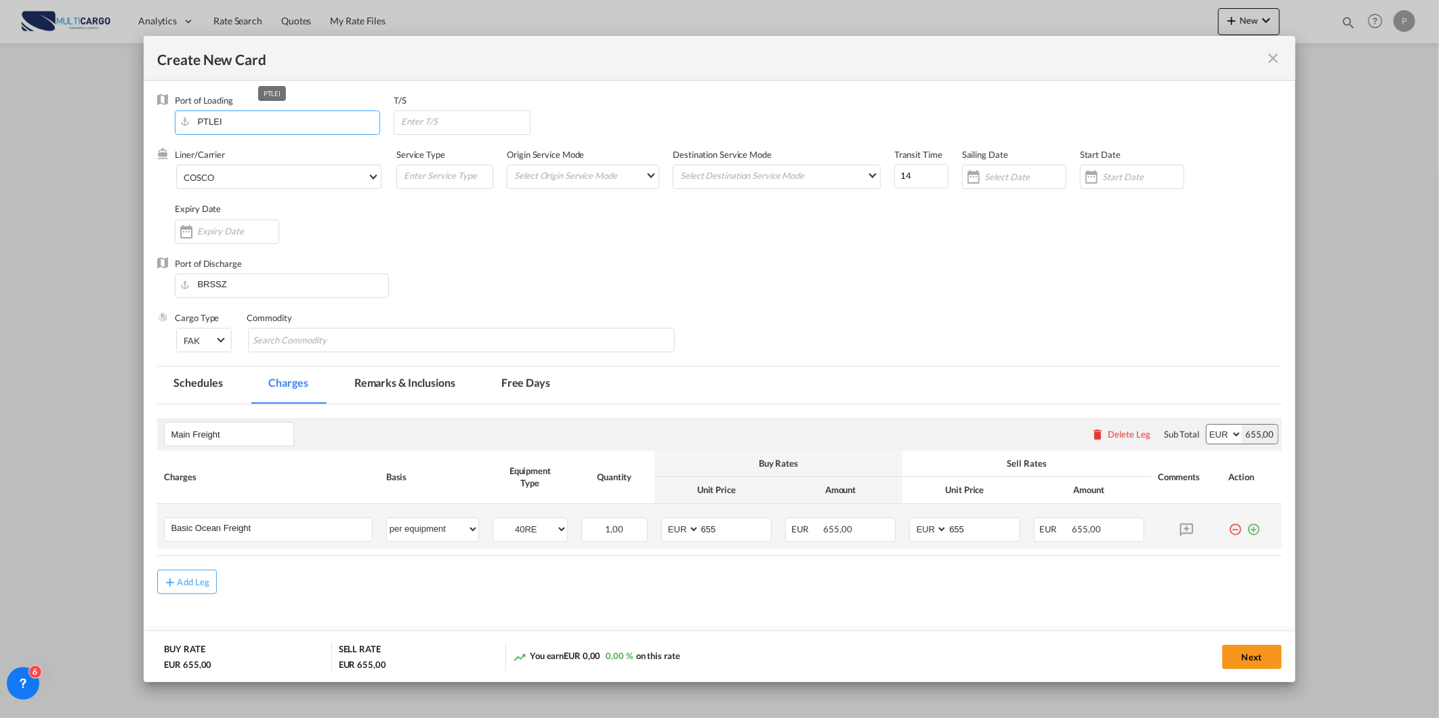
click at [179, 123] on md-input-container "PTLEI" at bounding box center [277, 122] width 205 height 24
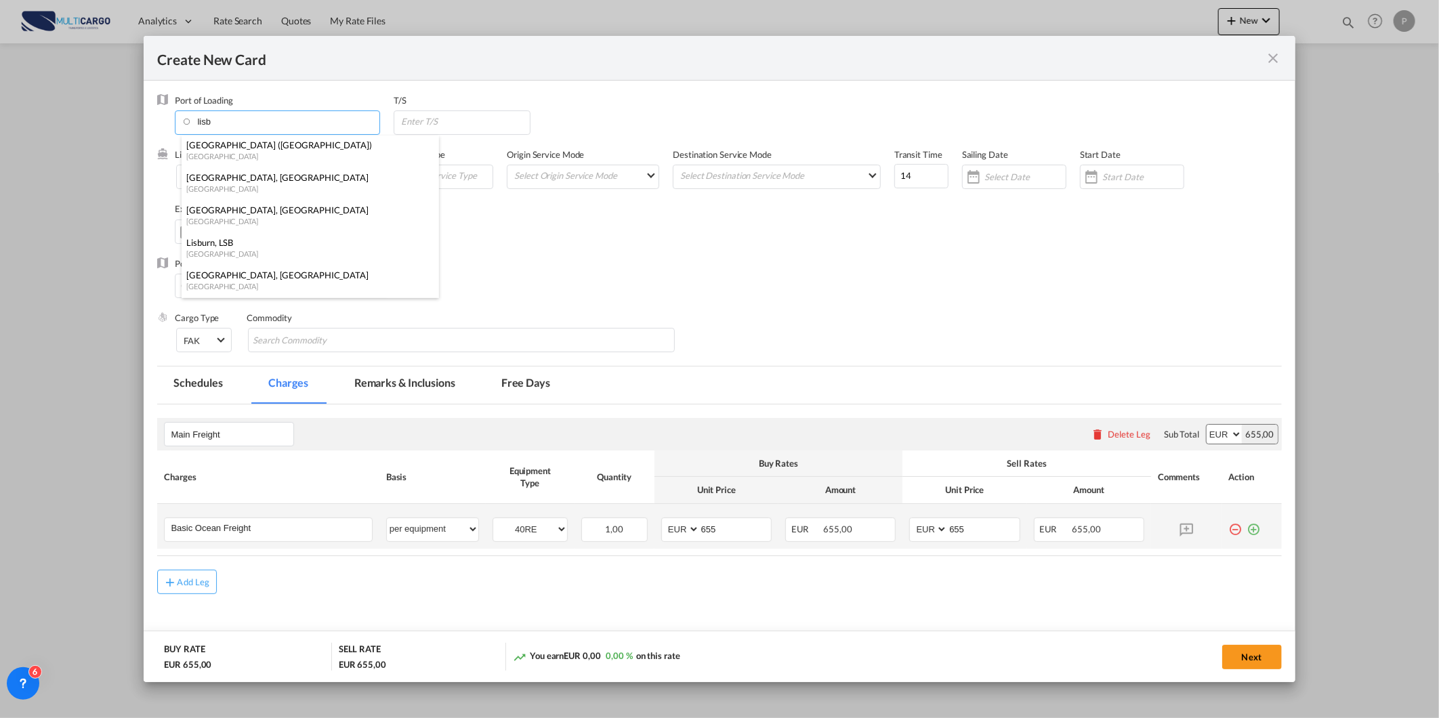
click at [240, 141] on div "[GEOGRAPHIC_DATA] ([GEOGRAPHIC_DATA])" at bounding box center [306, 145] width 238 height 12
type input "[GEOGRAPHIC_DATA] ([GEOGRAPHIC_DATA]), PTLIS"
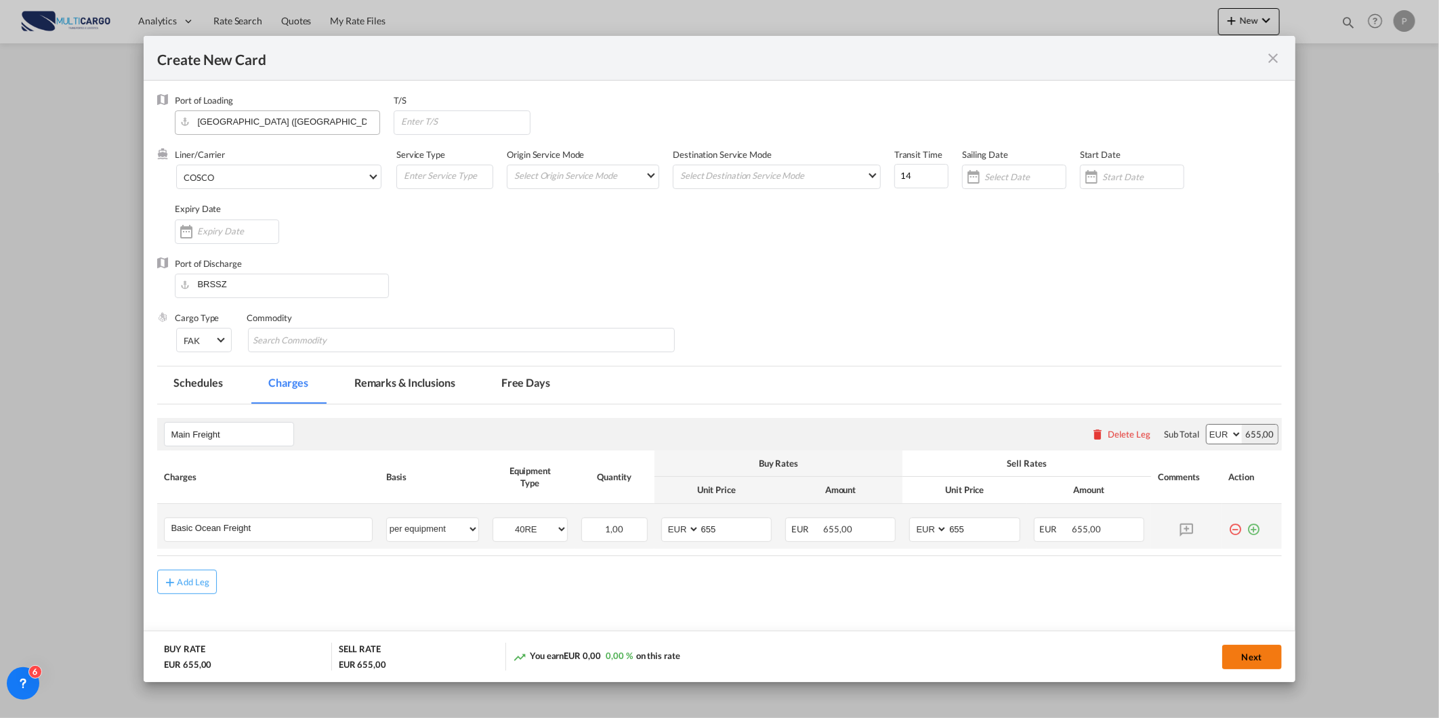
click at [1243, 654] on button "Next" at bounding box center [1252, 657] width 60 height 24
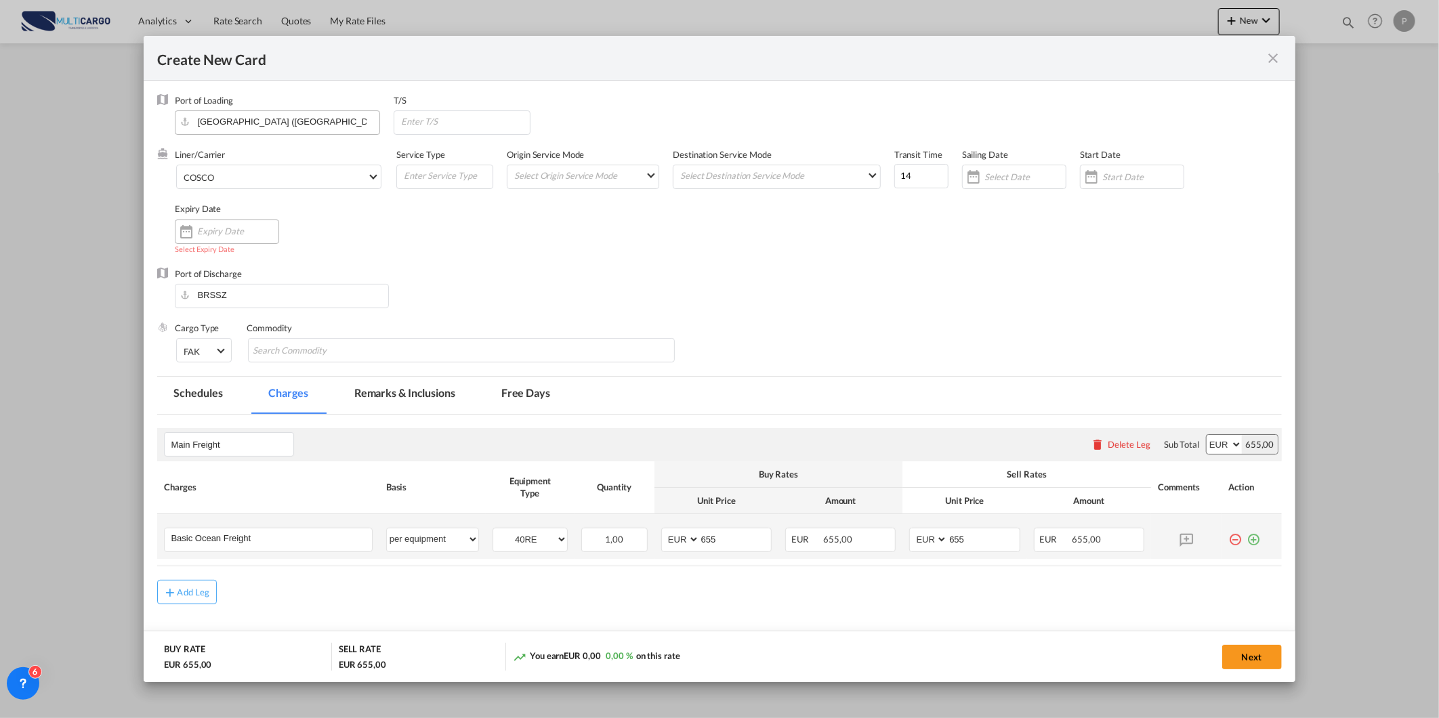
click at [222, 226] on input "Create New Card ..." at bounding box center [237, 231] width 81 height 11
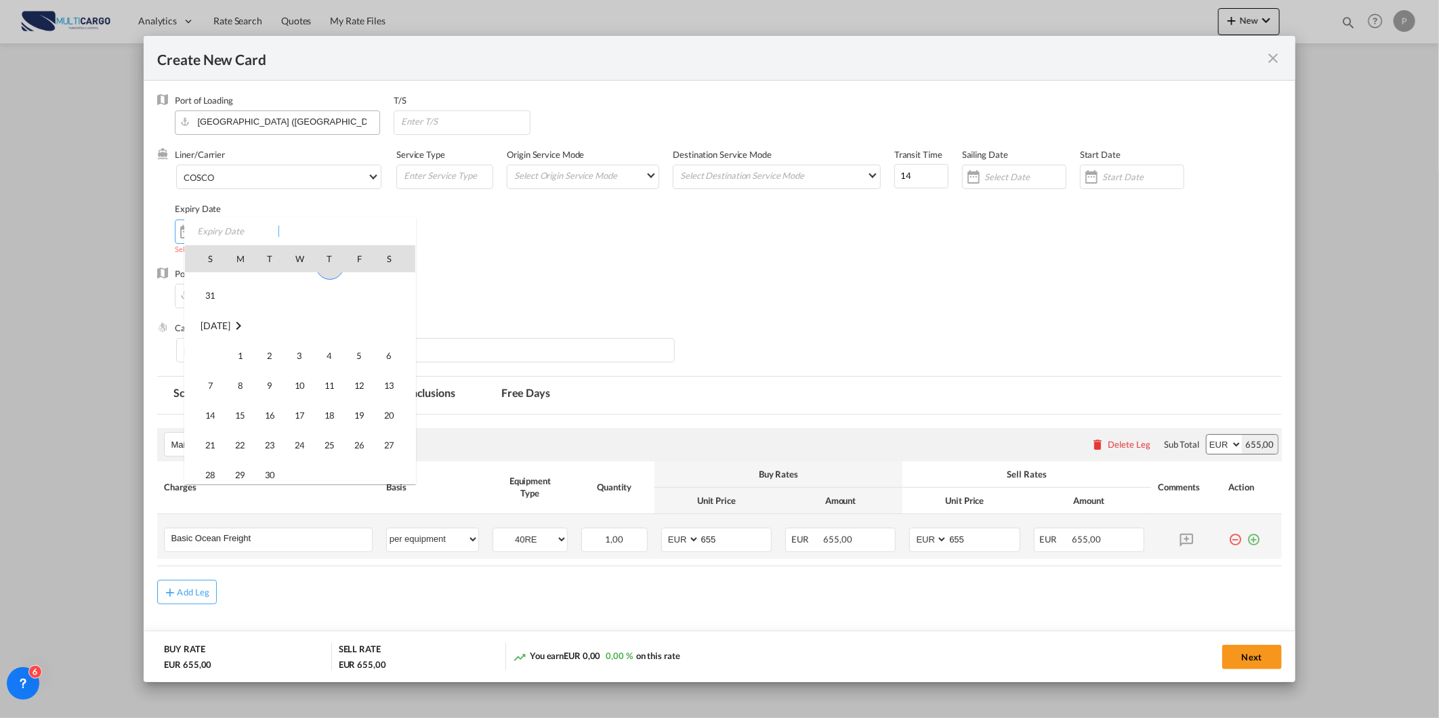
scroll to position [313698, 0]
drag, startPoint x: 388, startPoint y: 417, endPoint x: 537, endPoint y: 493, distance: 167.5
click at [389, 417] on span "20" at bounding box center [389, 406] width 27 height 27
type input "[DATE]"
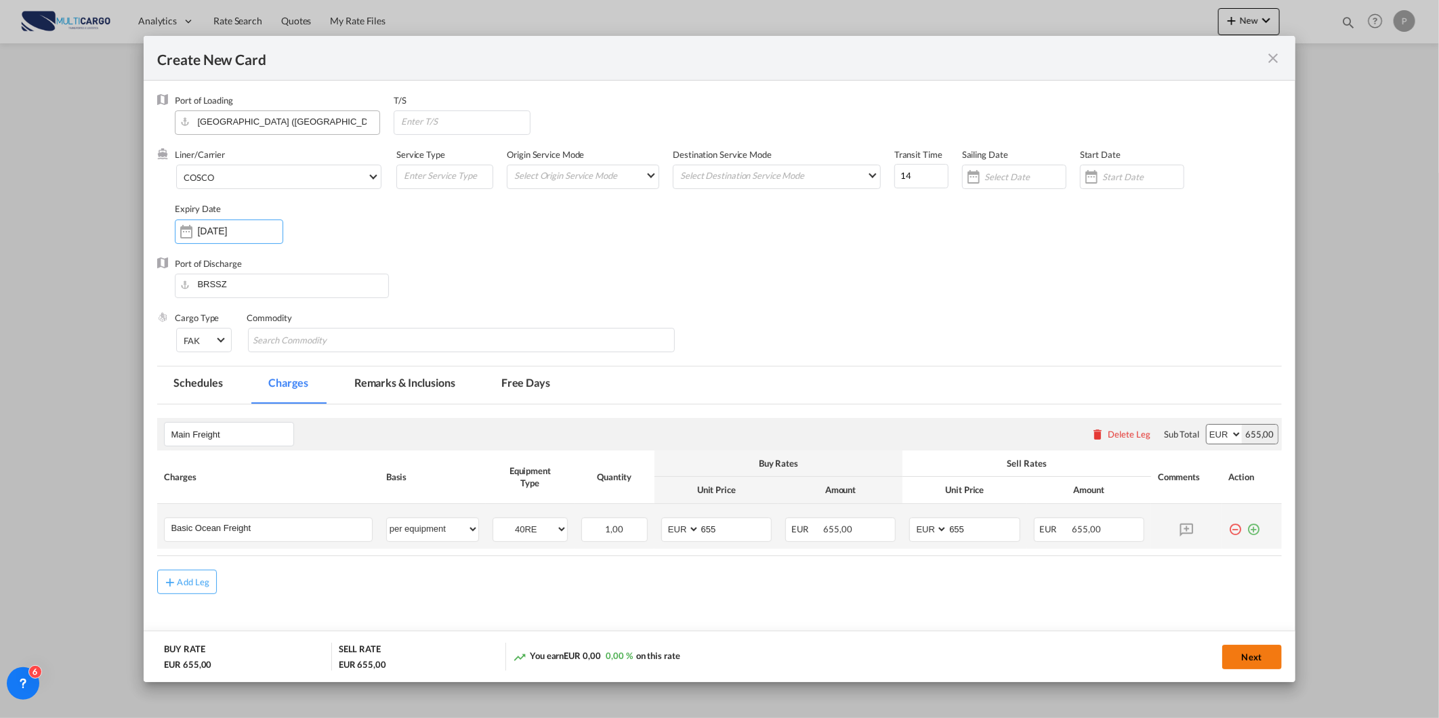
click at [1251, 654] on button "Next" at bounding box center [1252, 657] width 60 height 24
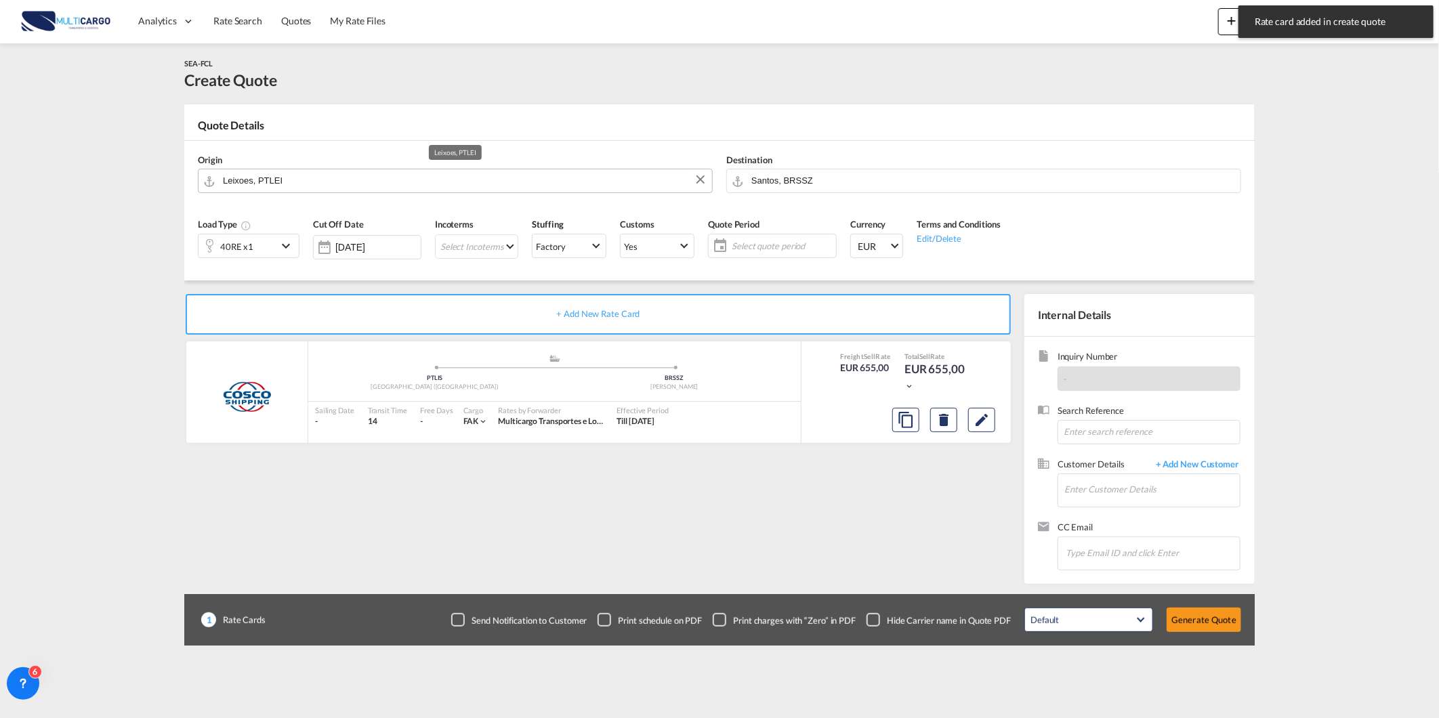
click at [256, 185] on input "Leixoes, PTLEI" at bounding box center [464, 181] width 482 height 24
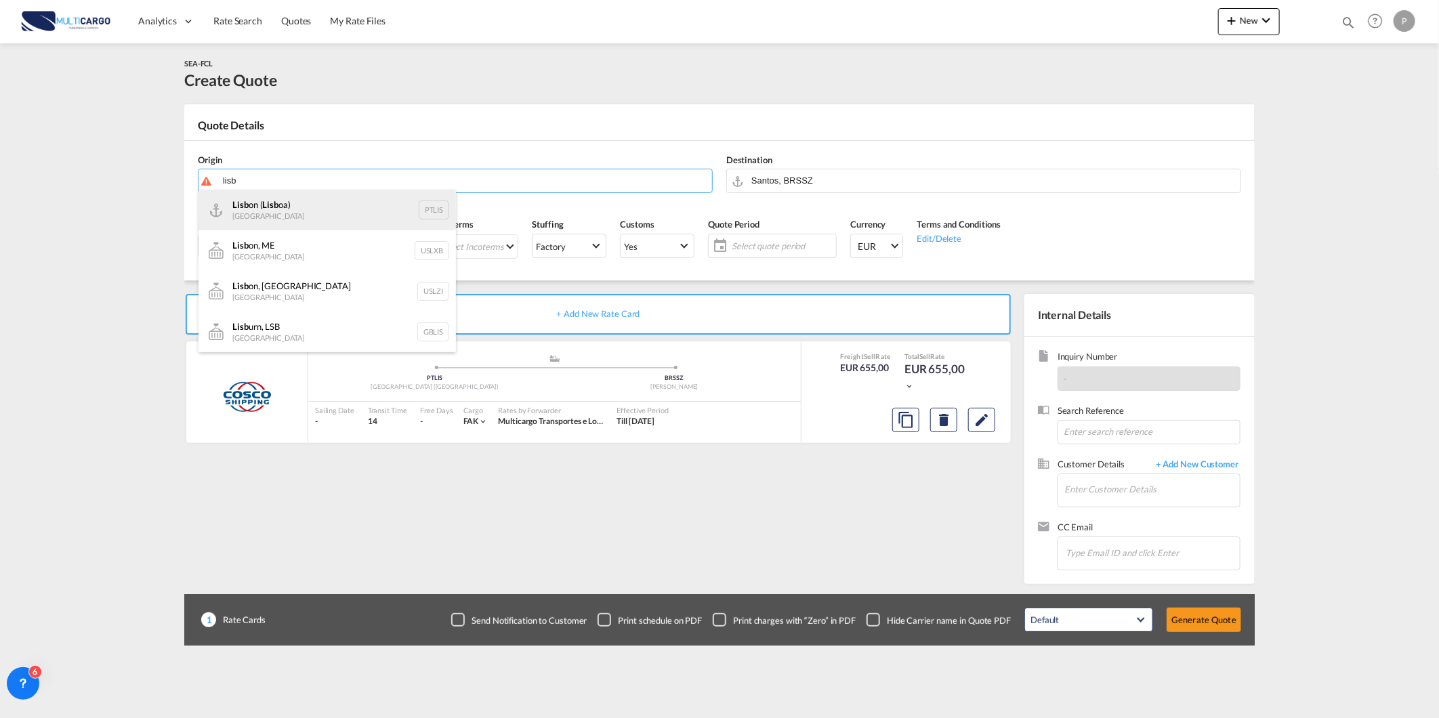
click at [273, 208] on div "Lisb on ( Lisb oa) Portugal PTLIS" at bounding box center [326, 210] width 257 height 41
type input "[GEOGRAPHIC_DATA] ([GEOGRAPHIC_DATA]), PTLIS"
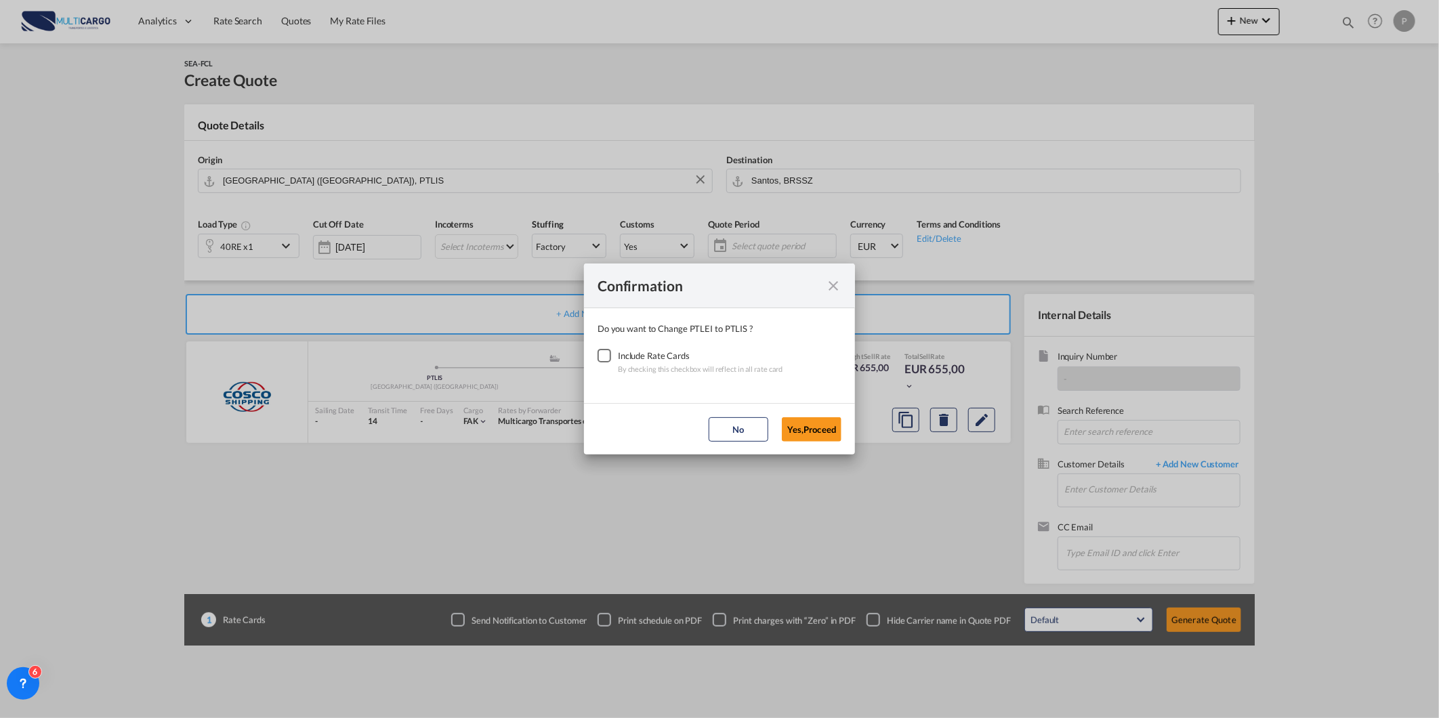
click at [604, 356] on div "Checkbox No Ink" at bounding box center [604, 356] width 14 height 14
click at [815, 430] on button "Yes,Proceed" at bounding box center [812, 429] width 60 height 24
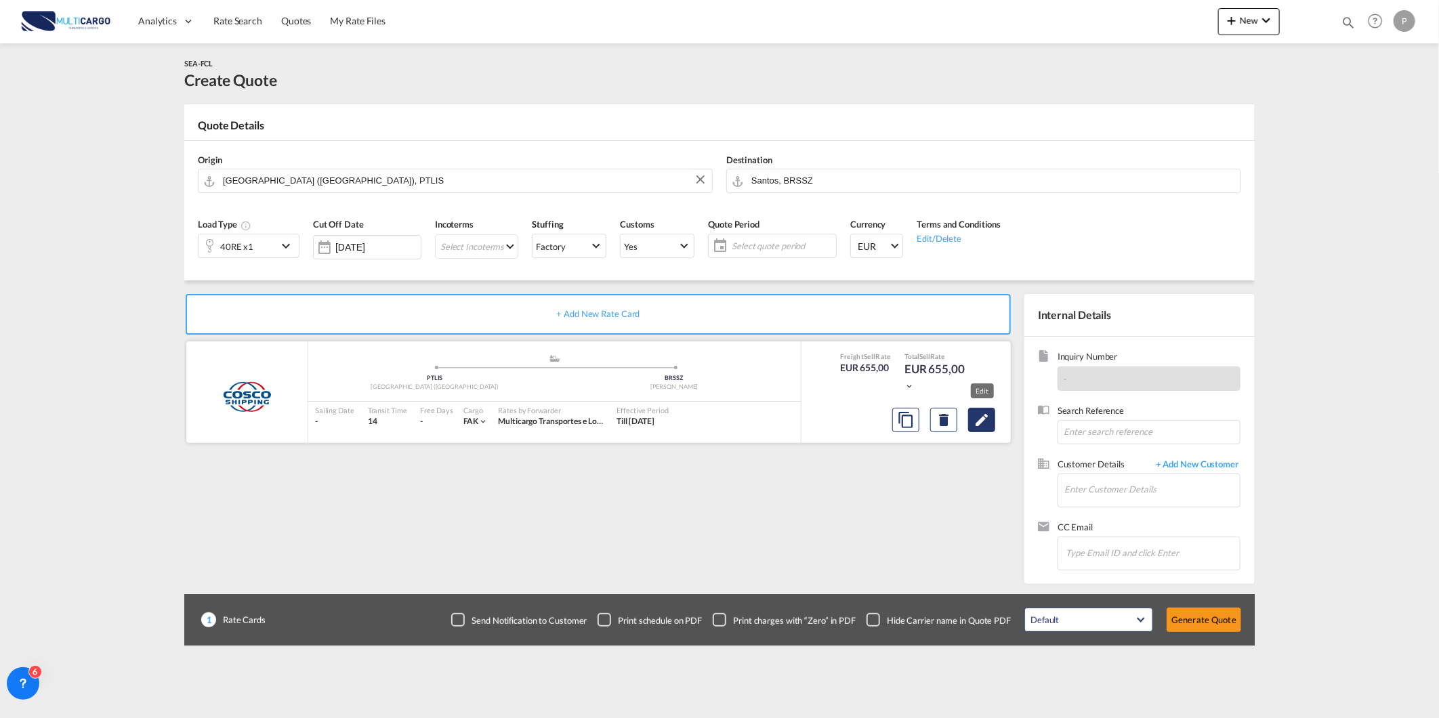
click at [983, 421] on md-icon "Edit" at bounding box center [981, 420] width 16 height 16
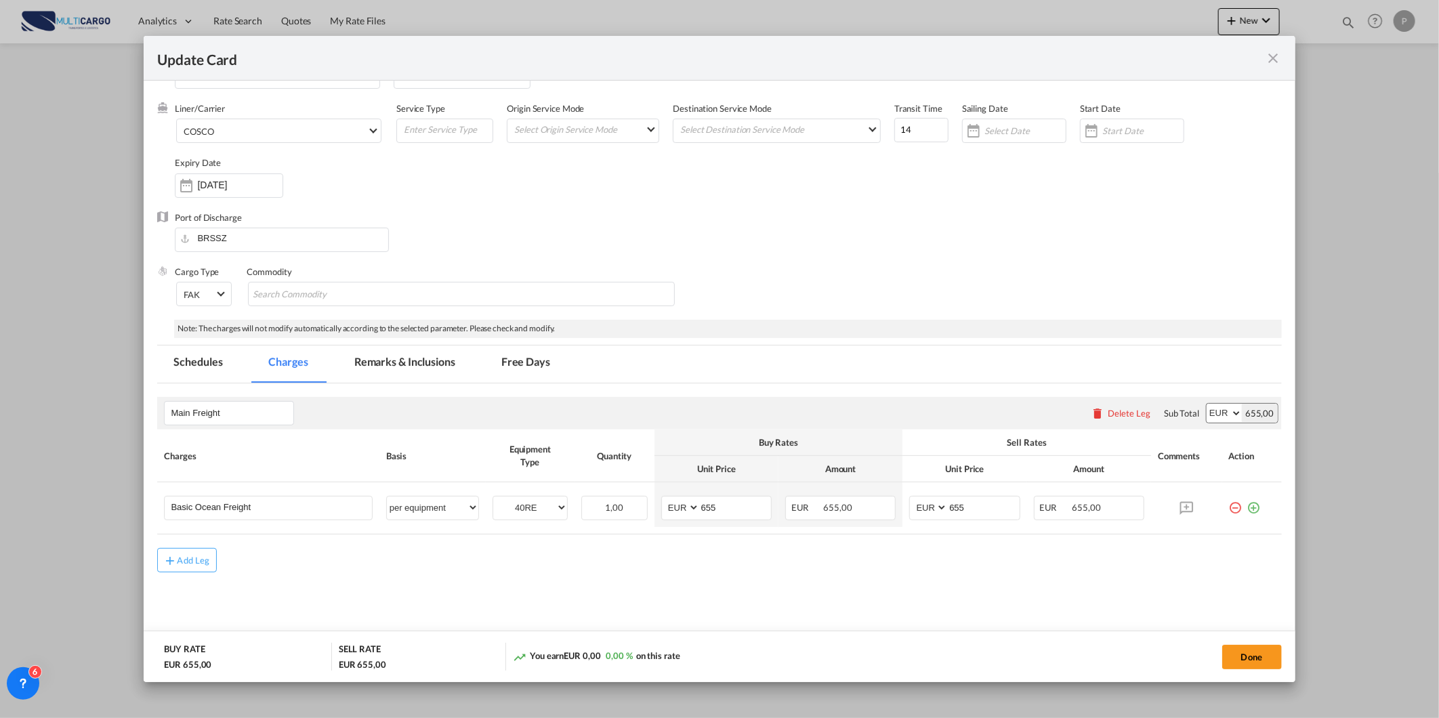
scroll to position [62, 0]
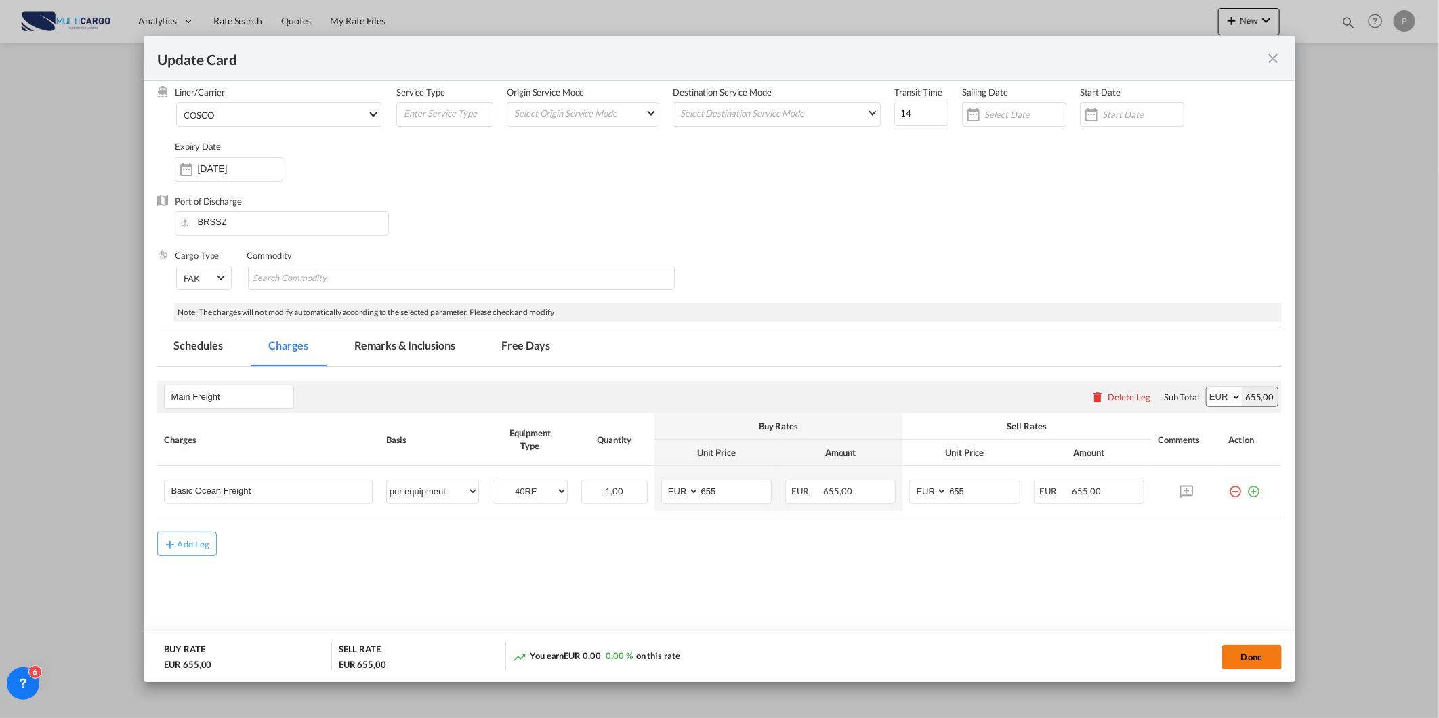
click at [1254, 647] on button "Done" at bounding box center [1252, 657] width 60 height 24
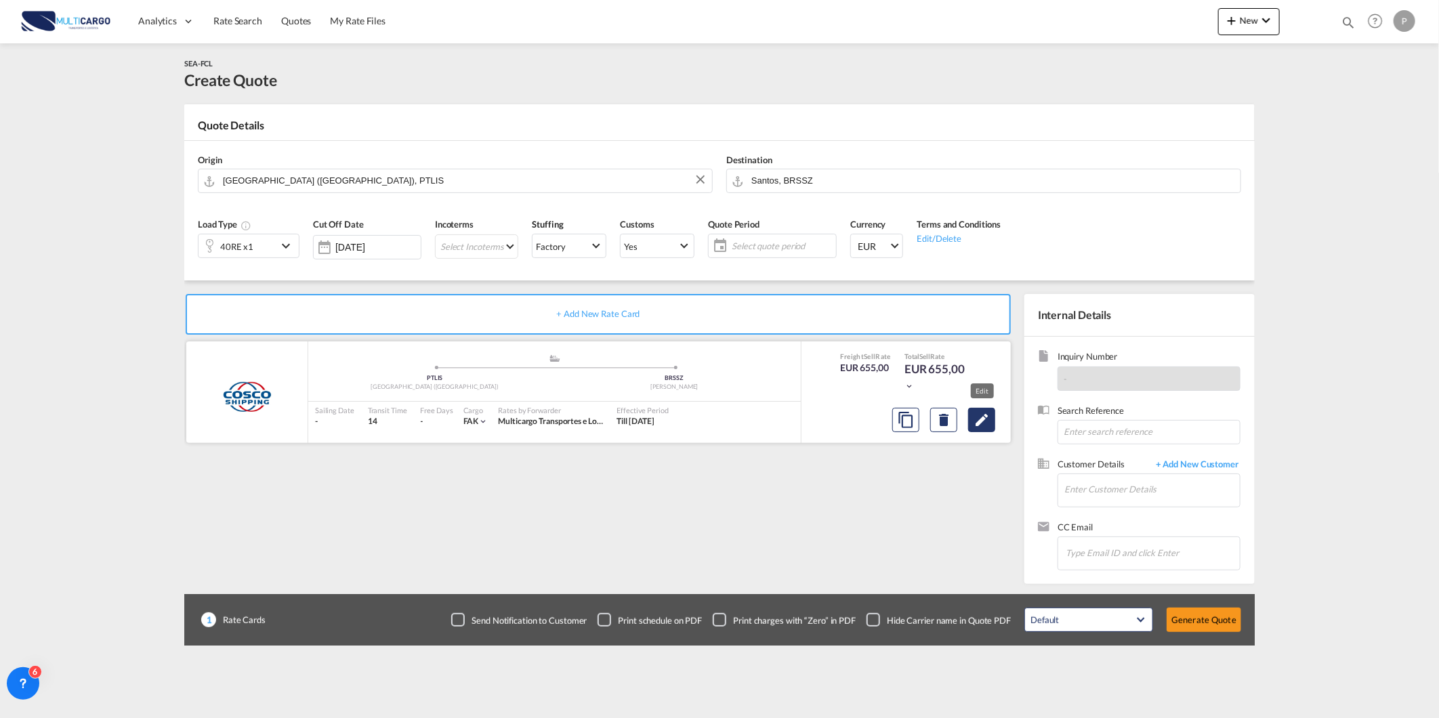
click at [979, 424] on md-icon "Edit" at bounding box center [981, 420] width 16 height 16
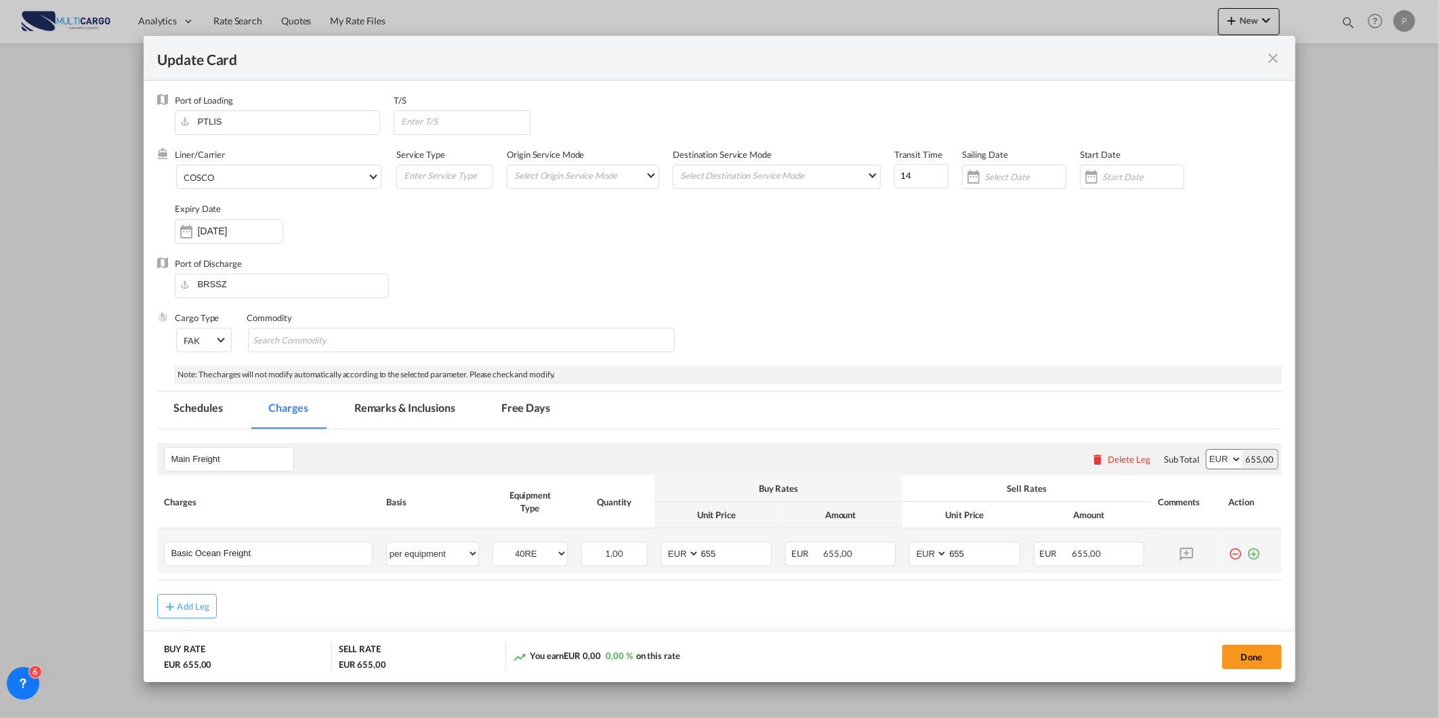
click at [1247, 555] on md-icon "icon-plus-circle-outline green-400-fg" at bounding box center [1254, 549] width 14 height 14
click at [1229, 593] on md-icon "icon-minus-circle-outline red-400-fg" at bounding box center [1236, 587] width 14 height 14
click at [1269, 662] on button "Done" at bounding box center [1252, 657] width 60 height 24
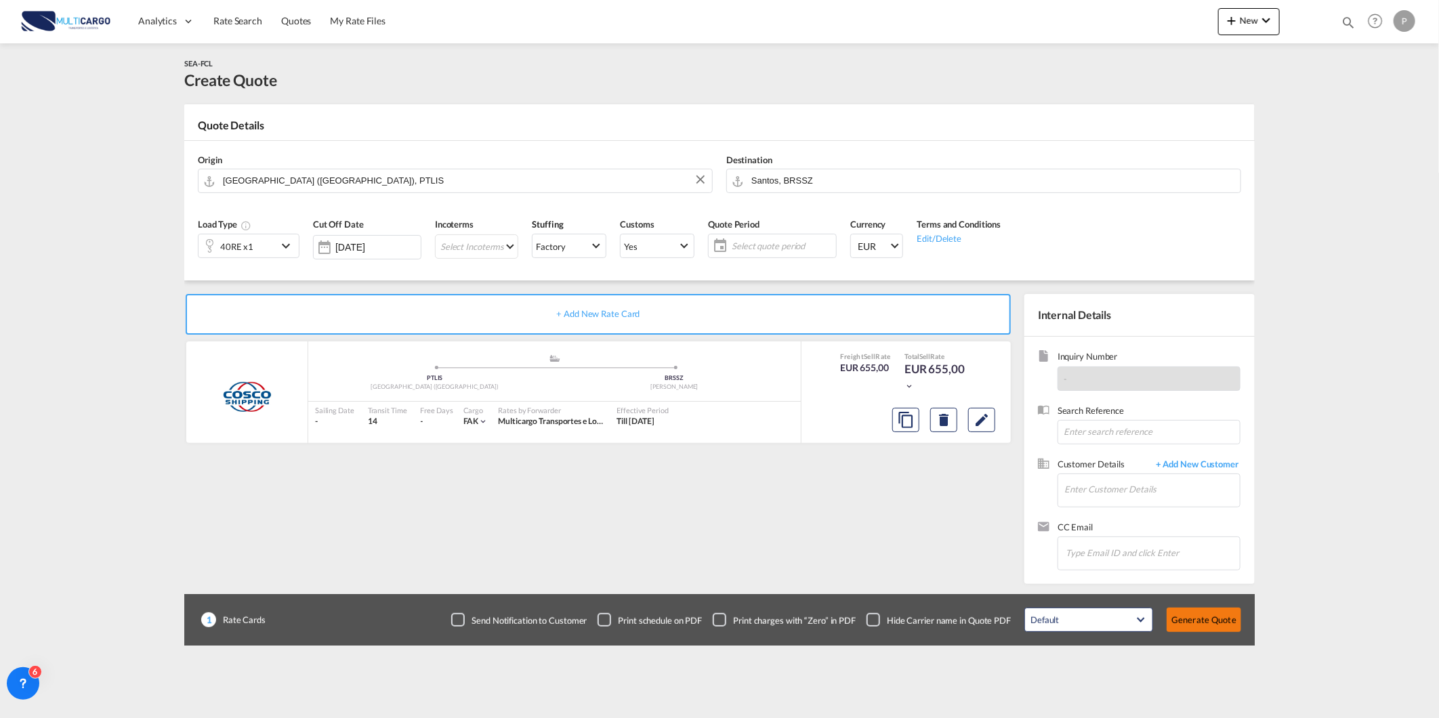
click at [1197, 618] on button "Generate Quote" at bounding box center [1203, 620] width 75 height 24
click at [761, 246] on span "Select quote period" at bounding box center [784, 246] width 97 height 12
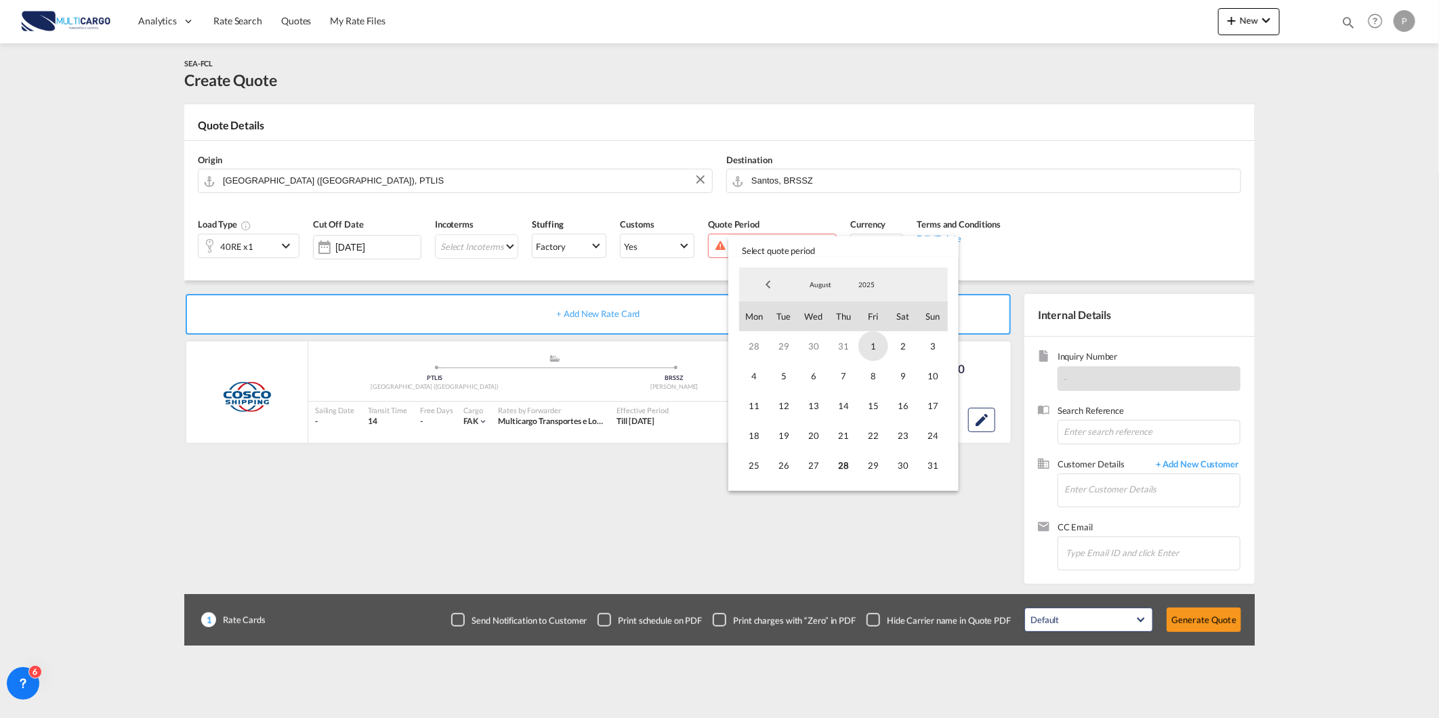
click at [865, 346] on span "1" at bounding box center [873, 346] width 30 height 30
click at [929, 469] on span "31" at bounding box center [933, 465] width 30 height 30
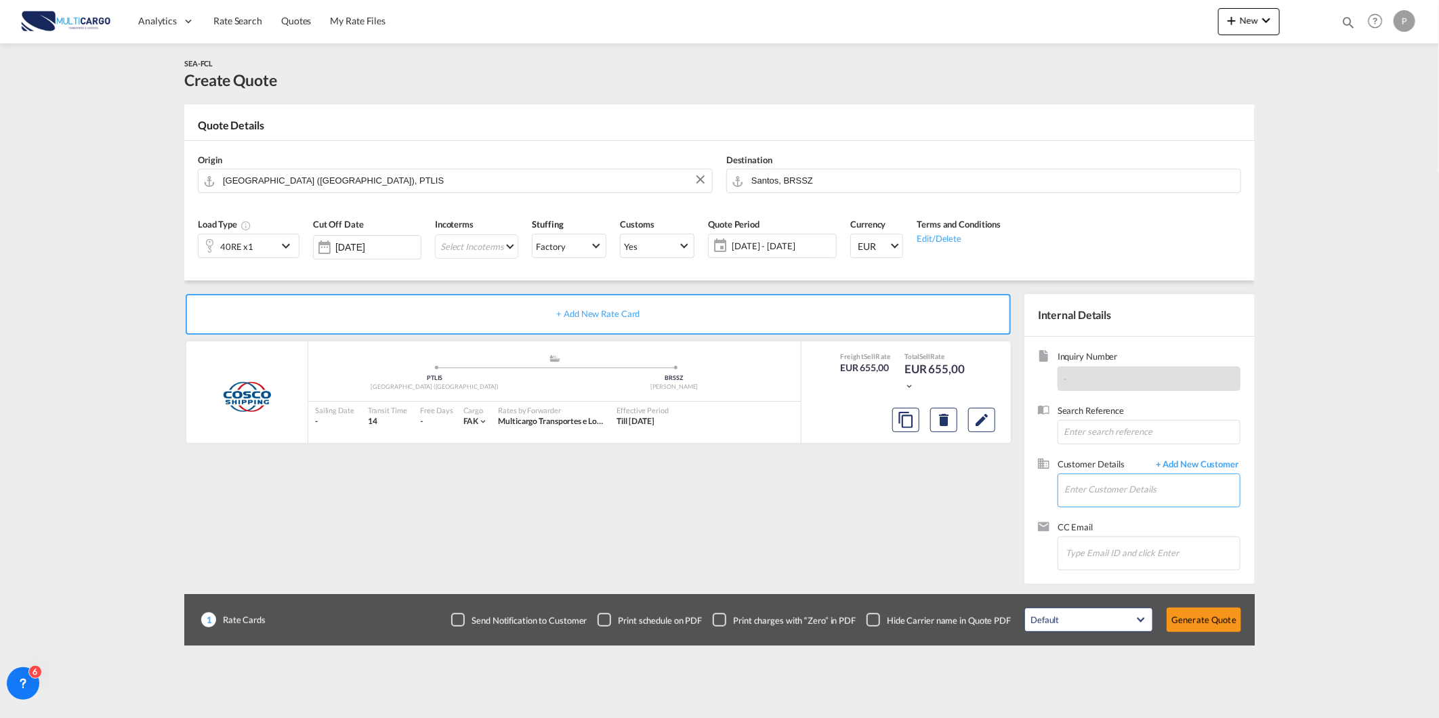
click at [1178, 490] on input "Enter Customer Details" at bounding box center [1151, 489] width 175 height 30
paste input "[EMAIL_ADDRESS][PERSON_NAME][DOMAIN_NAME]"
click at [1143, 530] on div "camara.[PERSON_NAME].victor [EMAIL_ADDRESS][PERSON_NAME][DOMAIN_NAME]" at bounding box center [1191, 513] width 257 height 37
type input "[EMAIL_ADDRESS][PERSON_NAME][DOMAIN_NAME], [DOMAIN_NAME] [DOMAIN_NAME][PERSON_N…"
click at [1193, 614] on button "Generate Quote" at bounding box center [1203, 620] width 75 height 24
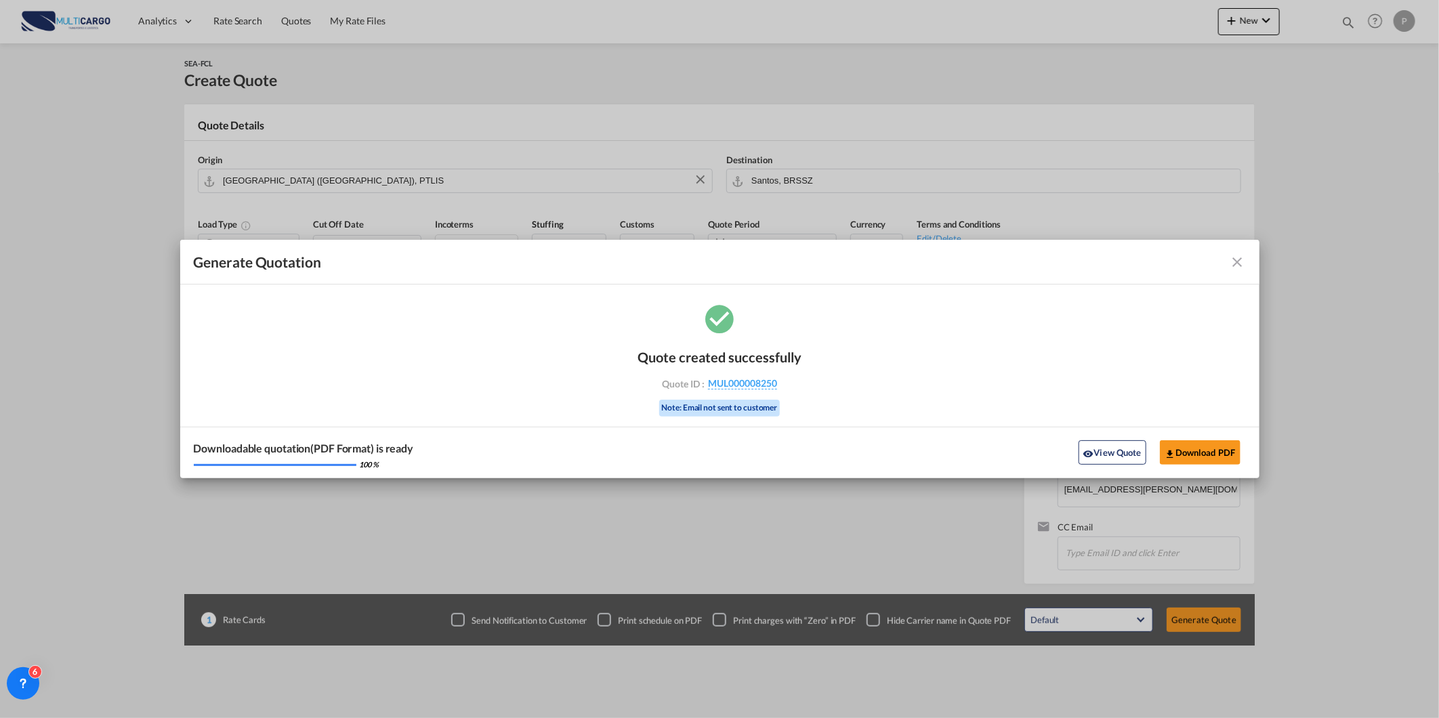
click at [1242, 259] on md-icon "icon-close fg-AAA8AD cursor m-0" at bounding box center [1237, 262] width 16 height 16
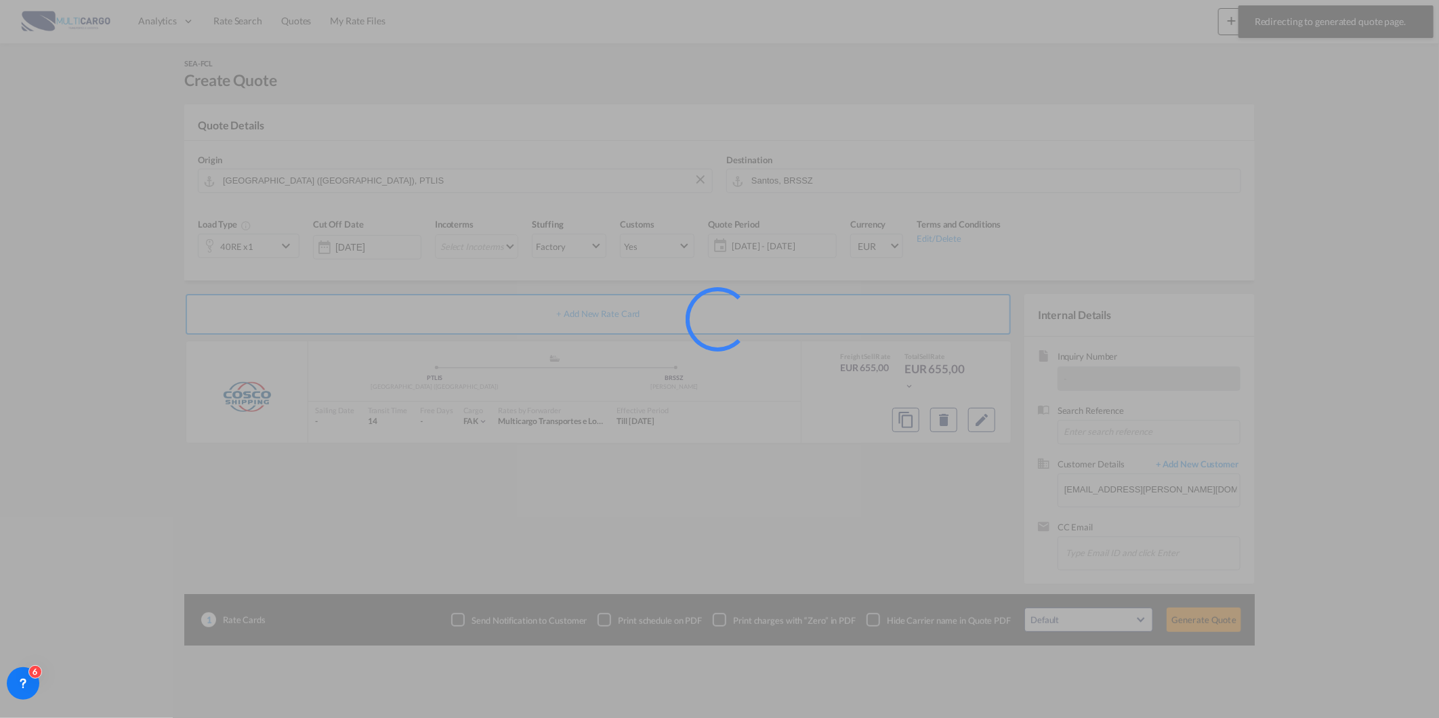
drag, startPoint x: 251, startPoint y: 33, endPoint x: 249, endPoint y: 23, distance: 9.9
click at [251, 32] on div at bounding box center [719, 359] width 1439 height 718
click at [248, 22] on div at bounding box center [719, 359] width 1439 height 718
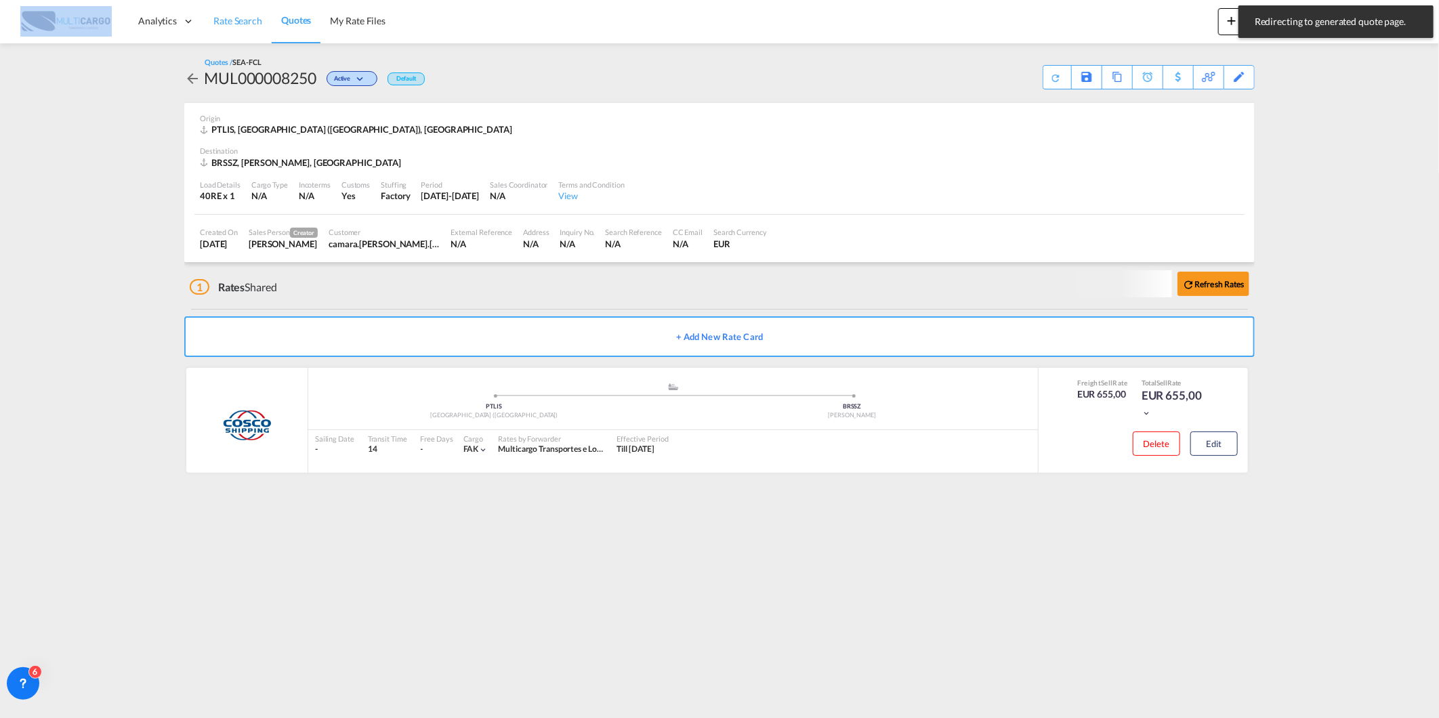
click at [248, 22] on span "Rate Search" at bounding box center [237, 21] width 49 height 12
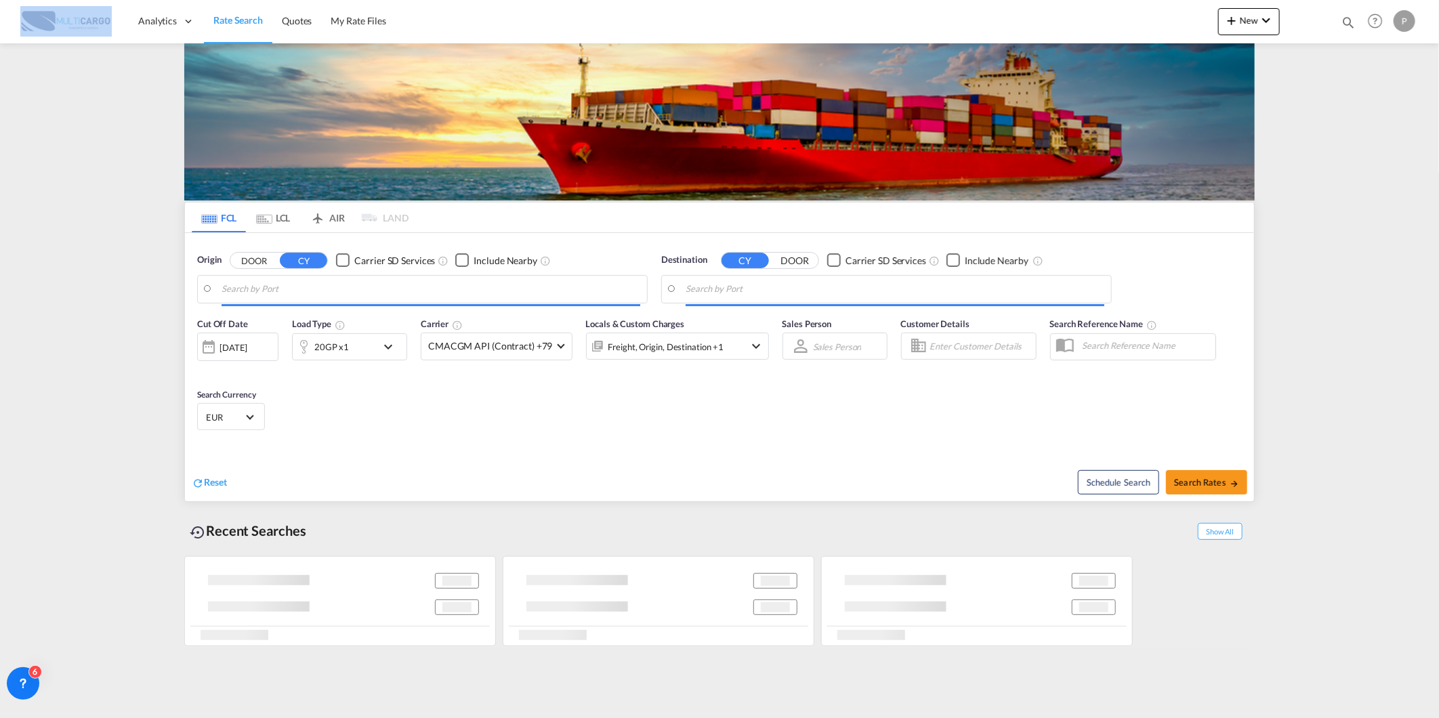
type input "[GEOGRAPHIC_DATA] ([GEOGRAPHIC_DATA]), PTLIS"
type input "Navegantes, BRNVT"
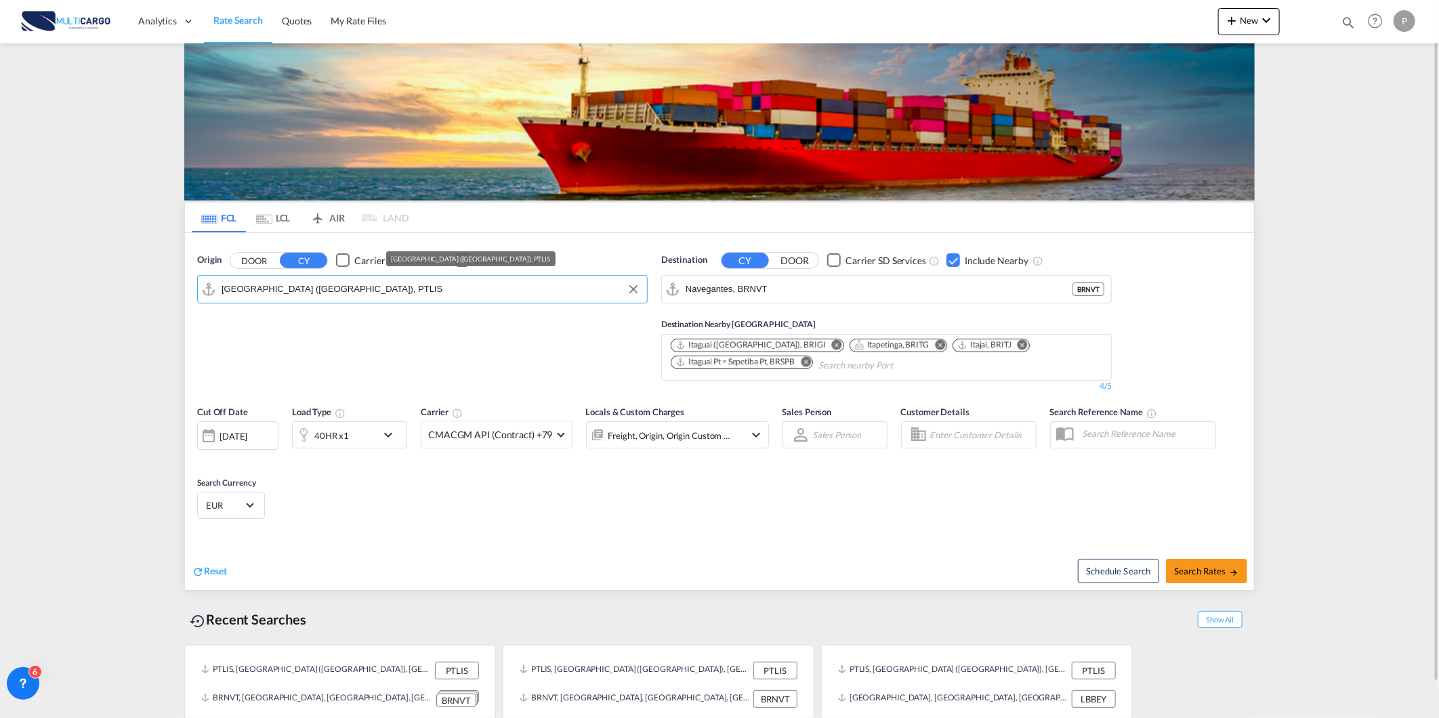
click at [377, 288] on input "[GEOGRAPHIC_DATA] ([GEOGRAPHIC_DATA]), PTLIS" at bounding box center [430, 289] width 419 height 20
click at [328, 287] on body "Analytics Reports Dashboard Rate Search Quotes My Rate Files Analytics" at bounding box center [719, 359] width 1439 height 718
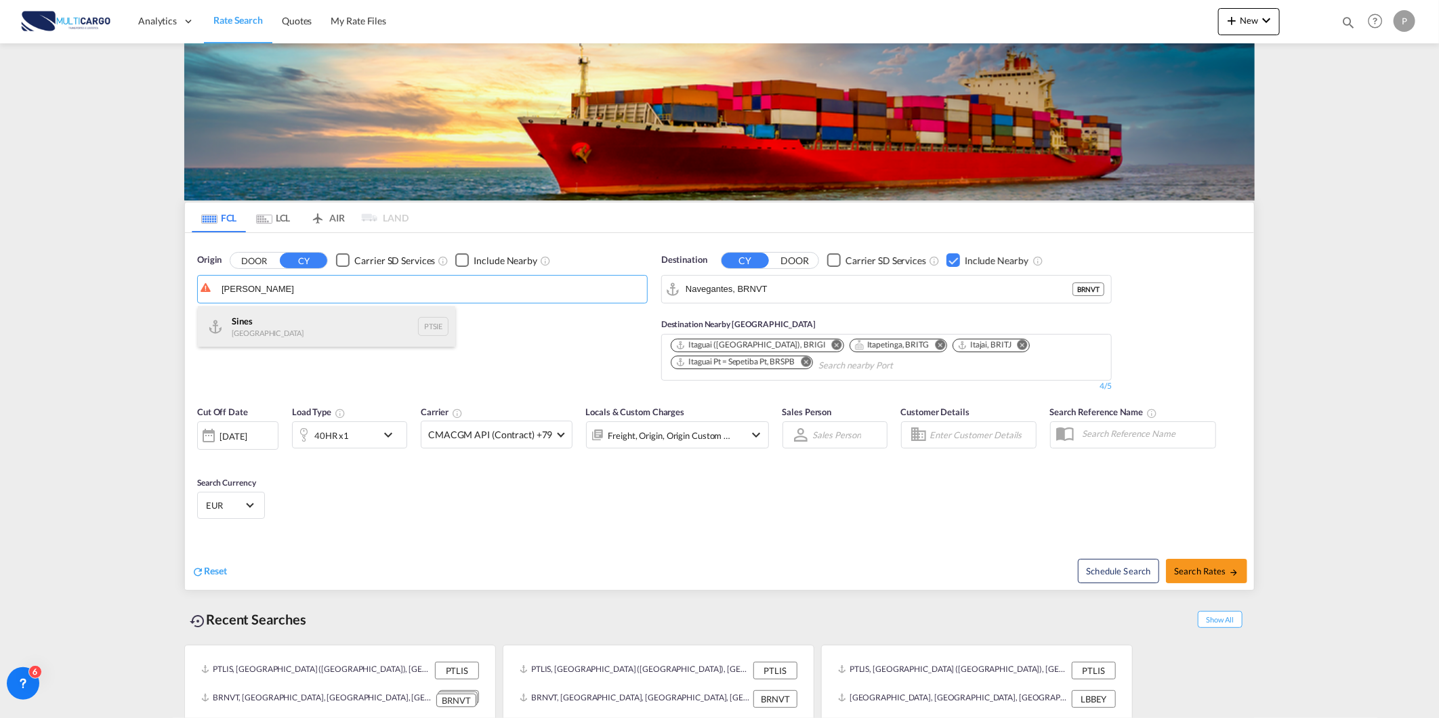
click at [314, 337] on div "[PERSON_NAME] Portugal PTSIE" at bounding box center [326, 326] width 257 height 41
type input "[PERSON_NAME], PTSIE"
click at [868, 301] on md-autocomplete-wrap "Navegantes, BRNVT" at bounding box center [878, 292] width 387 height 27
click at [1096, 288] on button "Clear Input" at bounding box center [1097, 289] width 20 height 20
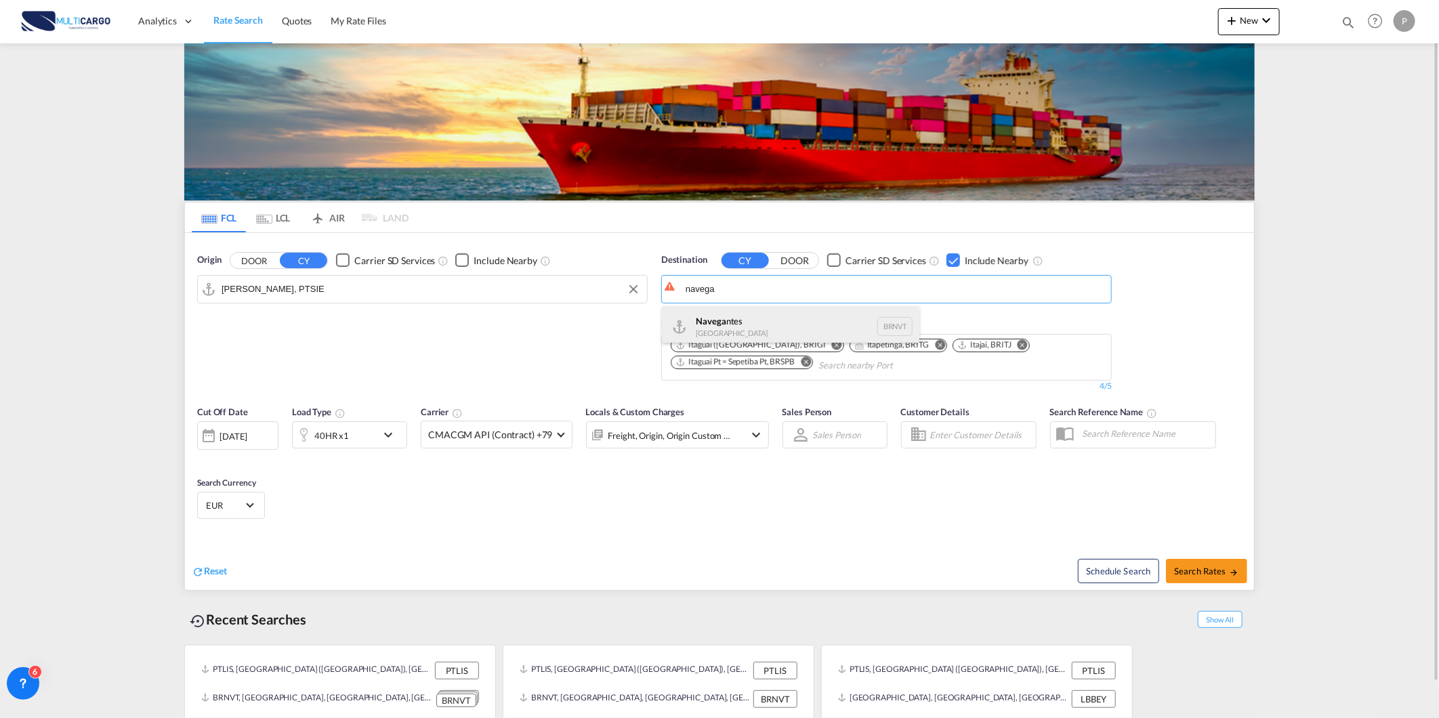
click at [733, 310] on div "Navega ntes [GEOGRAPHIC_DATA] BRNVT" at bounding box center [790, 326] width 257 height 41
type input "Navegantes, BRNVT"
click at [823, 341] on button "Remove" at bounding box center [833, 346] width 20 height 14
click at [757, 343] on button "Remove" at bounding box center [757, 346] width 20 height 14
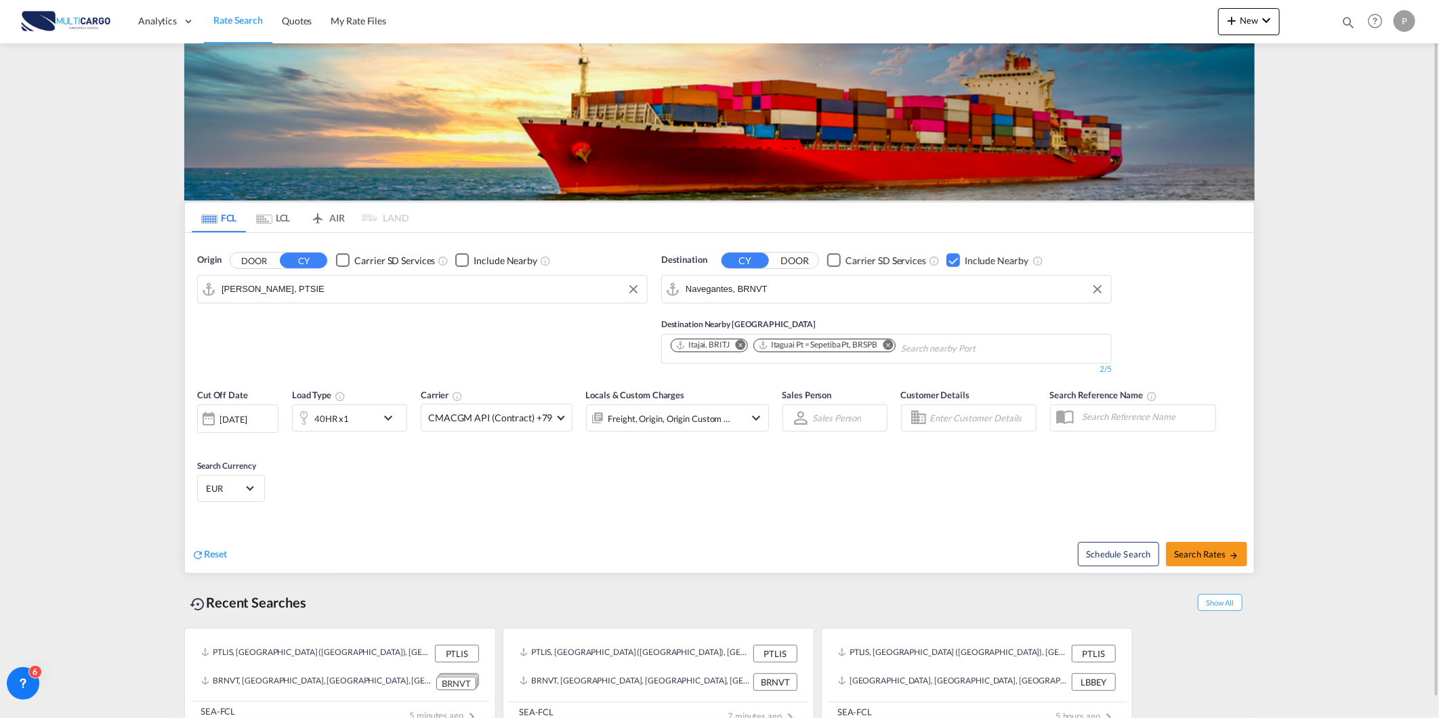
click at [893, 342] on md-icon "Remove" at bounding box center [888, 344] width 10 height 10
type input "itapoa"
click at [890, 362] on div "Itapoa Brazil BRIOA" at bounding box center [859, 378] width 257 height 37
click at [1208, 557] on span "Search Rates" at bounding box center [1206, 554] width 65 height 11
type input "PTSIE to BRNVT / [DATE]"
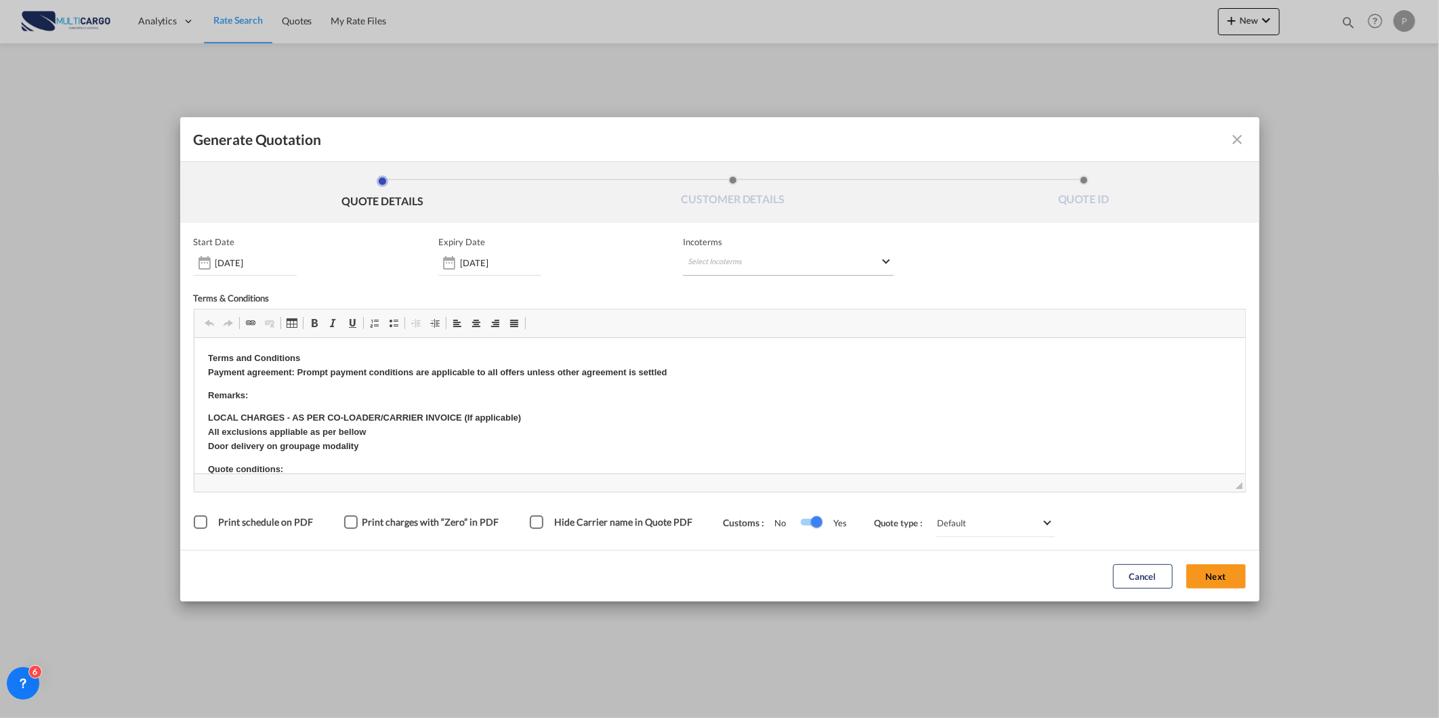
click at [722, 265] on md-select "Select Incoterms CIP - export Carriage and Insurance Paid to FOB - import Free …" at bounding box center [788, 263] width 211 height 24
click at [715, 282] on div at bounding box center [758, 290] width 144 height 20
click at [745, 283] on div at bounding box center [758, 290] width 144 height 20
click at [742, 290] on input "search" at bounding box center [752, 290] width 125 height 12
type input "fob"
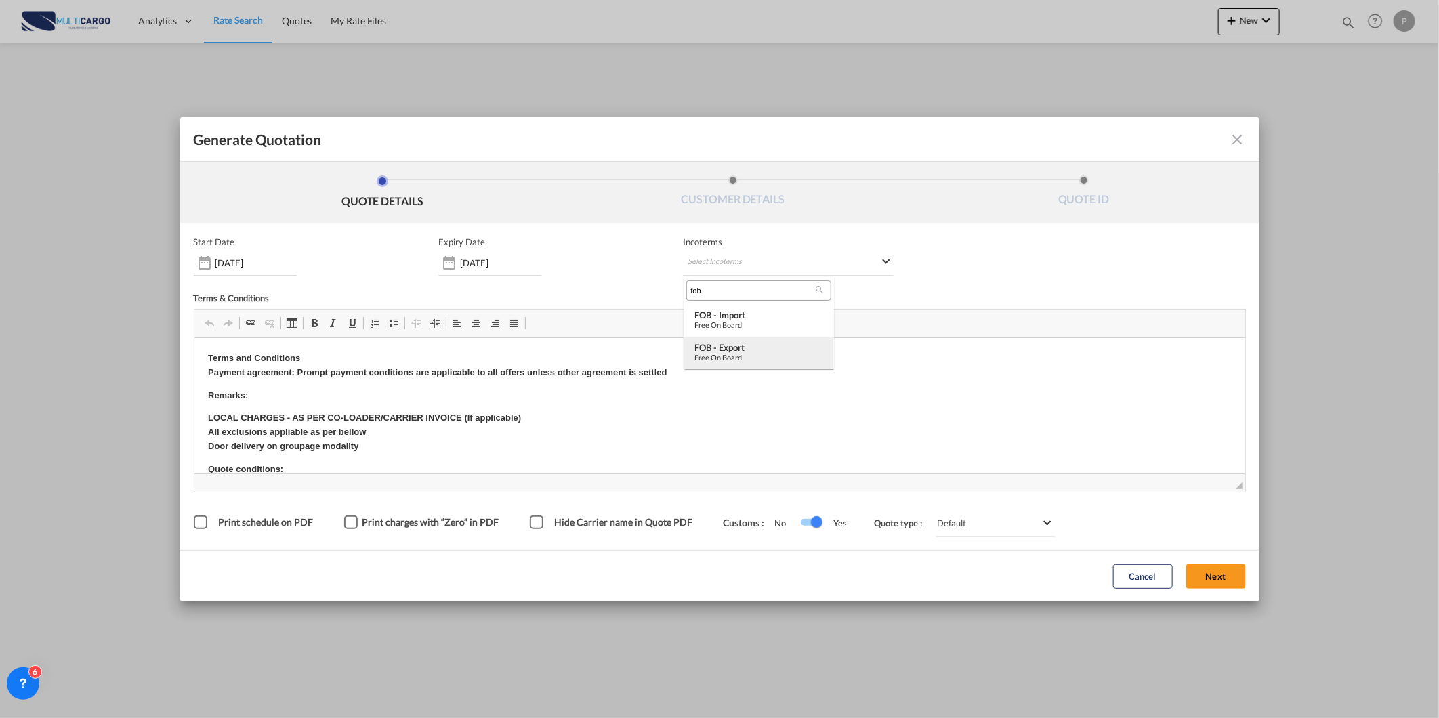
click at [763, 349] on div "FOB - export" at bounding box center [758, 347] width 129 height 11
drag, startPoint x: 1230, startPoint y: 584, endPoint x: 1197, endPoint y: 584, distance: 32.5
click at [1229, 584] on button "Next" at bounding box center [1216, 576] width 60 height 24
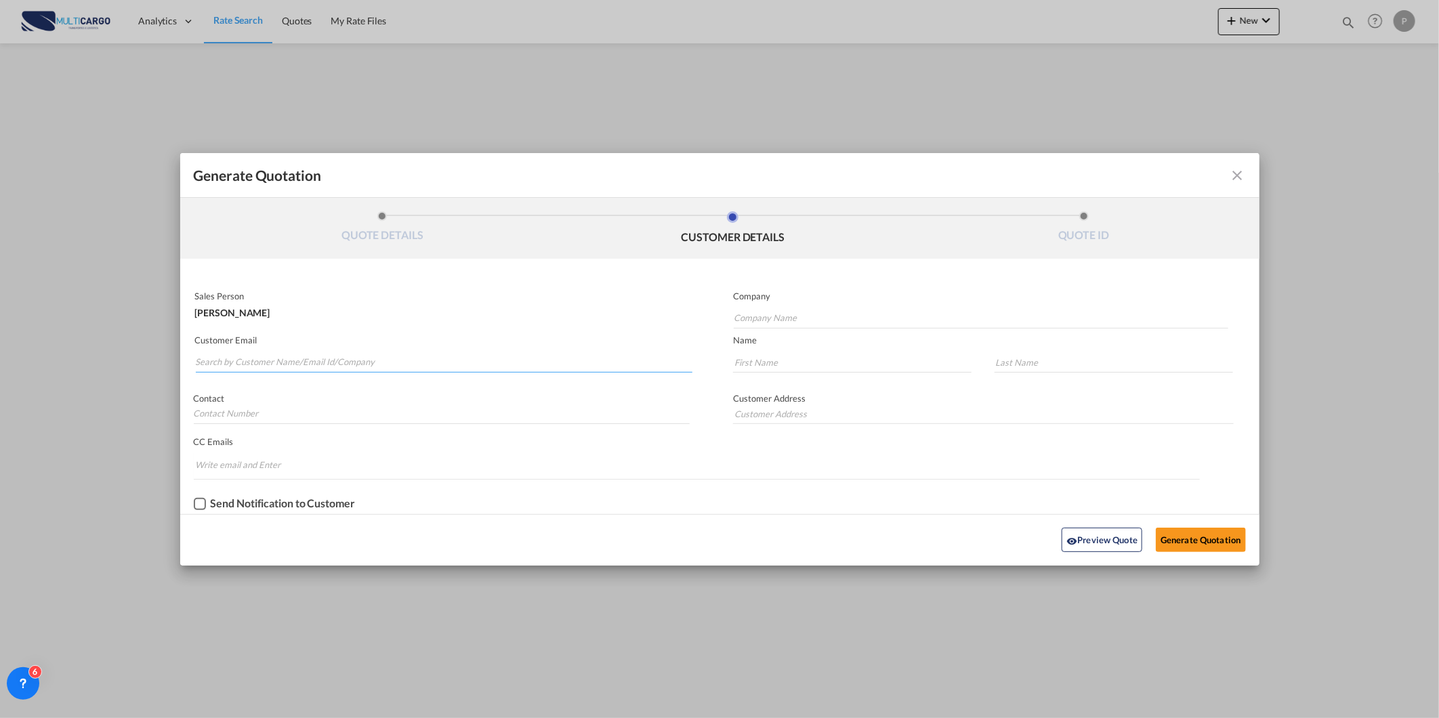
click at [328, 352] on input "Search by Customer Name/Email Id/Company" at bounding box center [444, 362] width 497 height 20
click at [278, 355] on input "Search by Customer Name/Email Id/Company" at bounding box center [444, 362] width 497 height 20
click at [253, 366] on input "Search by Customer Name/Email Id/Company" at bounding box center [444, 362] width 497 height 20
paste input "[EMAIL_ADDRESS][PERSON_NAME][DOMAIN_NAME]"
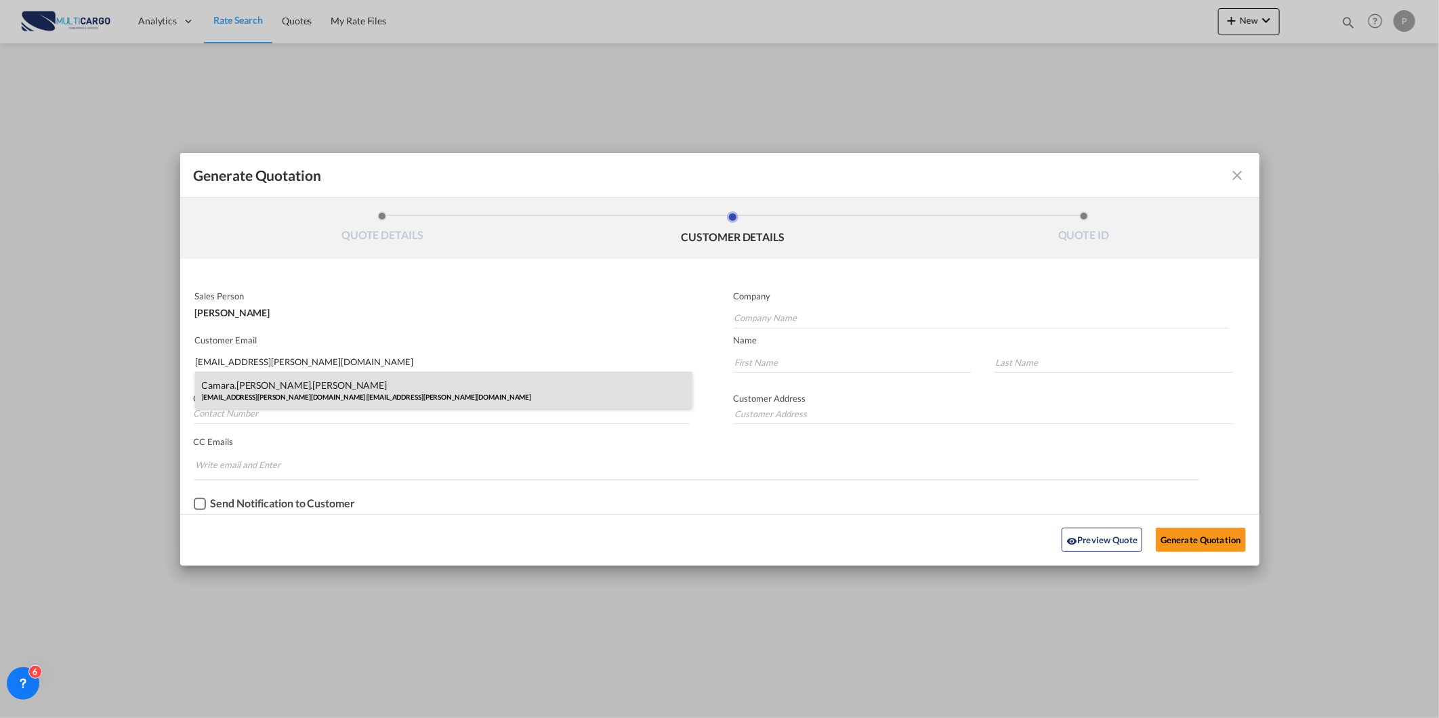
type input "[EMAIL_ADDRESS][PERSON_NAME][DOMAIN_NAME]"
click at [537, 387] on div "camara.[PERSON_NAME].victor [EMAIL_ADDRESS][PERSON_NAME][DOMAIN_NAME] | [EMAIL_…" at bounding box center [444, 390] width 498 height 37
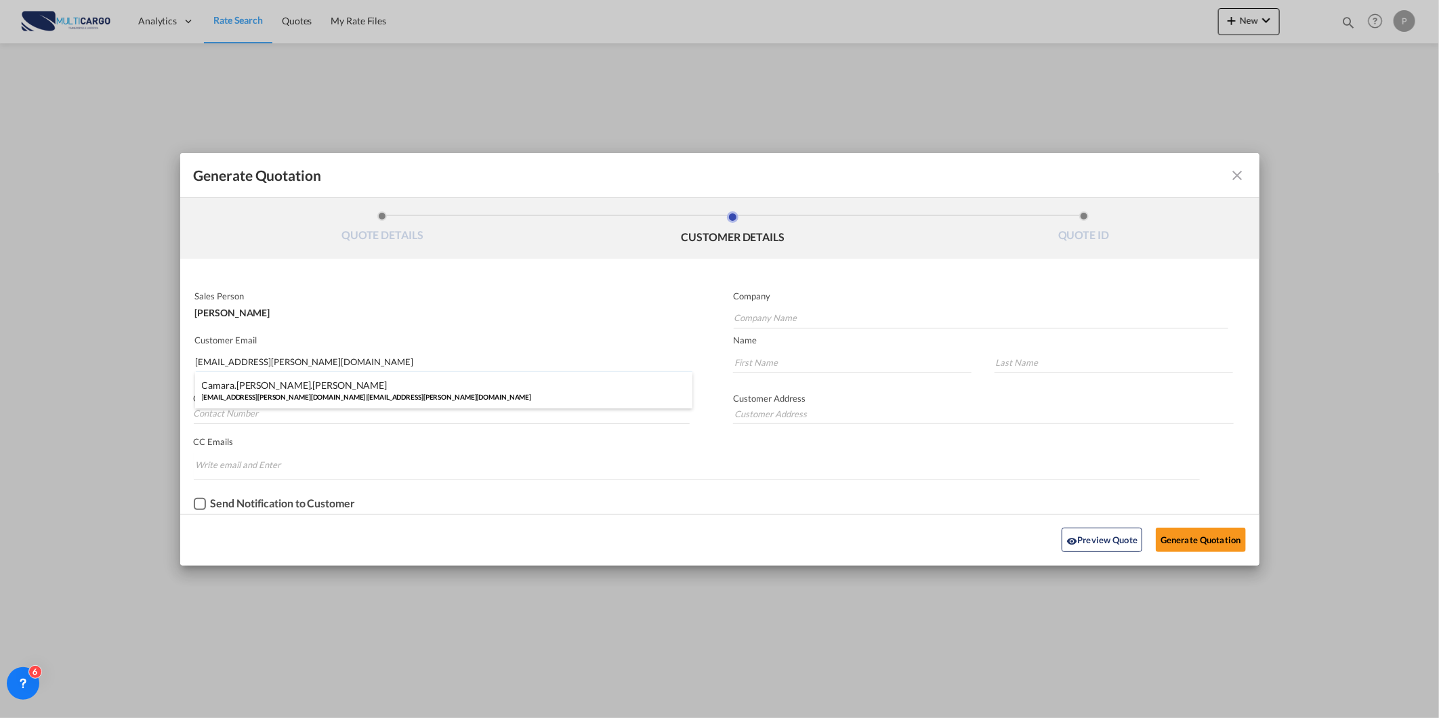
type input "[EMAIL_ADDRESS][PERSON_NAME][DOMAIN_NAME]"
type input "camara.[PERSON_NAME]"
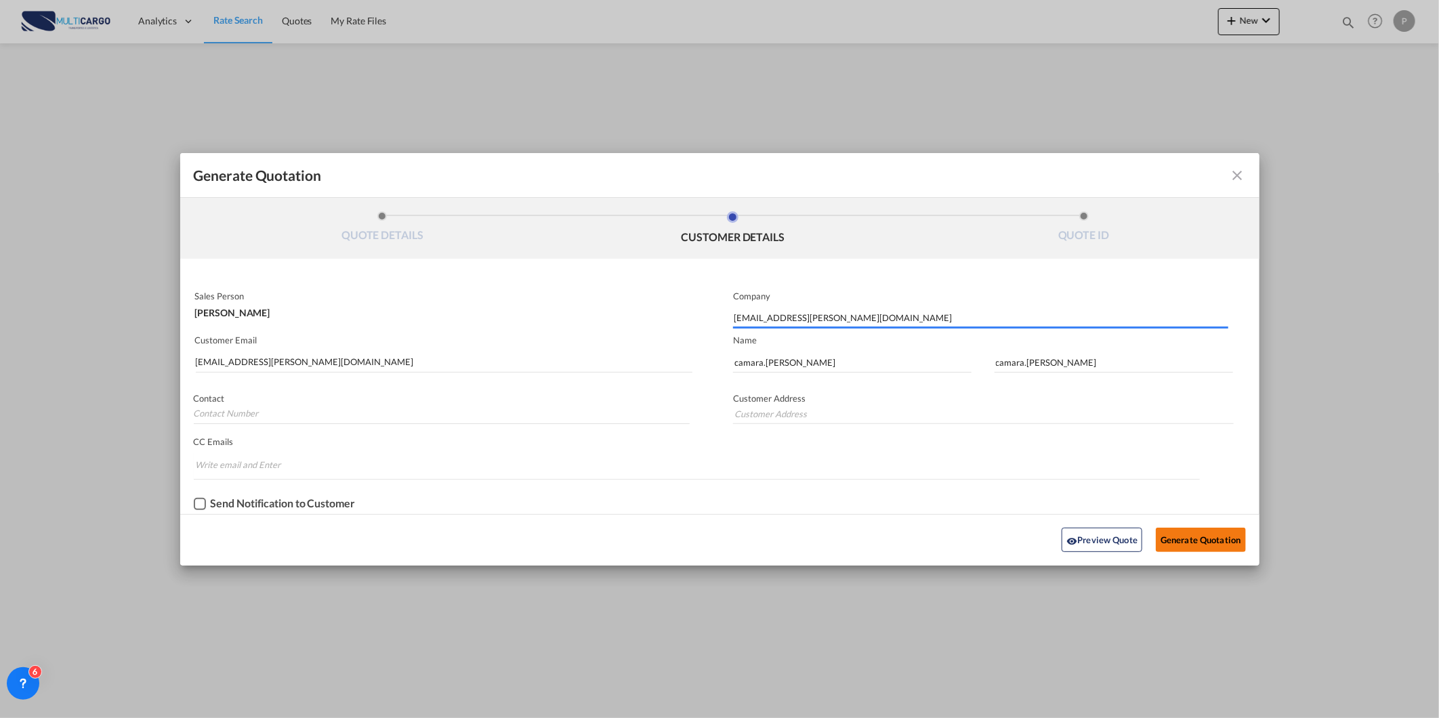
click at [1206, 538] on button "Generate Quotation" at bounding box center [1199, 540] width 89 height 24
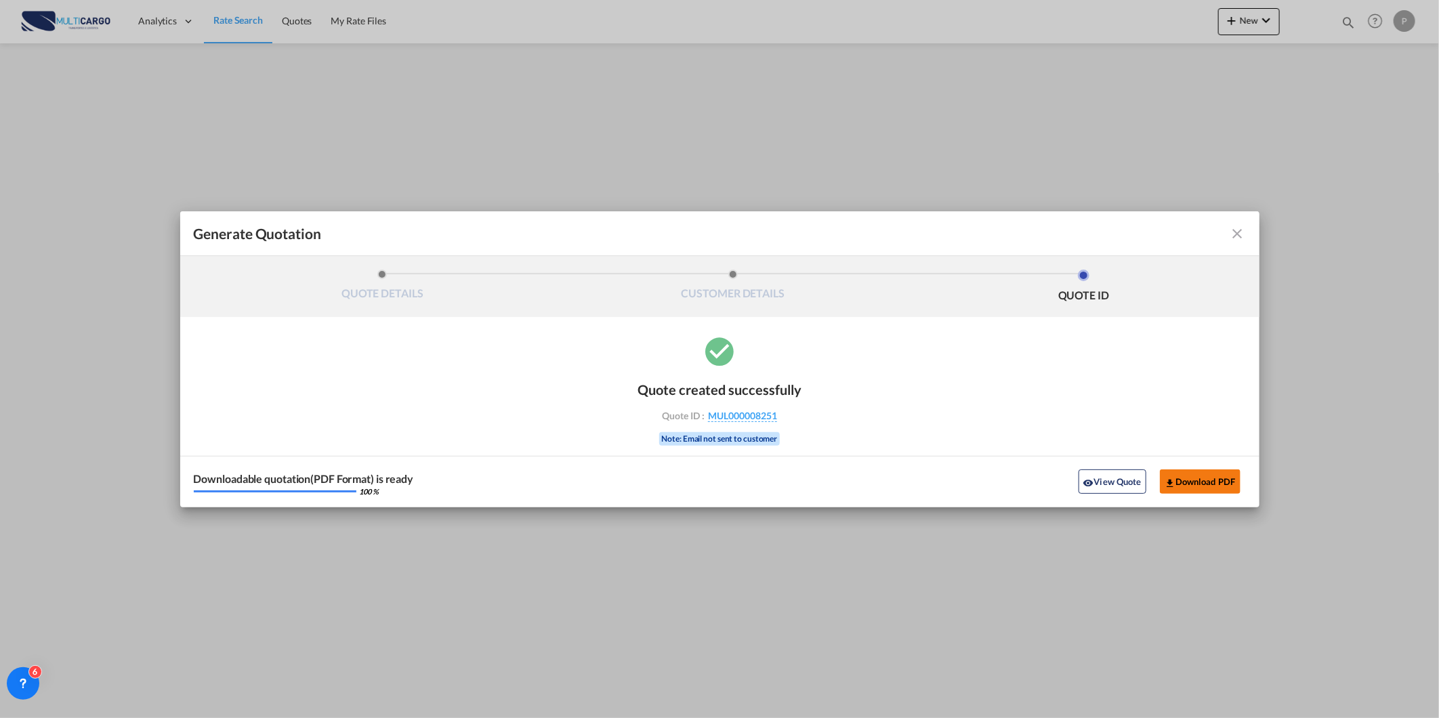
click at [1193, 481] on button "Download PDF" at bounding box center [1199, 481] width 81 height 24
click at [1239, 235] on md-icon "icon-close fg-AAA8AD cursor m-0" at bounding box center [1237, 234] width 16 height 16
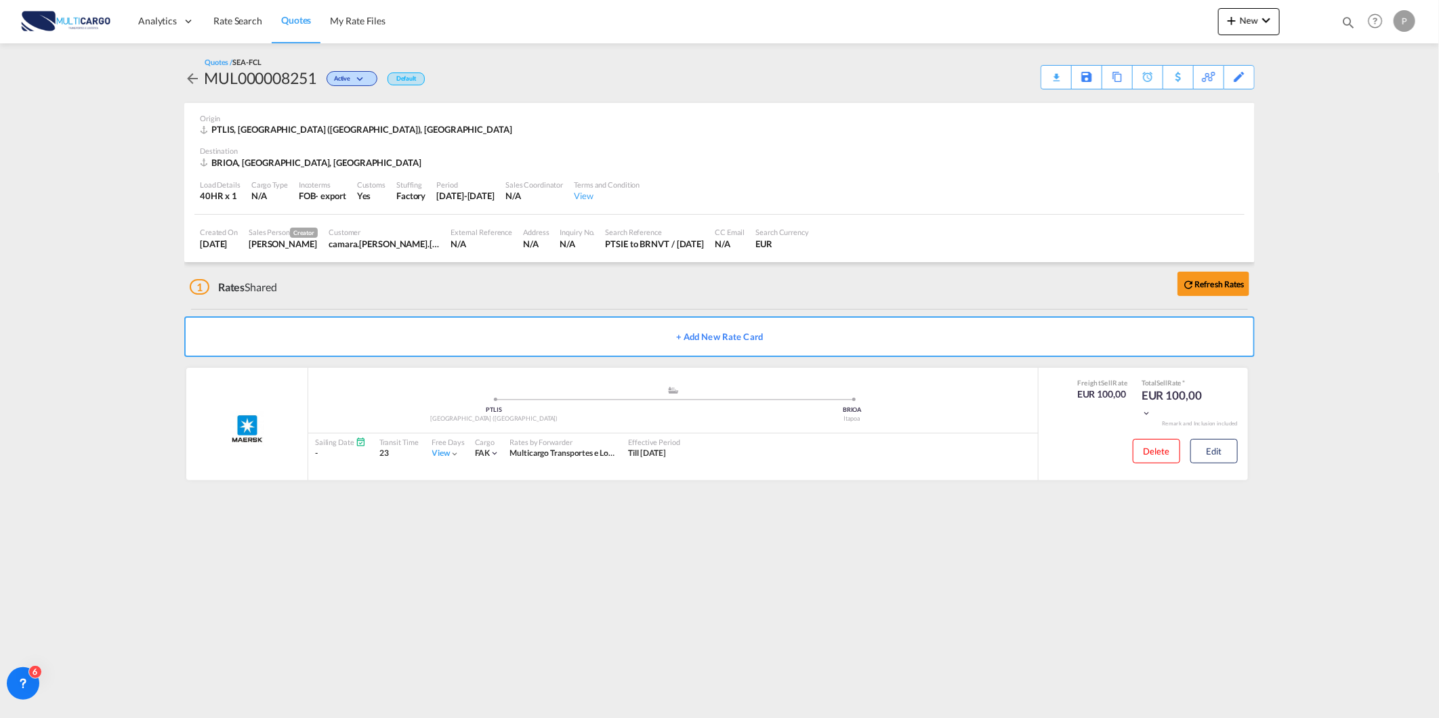
click at [293, 12] on link "Quotes" at bounding box center [296, 21] width 49 height 44
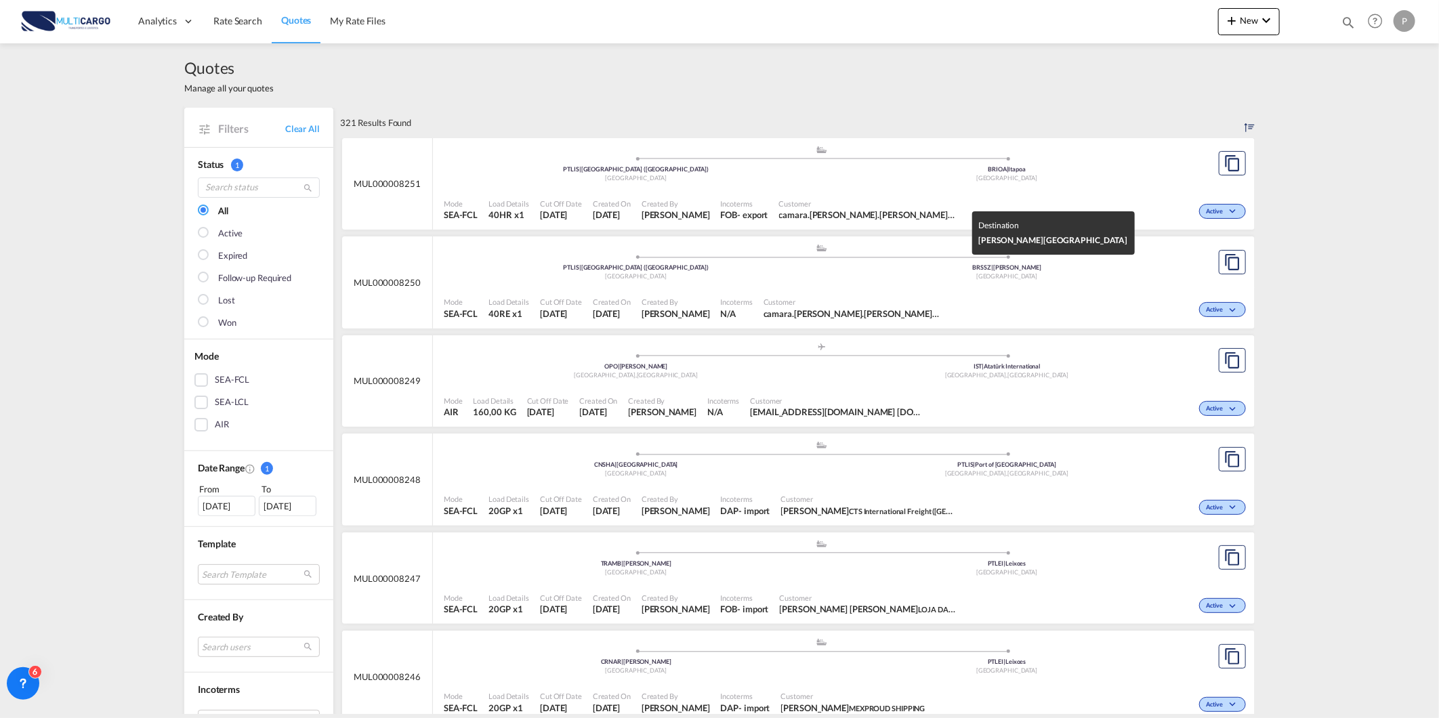
click at [964, 280] on div "[GEOGRAPHIC_DATA]" at bounding box center [1007, 276] width 371 height 9
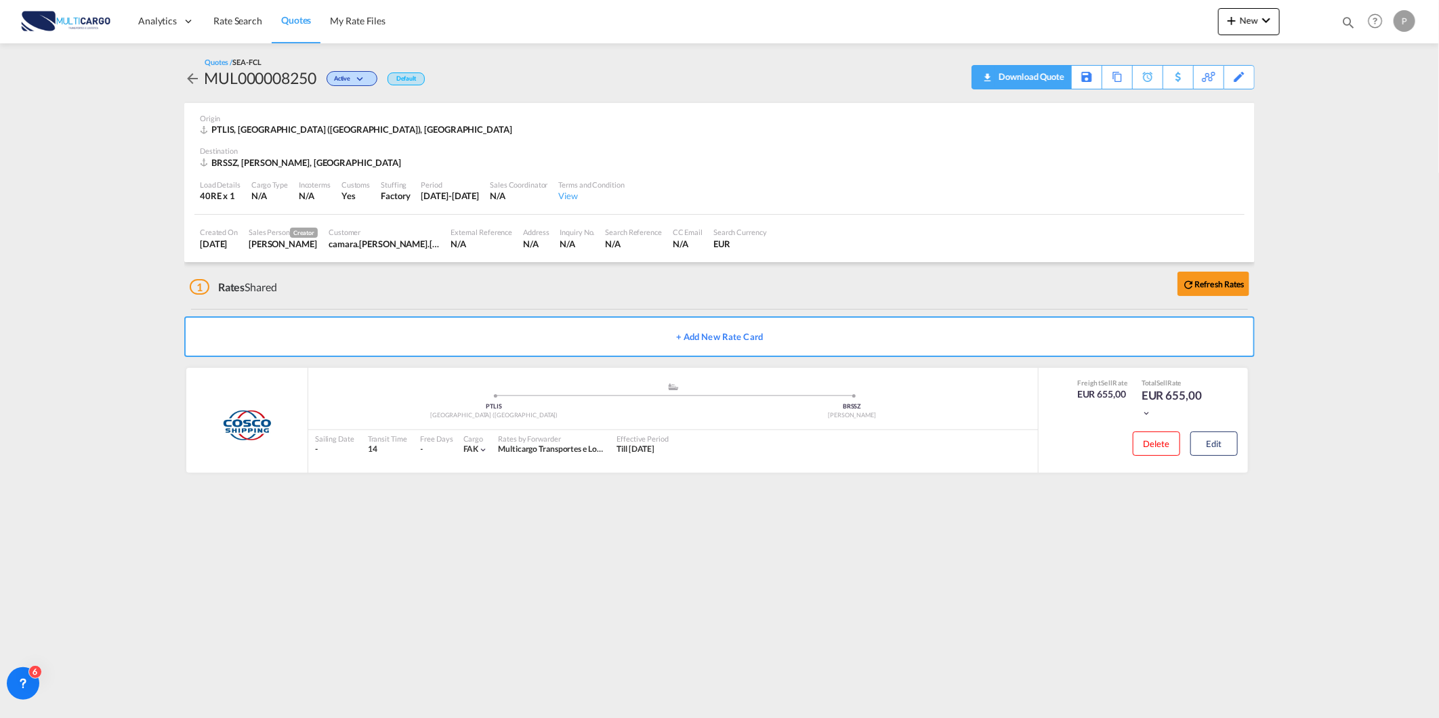
click at [995, 80] on div "Download Quote" at bounding box center [1029, 77] width 69 height 22
